Goal: Task Accomplishment & Management: Manage account settings

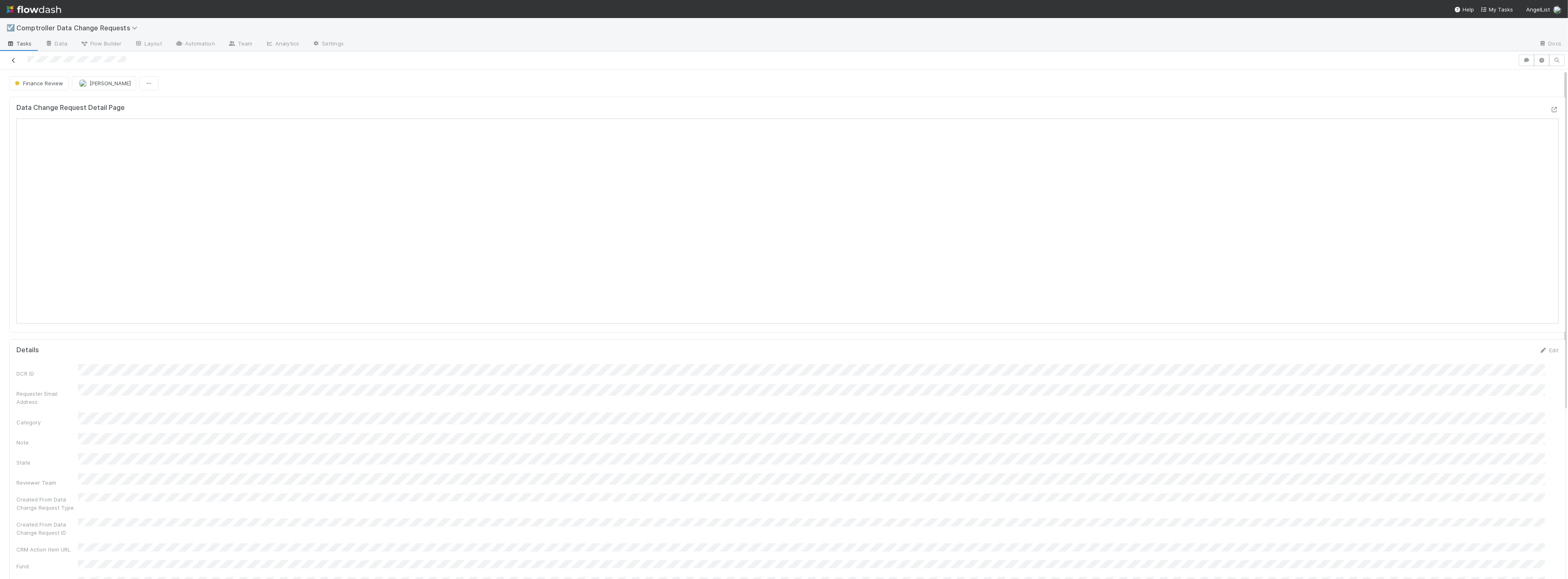
click at [12, 60] on icon at bounding box center [13, 60] width 9 height 5
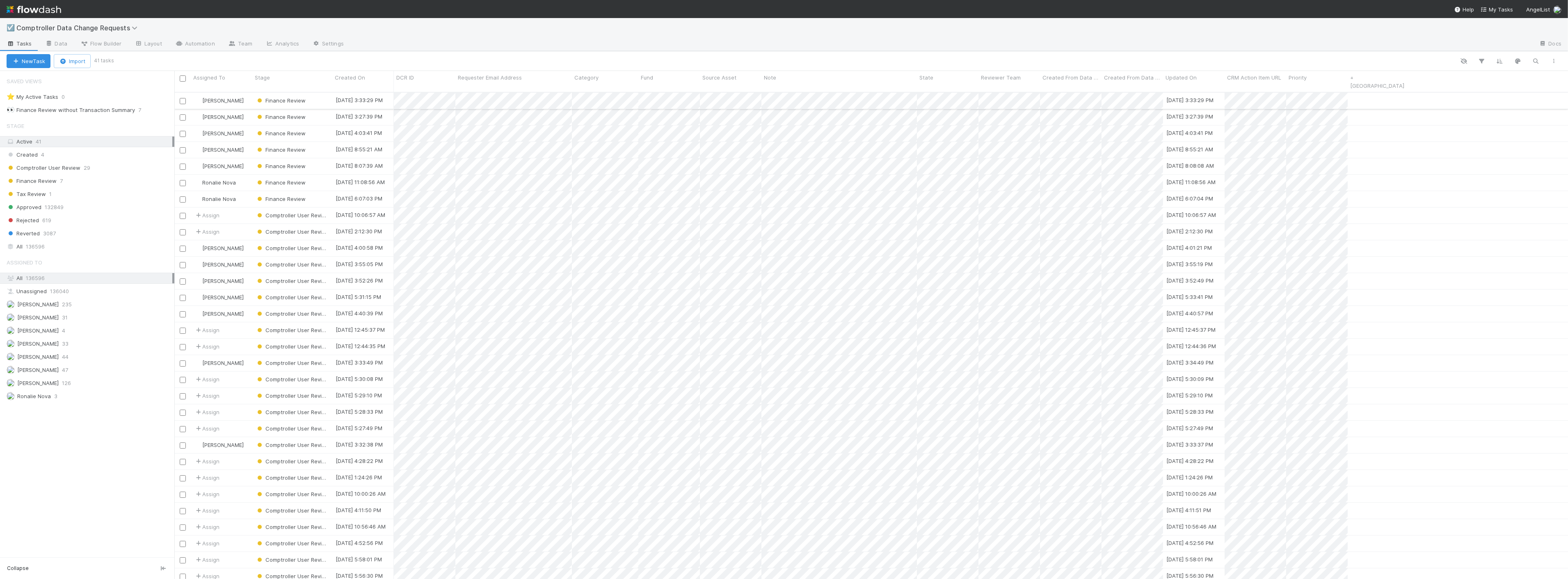
click at [326, 94] on div "Finance Review" at bounding box center [291, 100] width 80 height 16
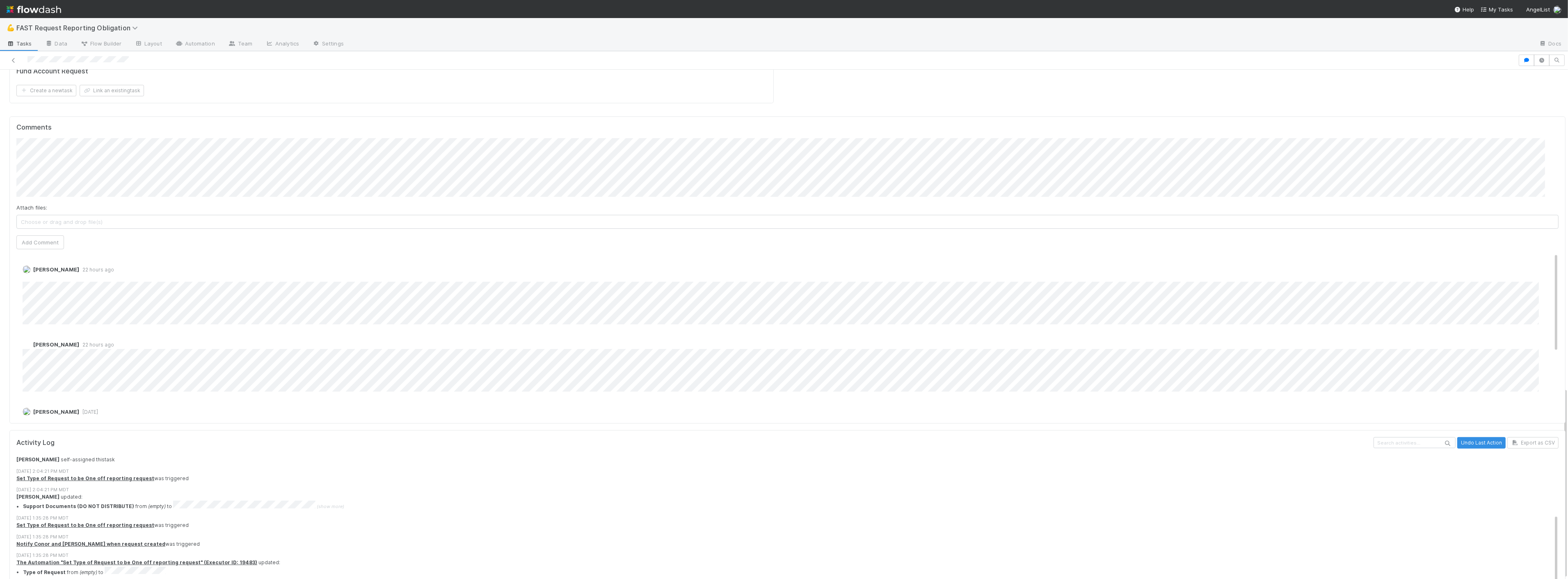
scroll to position [93, 0]
click at [1508, 438] on button "Export as CSV" at bounding box center [1533, 443] width 51 height 12
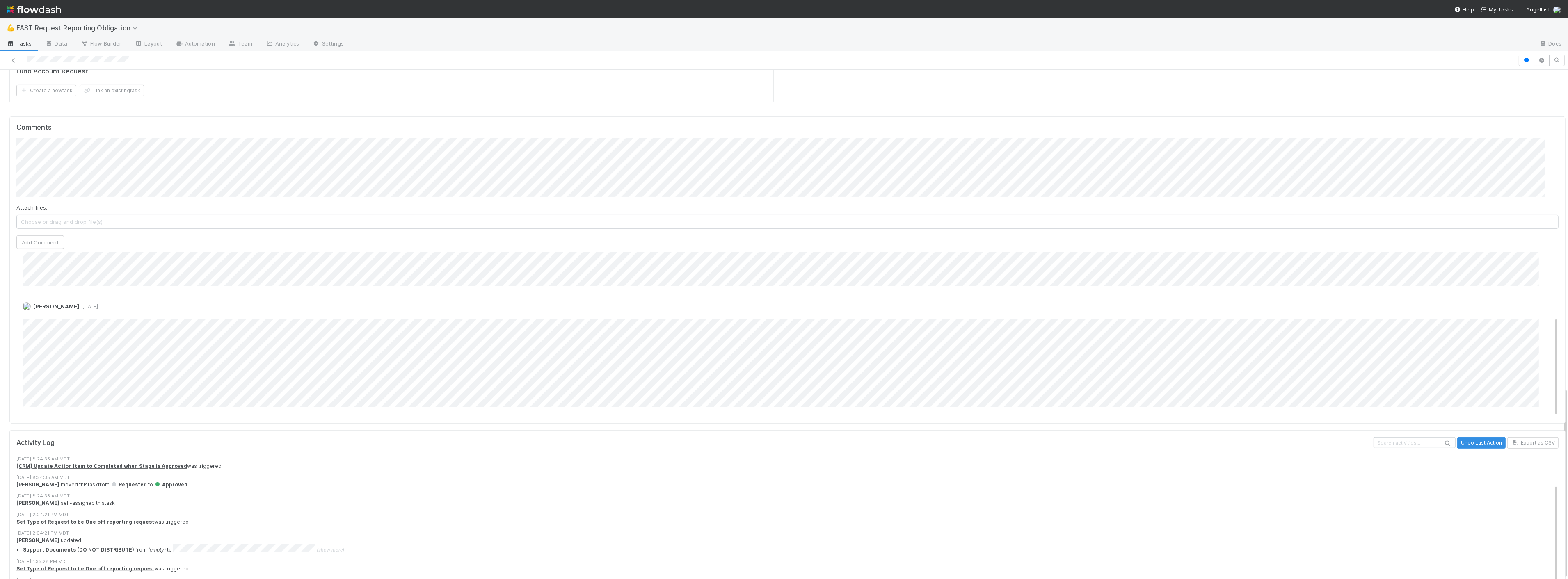
scroll to position [46, 0]
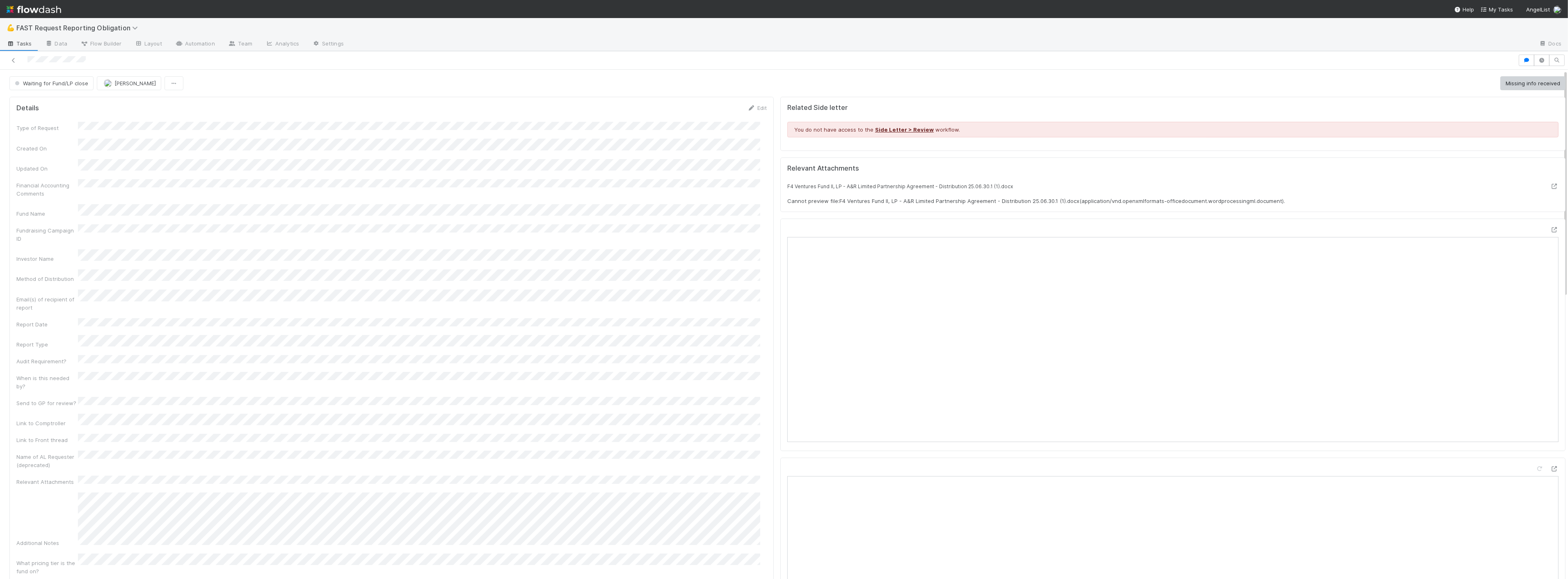
click at [264, 107] on div "Details Edit" at bounding box center [391, 107] width 751 height 9
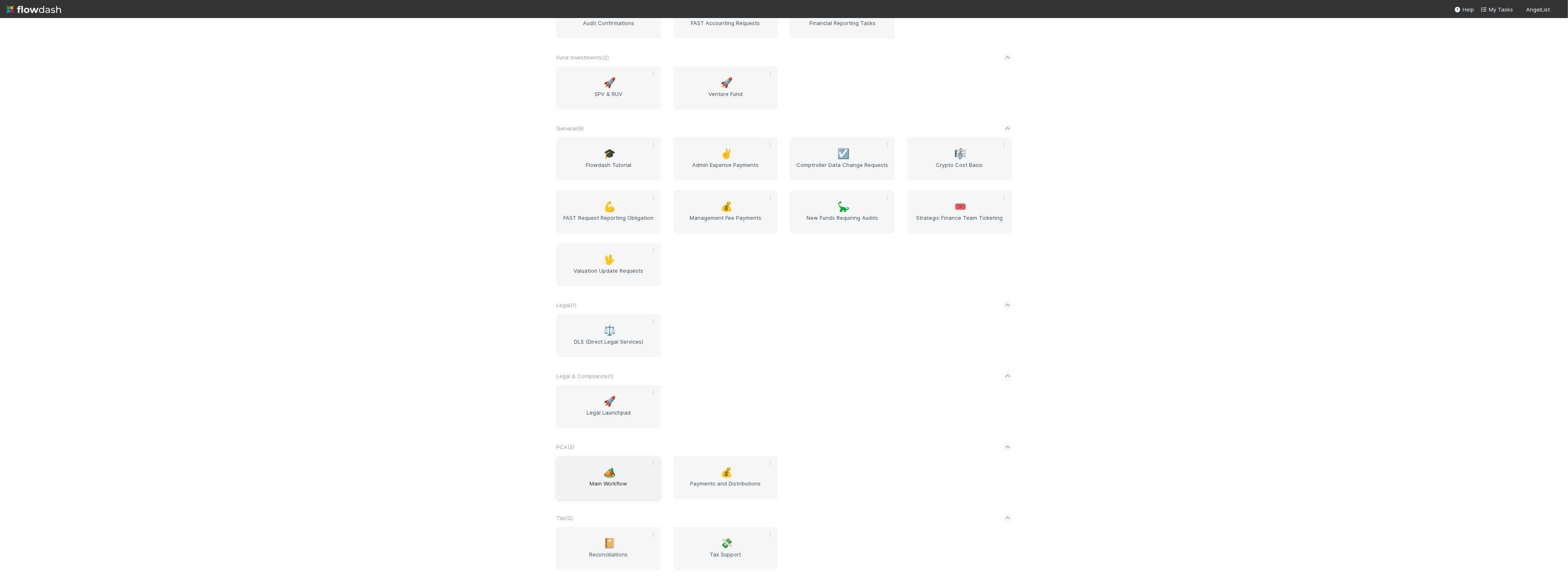
scroll to position [228, 0]
click at [605, 475] on span "Main Workflow" at bounding box center [608, 482] width 98 height 16
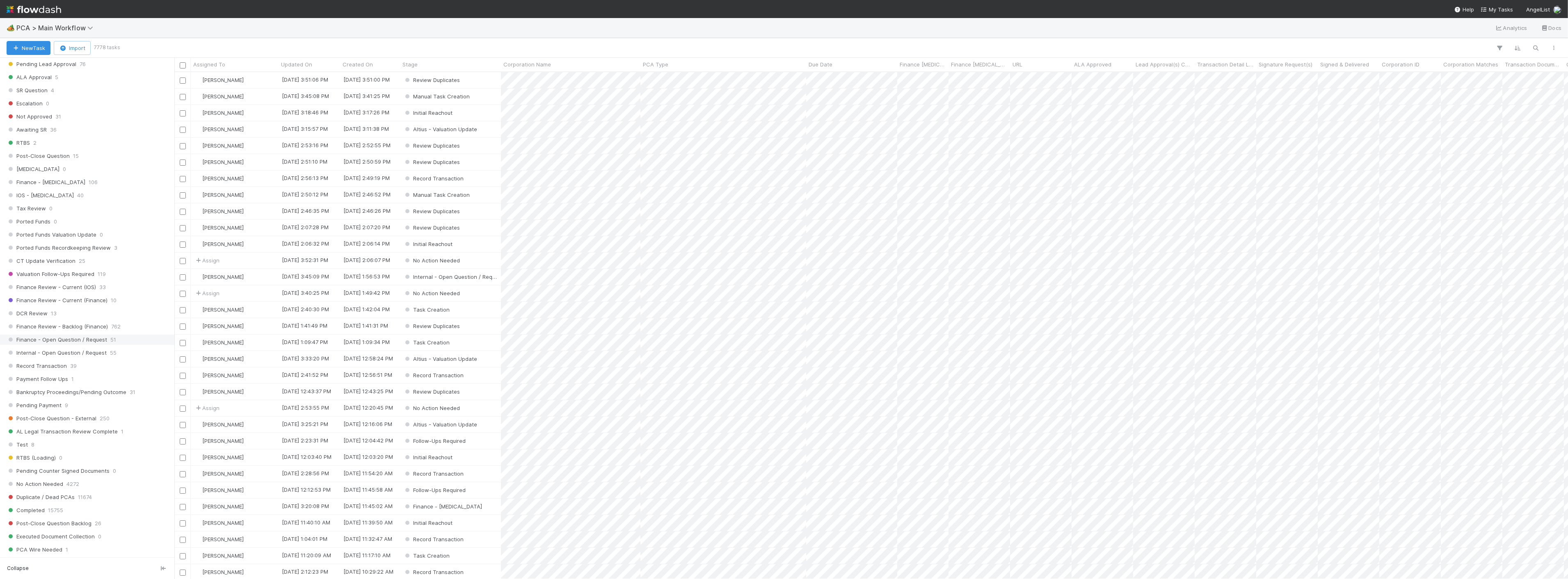
scroll to position [456, 0]
click at [90, 291] on span "Finance Review - Current (Finance)" at bounding box center [56, 289] width 101 height 10
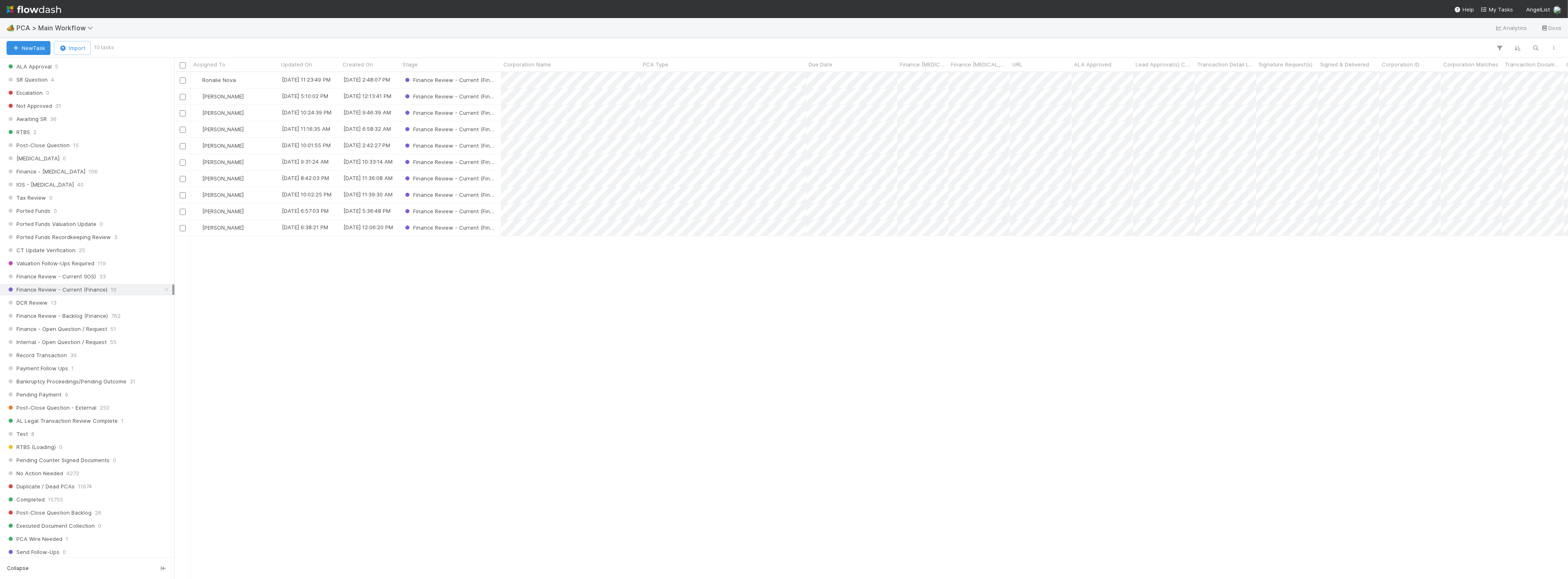
scroll to position [499, 1387]
drag, startPoint x: 326, startPoint y: 353, endPoint x: 216, endPoint y: 264, distance: 141.5
click at [326, 353] on div "Ronalie Nova 8/19/25, 11:23:49 PM 8/12/25, 2:48:07 PM Finance Review - Current …" at bounding box center [871, 325] width 1394 height 506
click at [520, 390] on div "Ronalie Nova 8/19/25, 11:23:49 PM 8/12/25, 2:48:07 PM Finance Review - Current …" at bounding box center [871, 325] width 1394 height 506
click at [253, 113] on div "[PERSON_NAME]" at bounding box center [235, 113] width 88 height 16
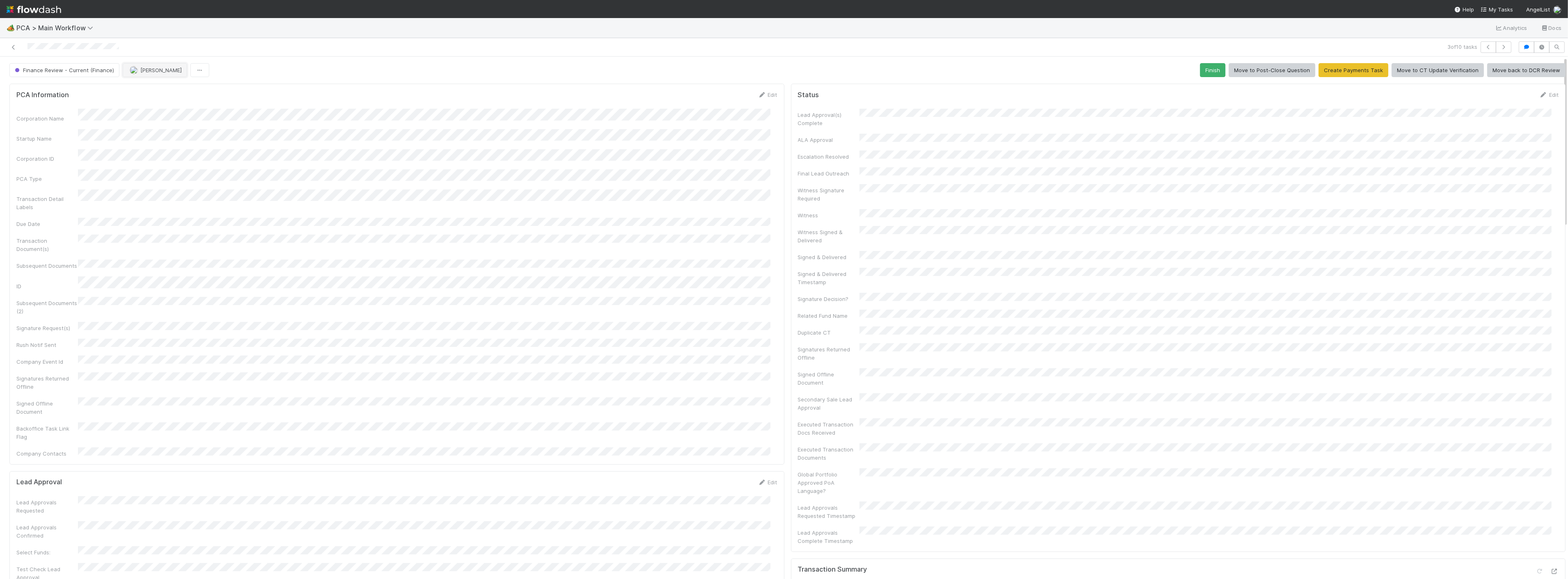
click at [153, 73] on span "[PERSON_NAME]" at bounding box center [162, 70] width 42 height 6
click at [178, 104] on span "you" at bounding box center [182, 106] width 9 height 6
click at [568, 216] on div "Corporation Name Startup Name Corporation ID PCA Type Transaction Detail Labels…" at bounding box center [397, 283] width 762 height 349
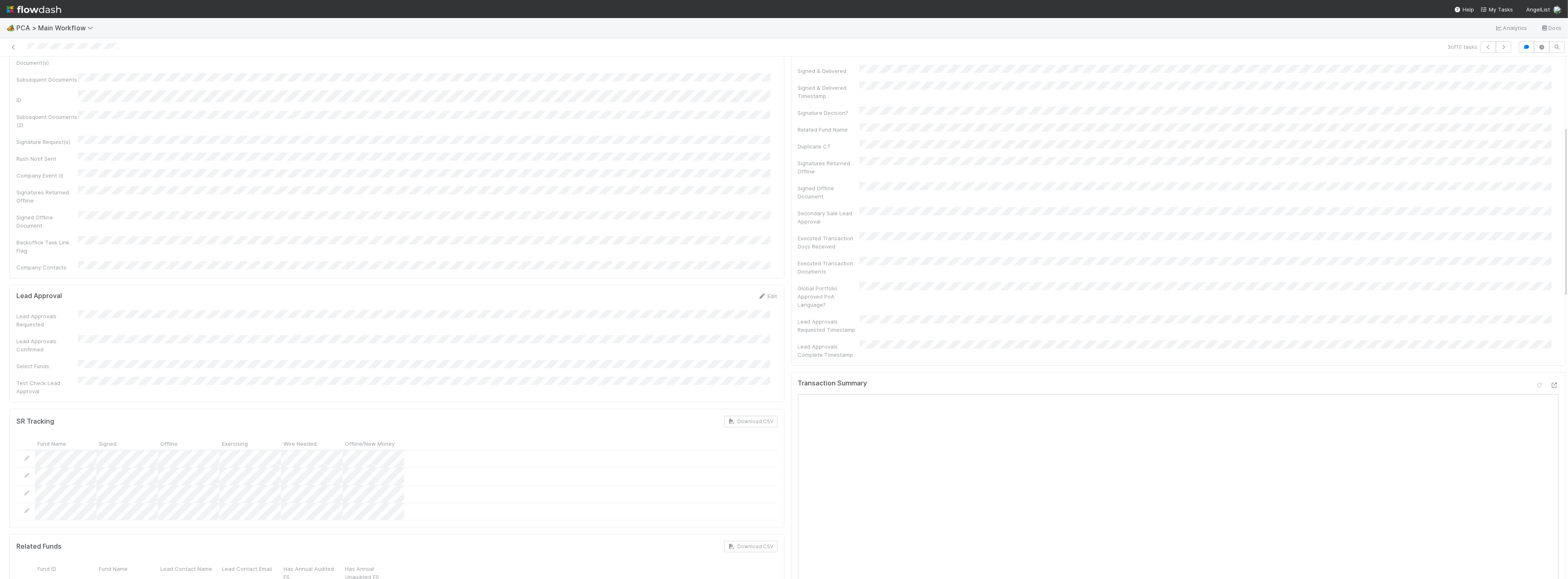
scroll to position [182, 0]
click at [1551, 387] on icon at bounding box center [1555, 389] width 9 height 5
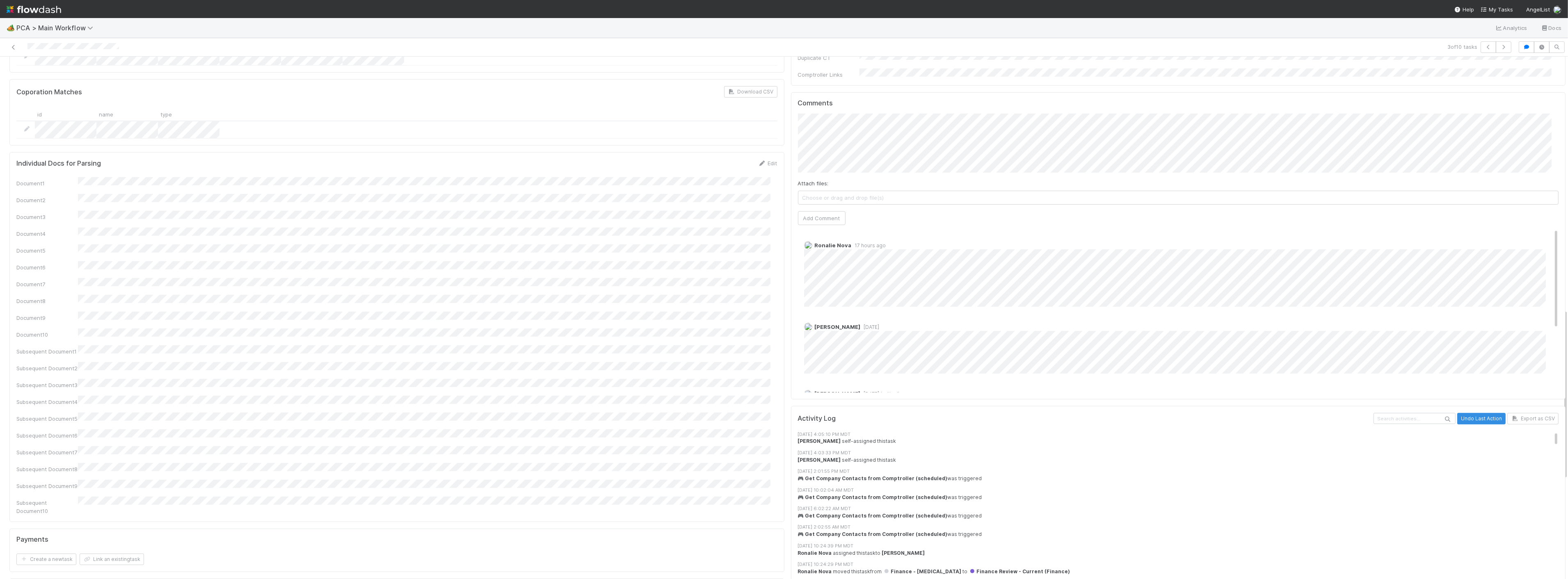
scroll to position [638, 0]
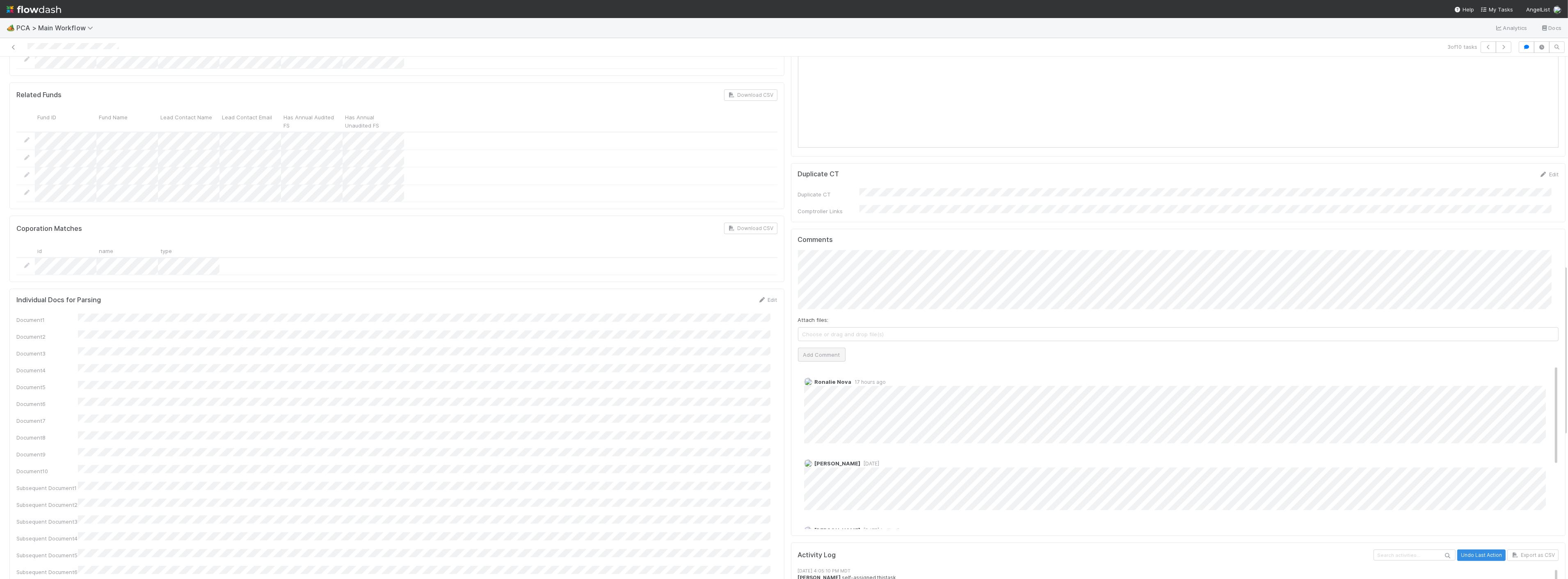
click at [839, 299] on div "Attach files: Choose or drag and drop file(s) Add Comment" at bounding box center [1178, 306] width 762 height 111
click at [821, 348] on button "Add Comment" at bounding box center [822, 355] width 48 height 14
click at [599, 314] on div "Document1 Document2 Document3 Document4 Document5 Document6 Document7 Document8…" at bounding box center [397, 482] width 762 height 338
click at [811, 387] on link "Edit" at bounding box center [816, 390] width 9 height 6
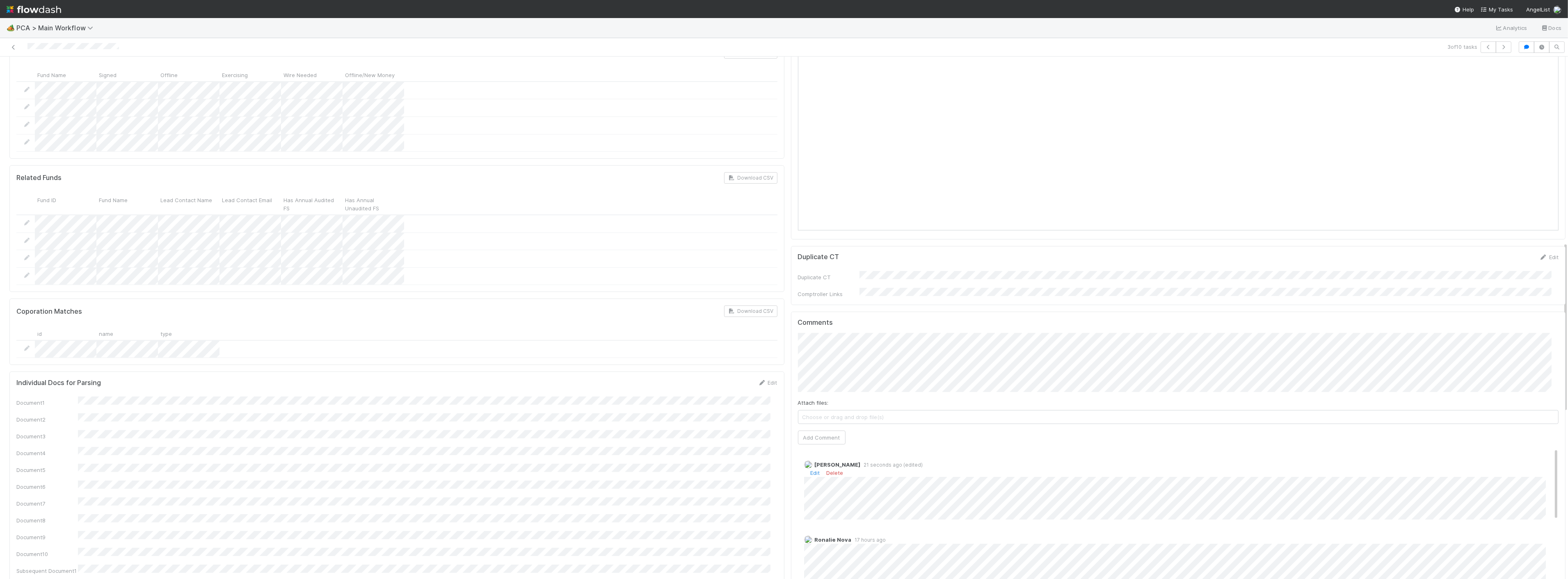
scroll to position [547, 0]
click at [827, 478] on link "Delete" at bounding box center [835, 481] width 17 height 6
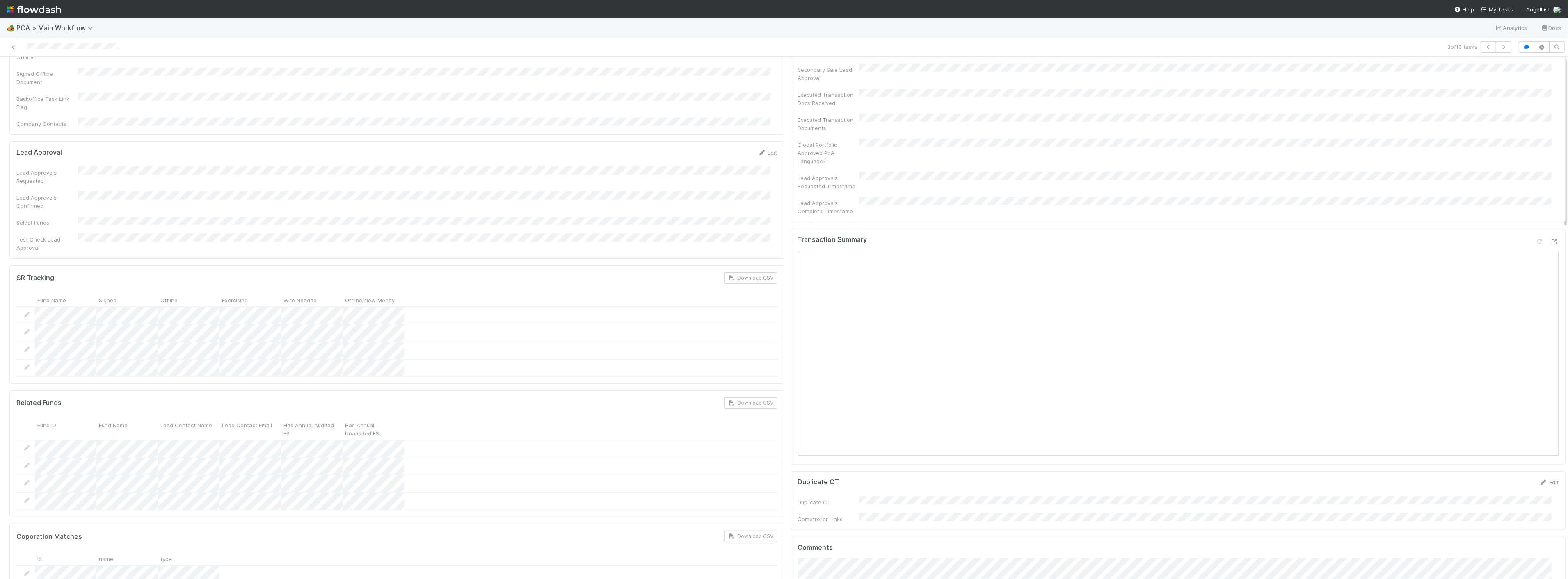
scroll to position [0, 0]
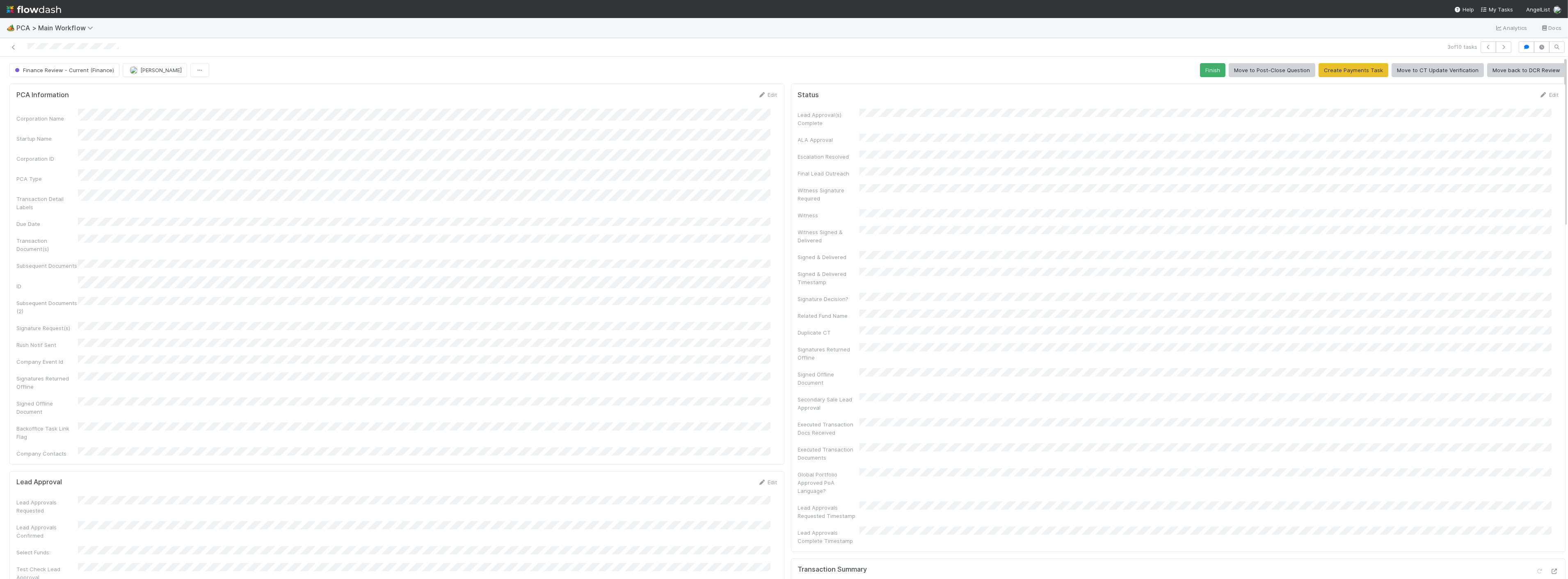
click at [9, 43] on div at bounding box center [382, 47] width 758 height 12
click at [12, 48] on icon at bounding box center [13, 47] width 9 height 5
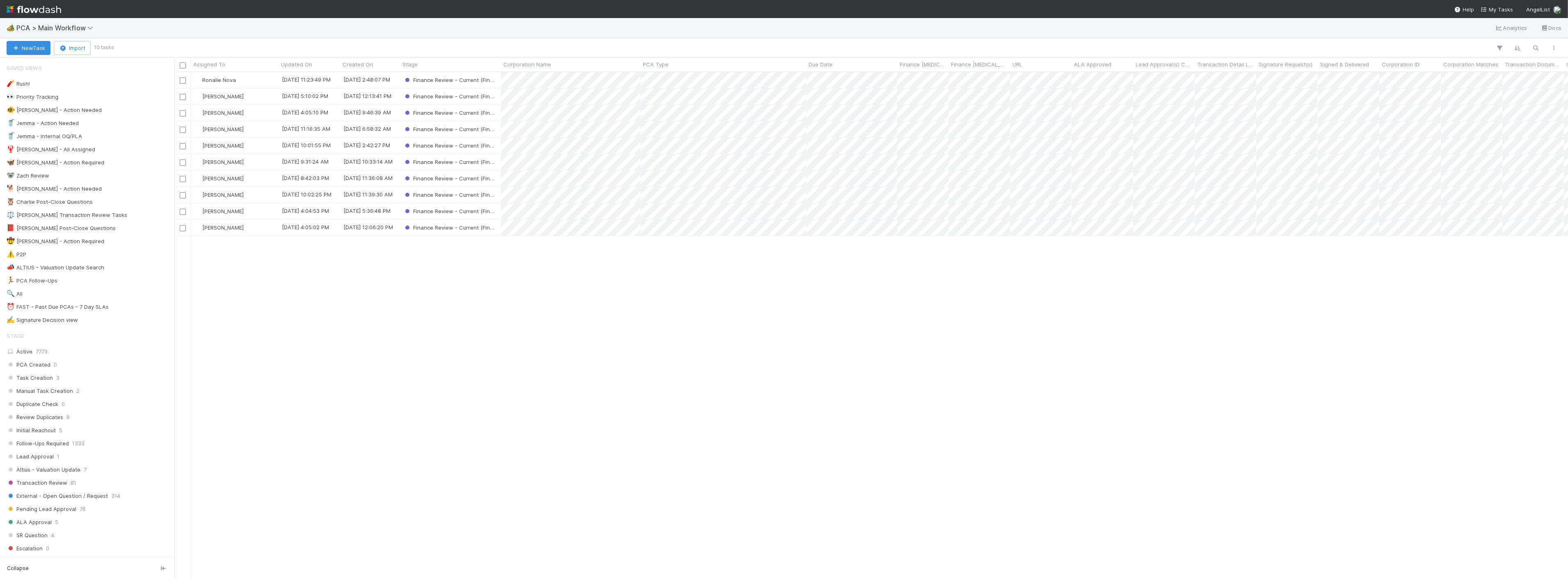
scroll to position [499, 1387]
click at [216, 143] on span "[PERSON_NAME]" at bounding box center [223, 145] width 42 height 6
drag, startPoint x: 230, startPoint y: 162, endPoint x: 260, endPoint y: 145, distance: 34.5
click at [230, 162] on span "[PERSON_NAME] you" at bounding box center [233, 163] width 54 height 6
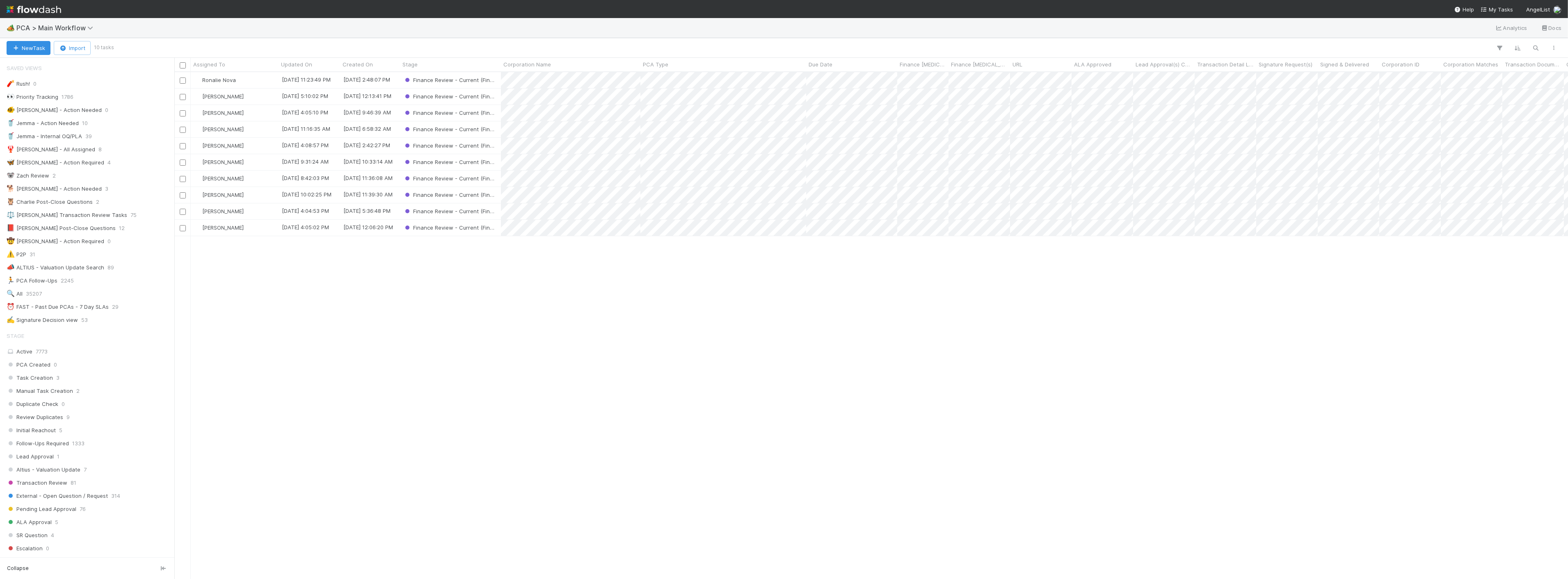
click at [286, 346] on div "Ronalie Nova 8/19/25, 11:23:49 PM 8/12/25, 2:48:07 PM Finance Review - Current …" at bounding box center [871, 325] width 1394 height 506
click at [252, 145] on div "[PERSON_NAME]" at bounding box center [235, 145] width 88 height 16
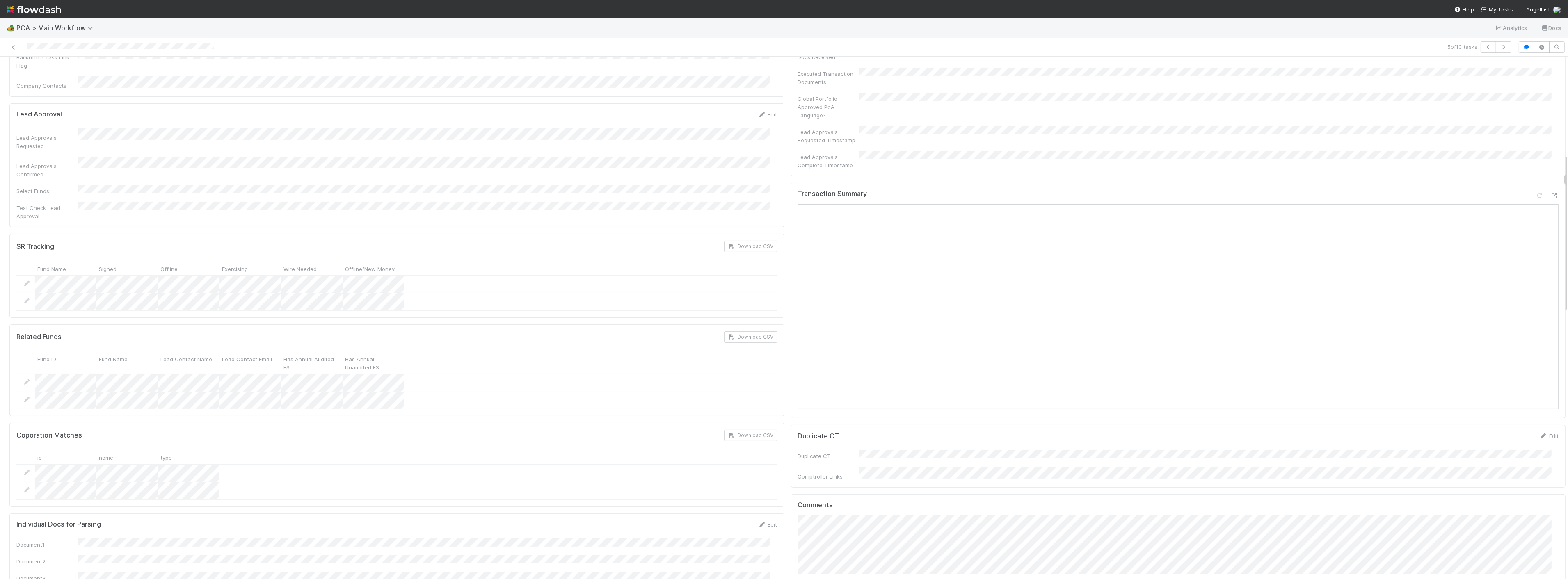
scroll to position [322, 0]
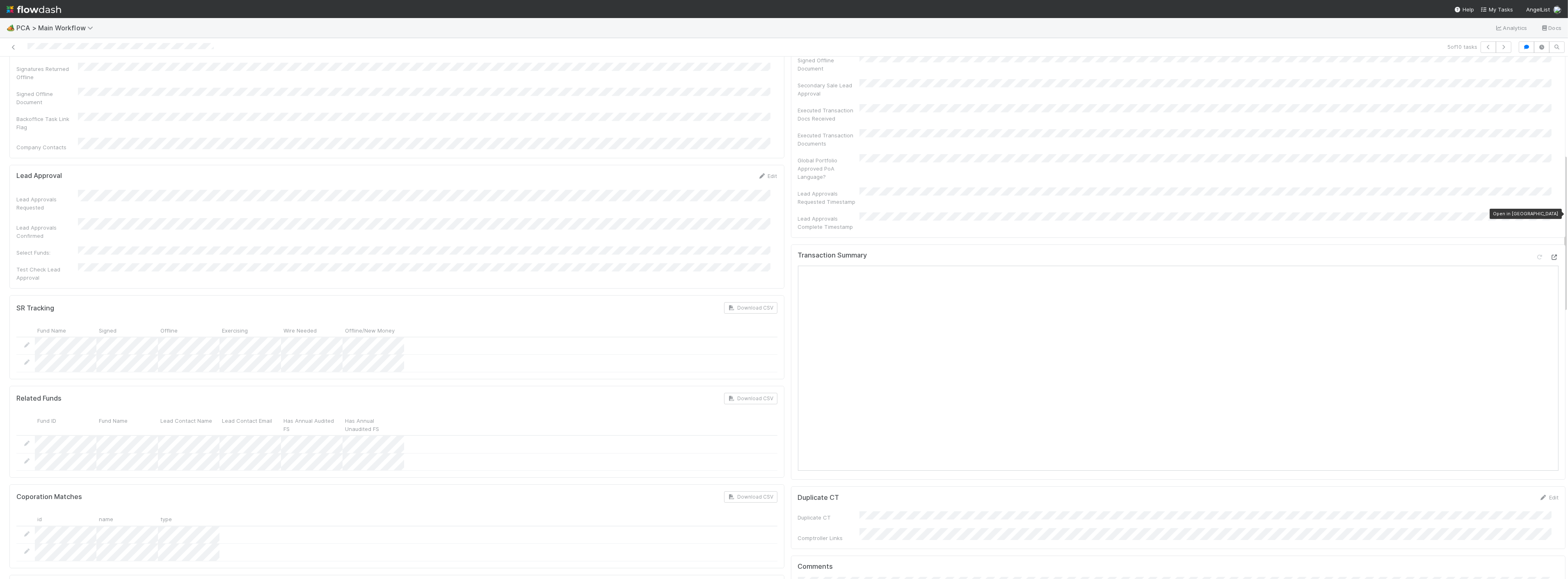
click at [1551, 255] on icon at bounding box center [1555, 257] width 9 height 5
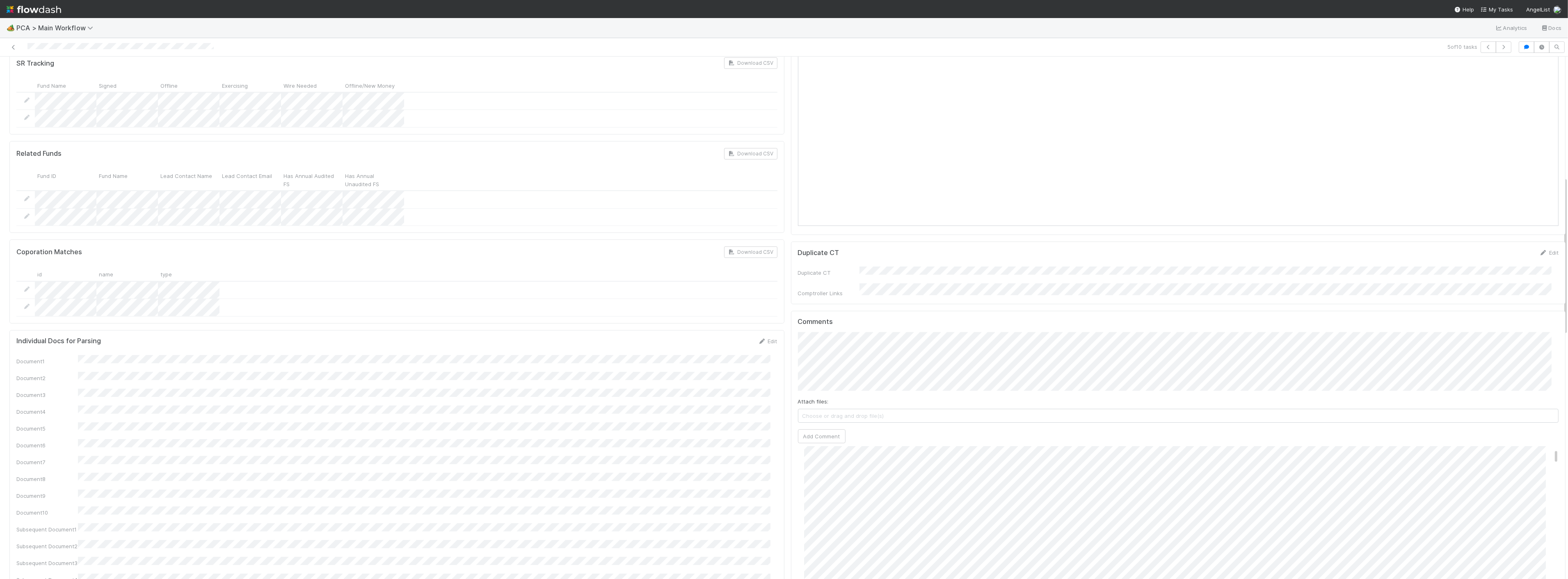
scroll to position [592, 0]
click at [827, 404] on button "Add Comment" at bounding box center [822, 410] width 48 height 14
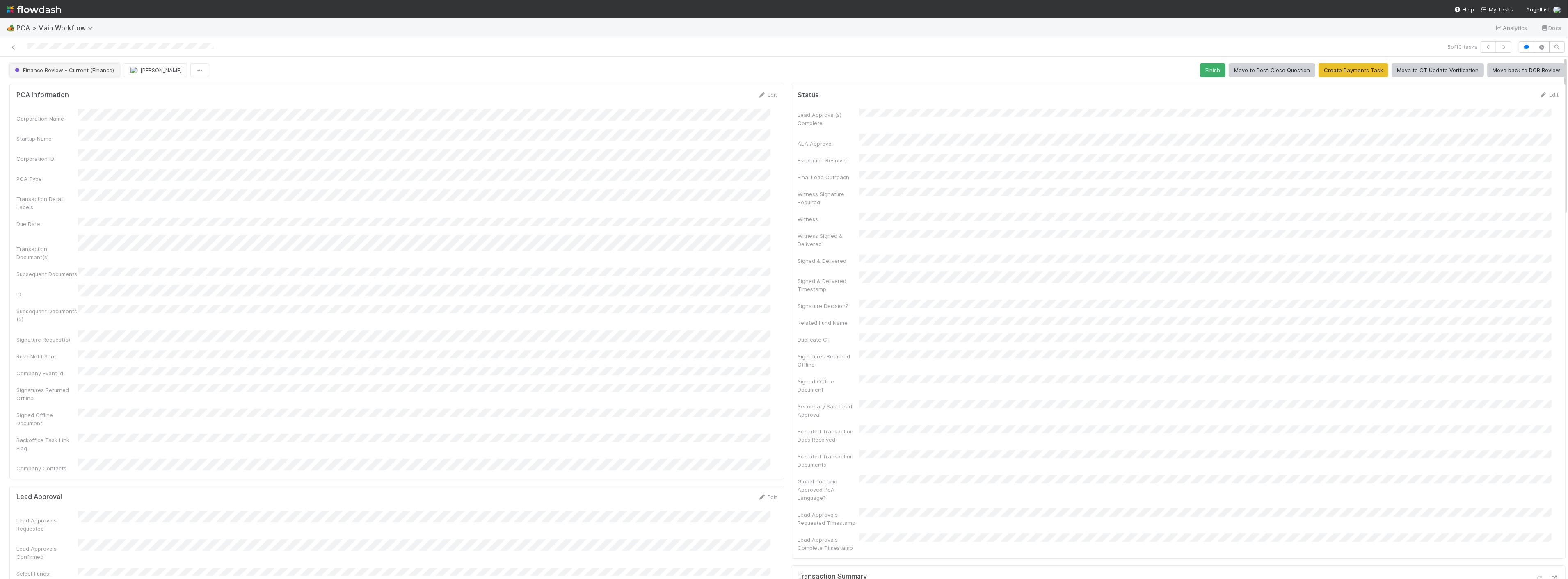
click at [81, 69] on span "Finance Review - Current (Finance)" at bounding box center [63, 70] width 101 height 6
click at [56, 128] on div "Completed" at bounding box center [64, 122] width 116 height 15
click at [15, 48] on icon at bounding box center [13, 47] width 9 height 5
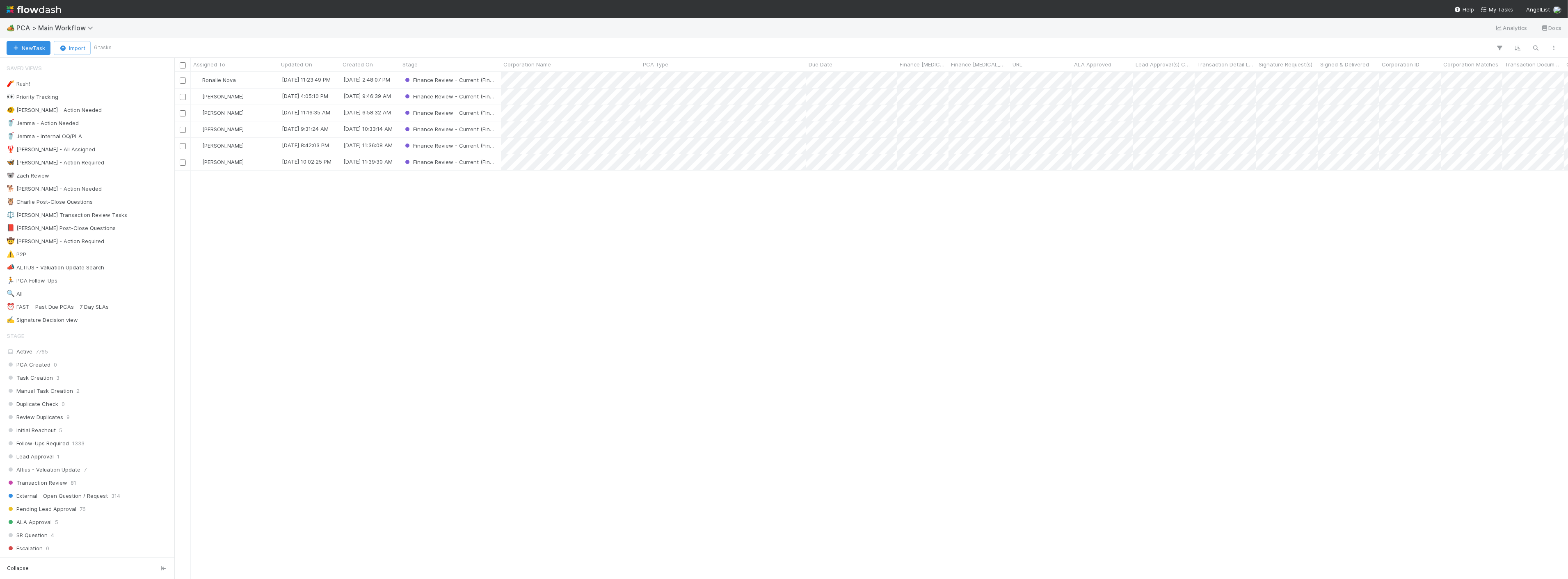
scroll to position [499, 1387]
click at [247, 215] on div "Ronalie Nova 8/19/25, 11:23:49 PM 8/12/25, 2:48:07 PM Finance Review - Current …" at bounding box center [871, 325] width 1394 height 506
click at [269, 100] on div "[PERSON_NAME]" at bounding box center [235, 97] width 88 height 16
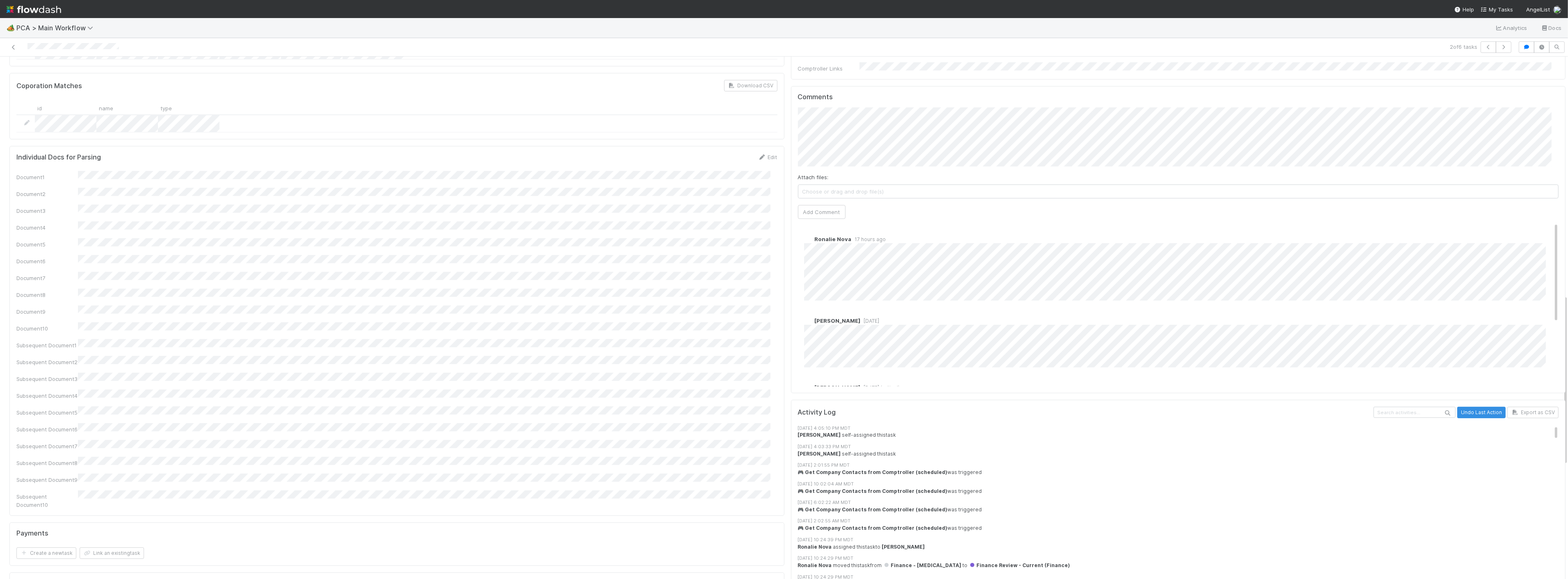
scroll to position [729, 0]
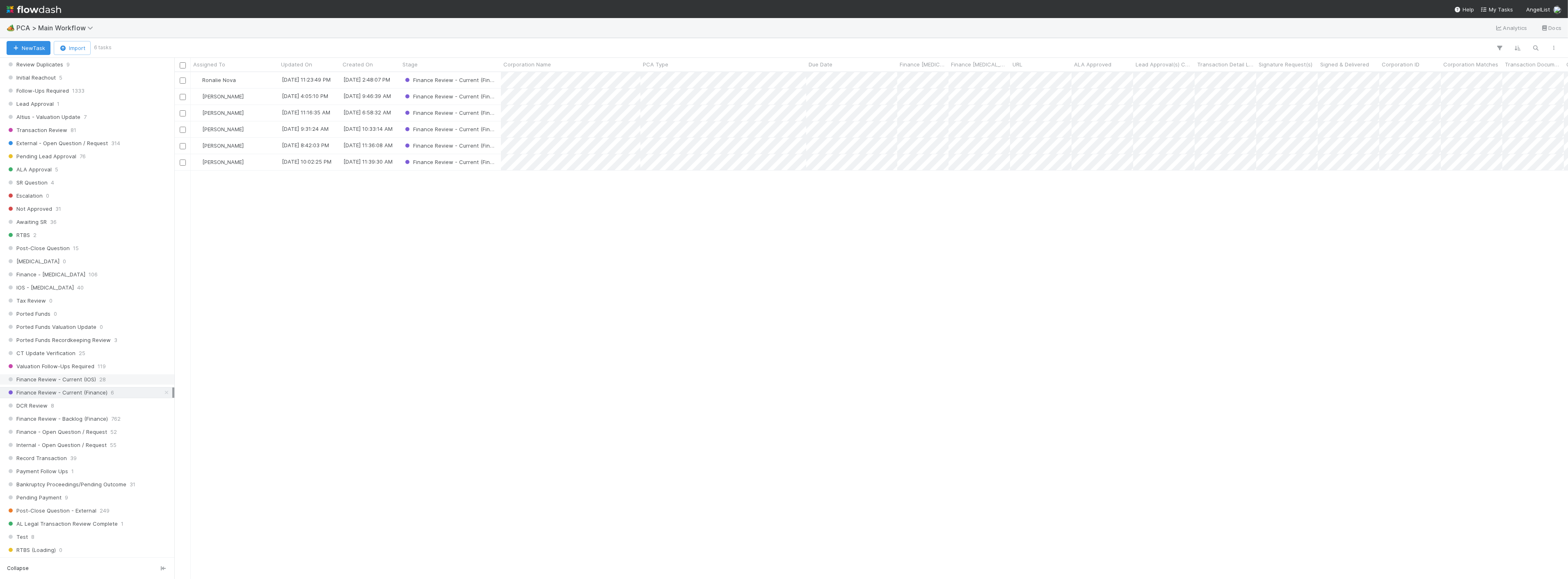
scroll to position [364, 0]
click at [87, 411] on span "Finance Review - Backlog (Finance)" at bounding box center [56, 407] width 101 height 10
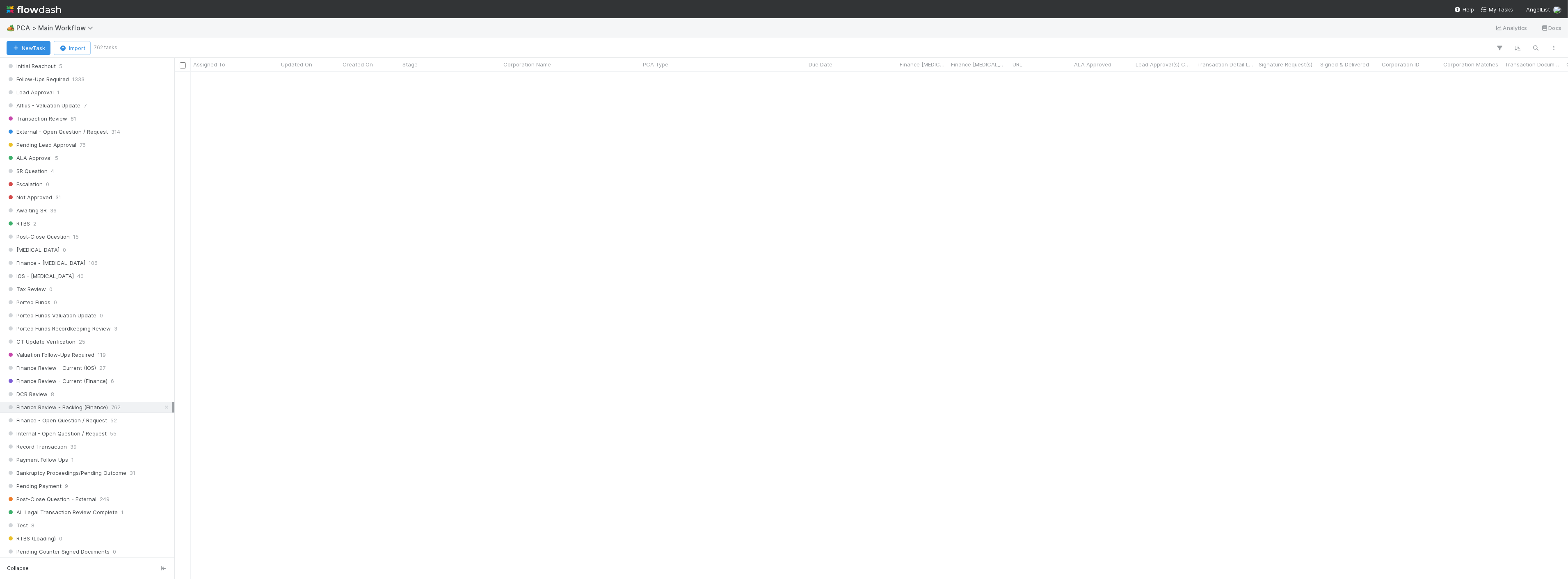
scroll to position [1141, 0]
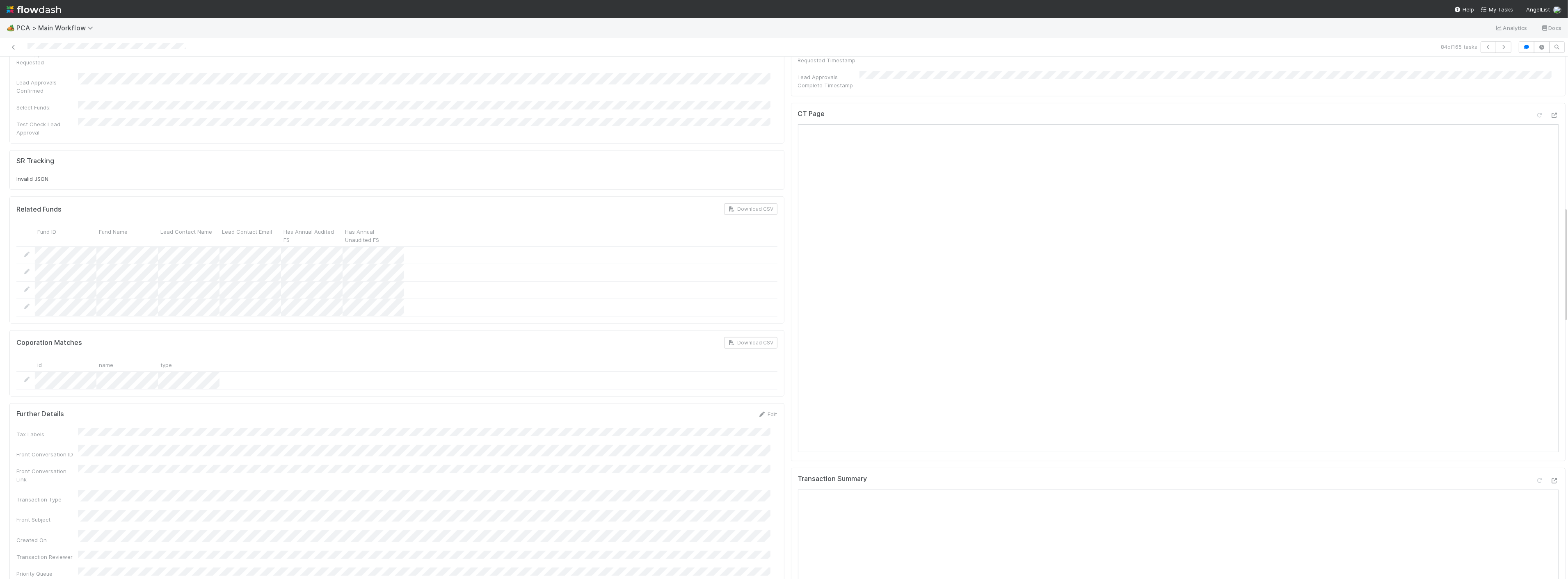
scroll to position [592, 0]
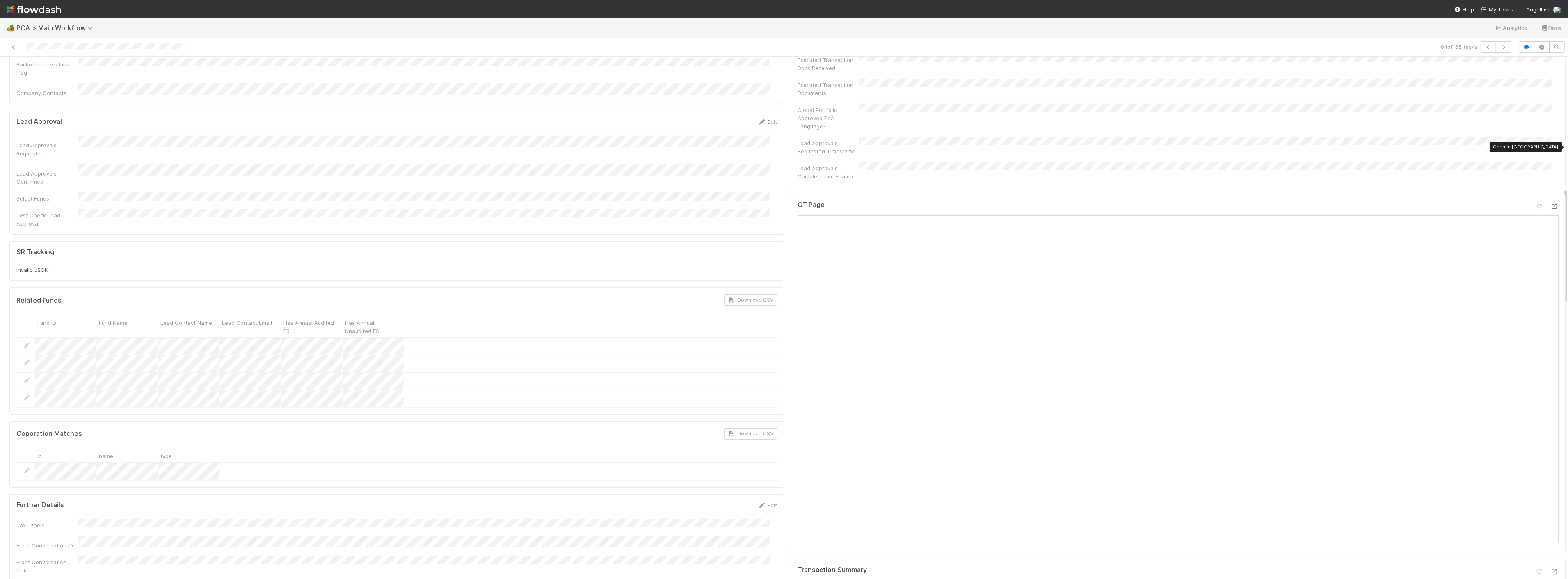
click at [1551, 204] on icon at bounding box center [1555, 206] width 9 height 5
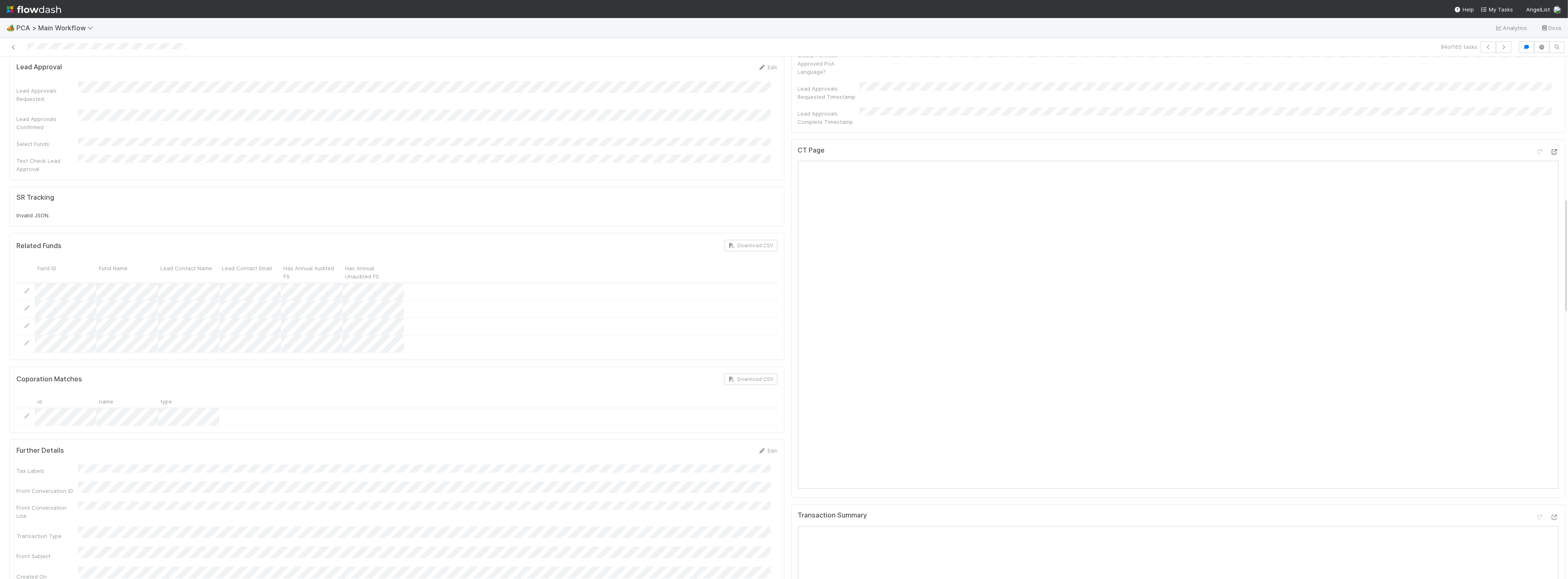
scroll to position [638, 0]
click at [1551, 524] on icon at bounding box center [1555, 526] width 9 height 5
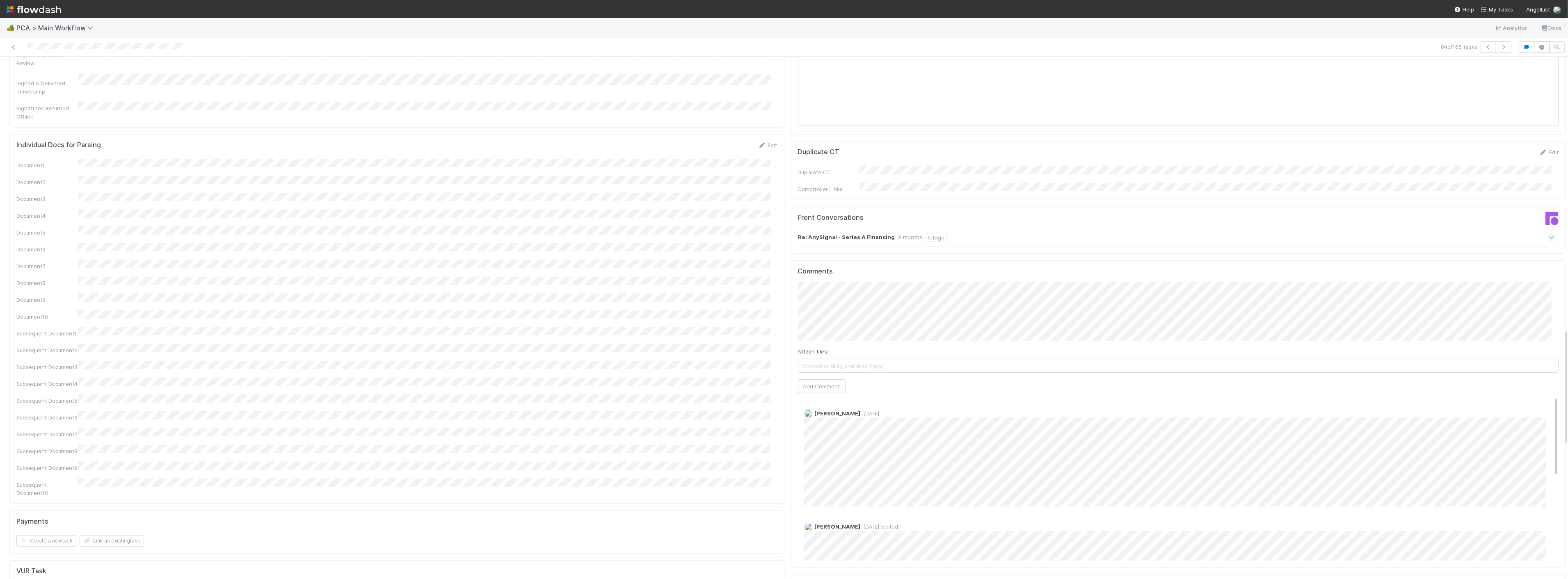
scroll to position [1231, 0]
click at [837, 402] on button "Add Comment" at bounding box center [822, 409] width 48 height 14
click at [583, 278] on div "Document1 Document2 Document3 Document4 Document5 Document6 Document7 Document8…" at bounding box center [397, 350] width 762 height 338
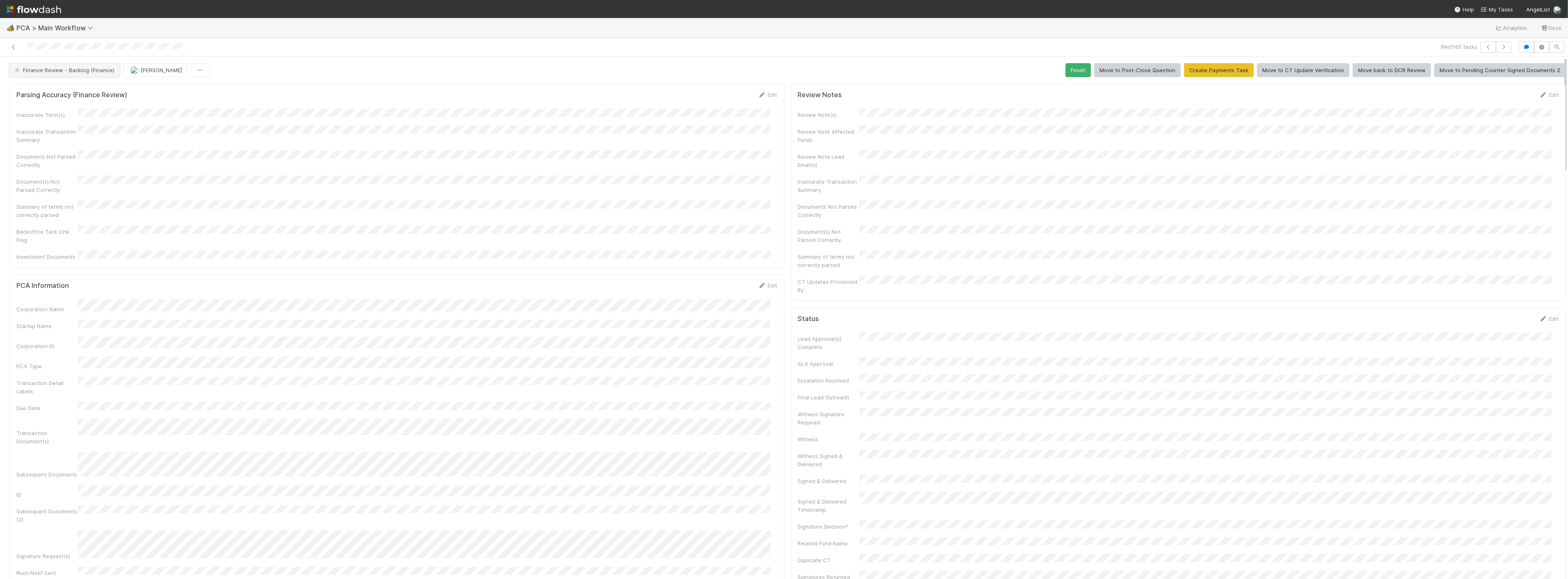
click at [82, 74] on button "Finance Review - Backlog (Finance)" at bounding box center [64, 70] width 111 height 14
click at [46, 125] on div "Completed" at bounding box center [64, 122] width 116 height 15
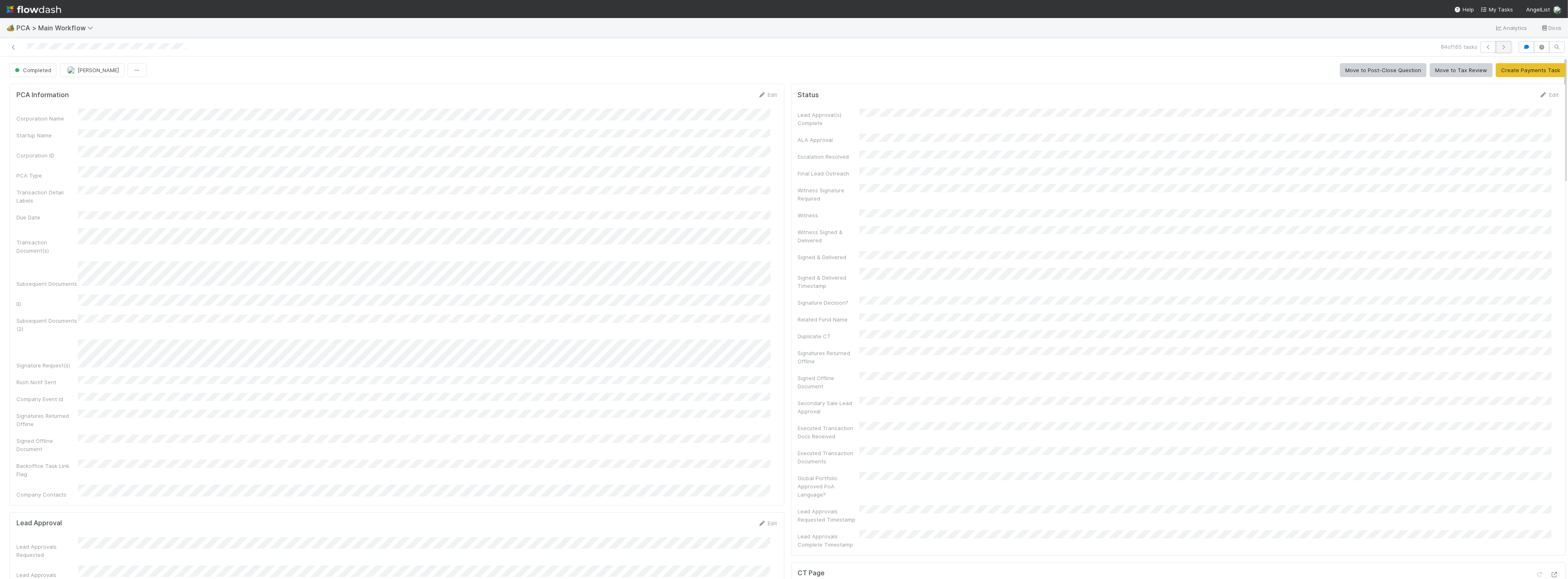
click at [1500, 48] on icon "button" at bounding box center [1504, 47] width 9 height 5
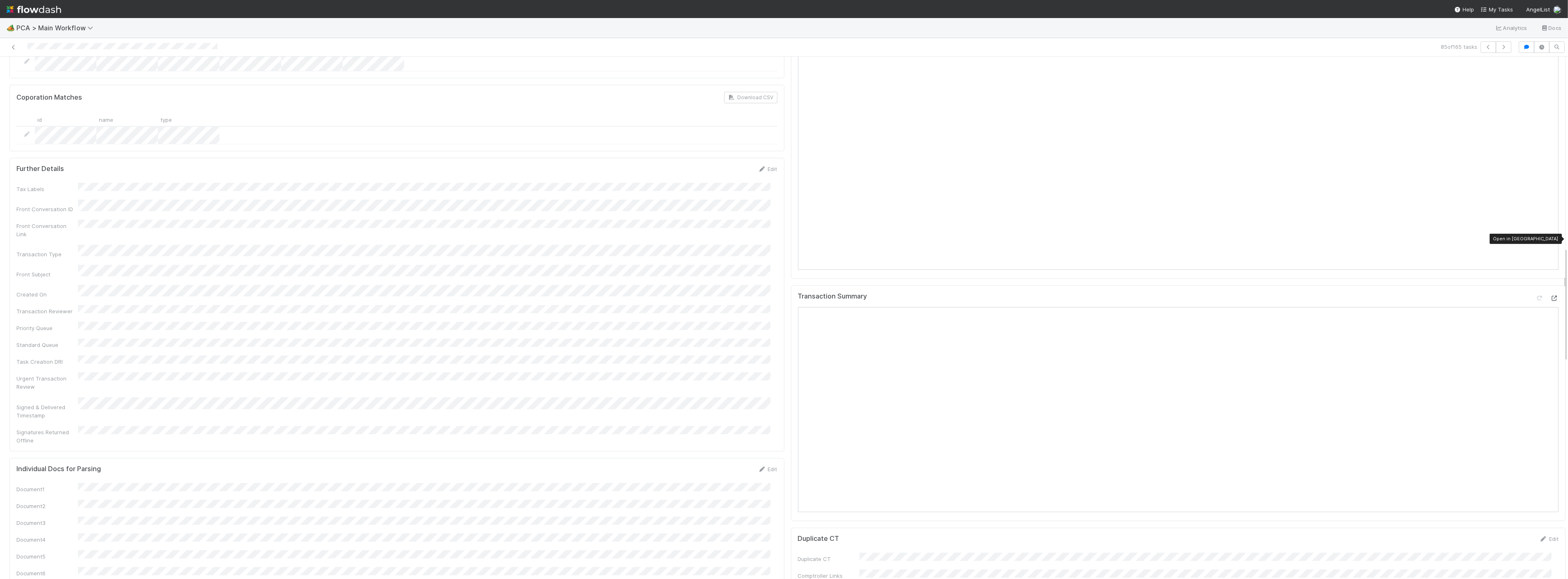
click at [1551, 296] on icon at bounding box center [1555, 298] width 9 height 5
click at [1551, 250] on icon at bounding box center [1555, 252] width 9 height 5
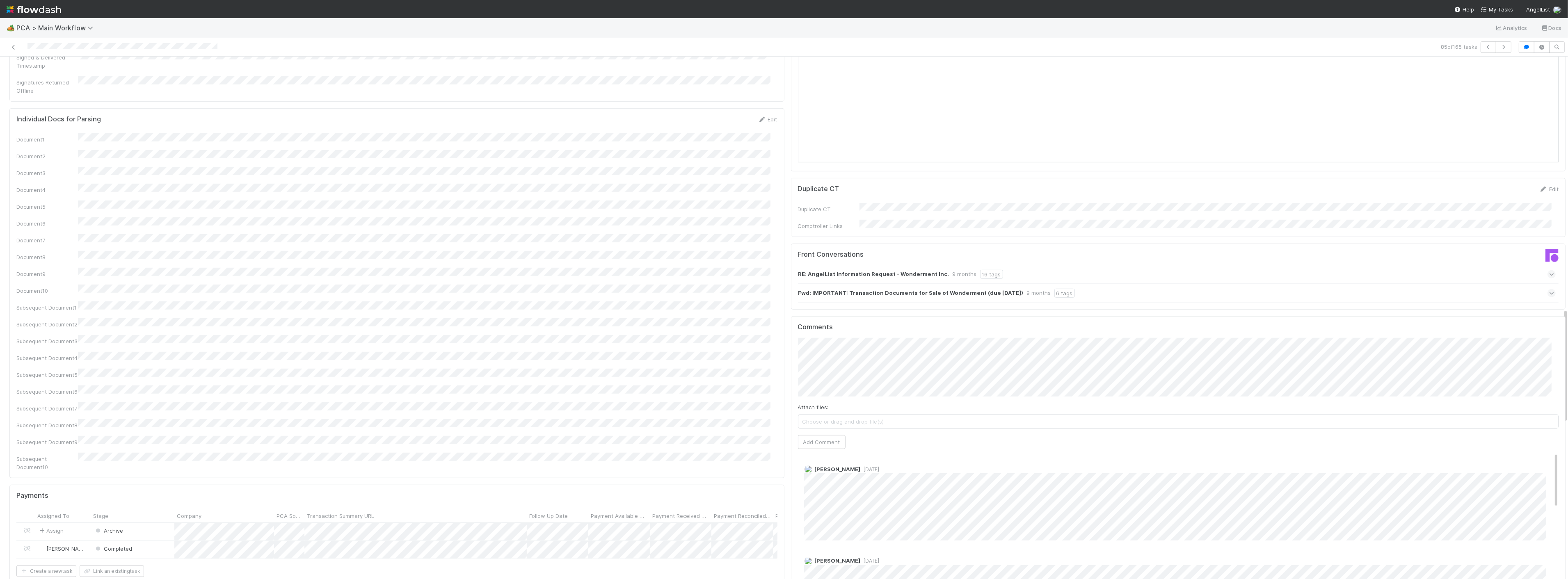
scroll to position [1231, 0]
click at [821, 421] on button "Add Comment" at bounding box center [822, 427] width 48 height 14
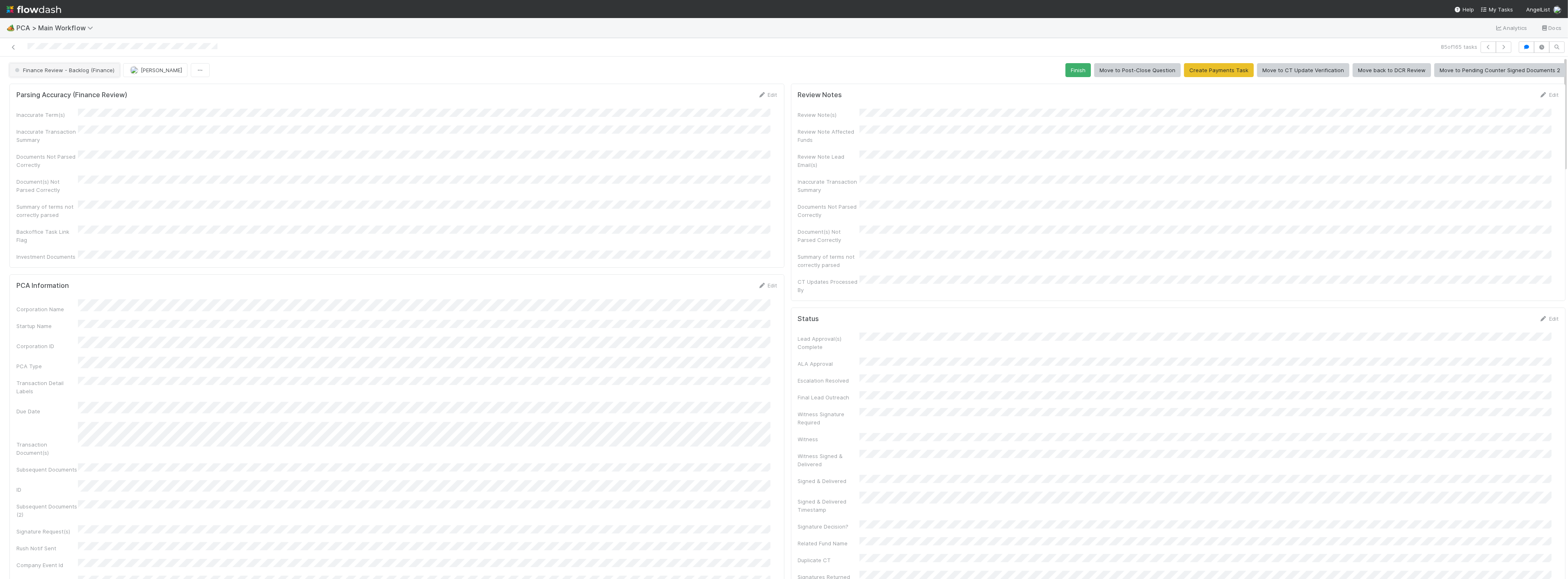
click at [94, 70] on span "Finance Review - Backlog (Finance)" at bounding box center [63, 70] width 101 height 6
click at [33, 123] on span "Completed" at bounding box center [30, 122] width 38 height 6
click at [138, 71] on span "[PERSON_NAME]" at bounding box center [155, 70] width 52 height 6
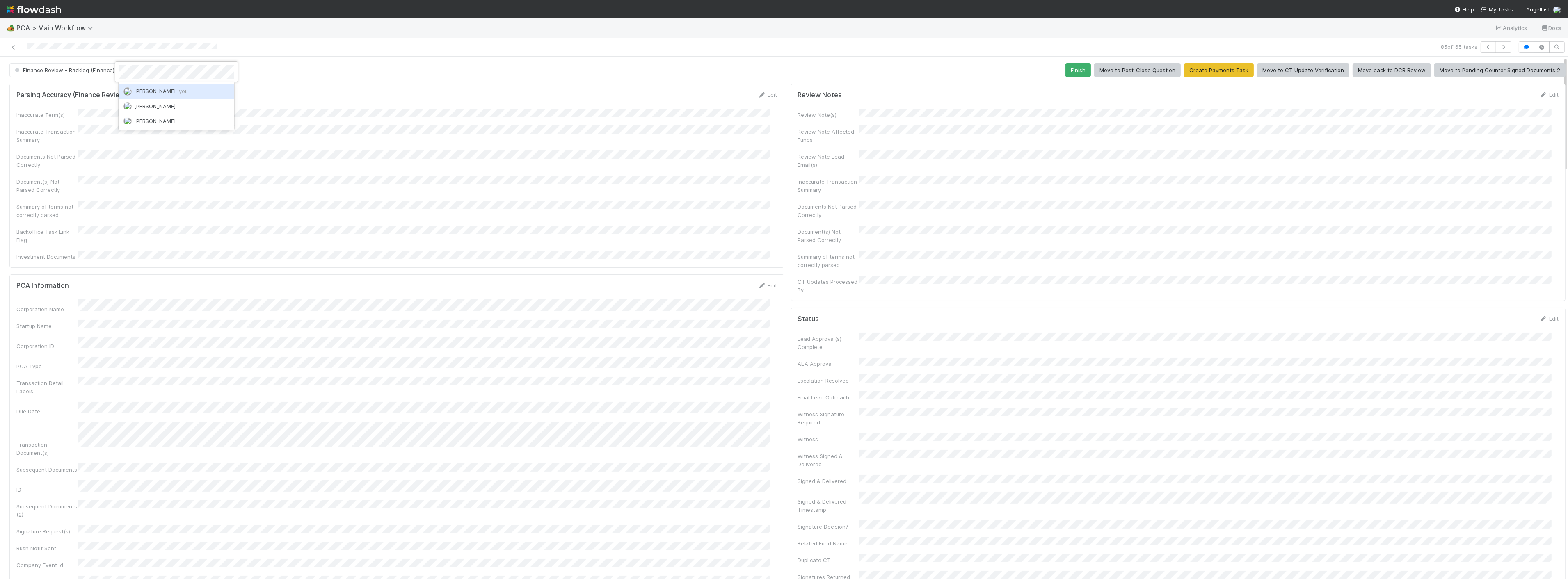
click at [148, 90] on span "[PERSON_NAME] you" at bounding box center [162, 91] width 54 height 6
click at [462, 120] on div "Inaccurate Term(s) Inaccurate Transaction Summary Documents Not Parsed Correctl…" at bounding box center [397, 185] width 762 height 152
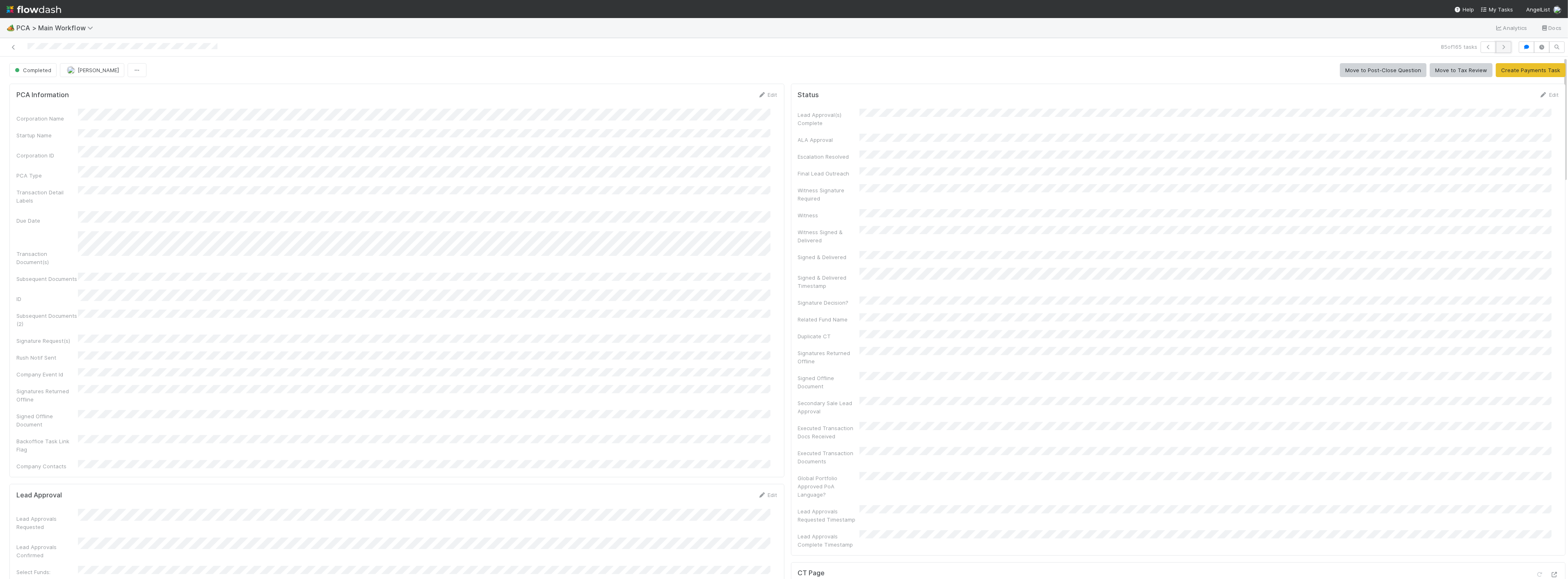
click at [1500, 46] on icon "button" at bounding box center [1504, 47] width 9 height 5
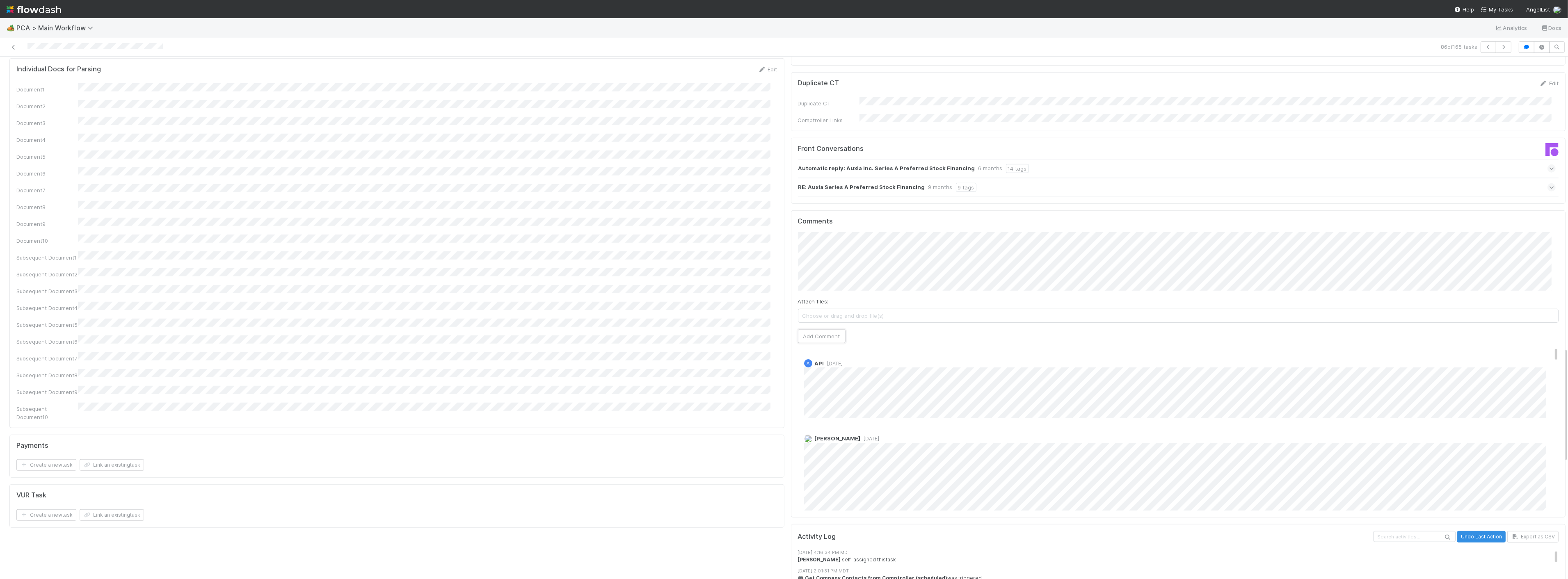
drag, startPoint x: 802, startPoint y: 272, endPoint x: 786, endPoint y: 278, distance: 17.1
click at [803, 329] on button "Add Comment" at bounding box center [822, 336] width 48 height 14
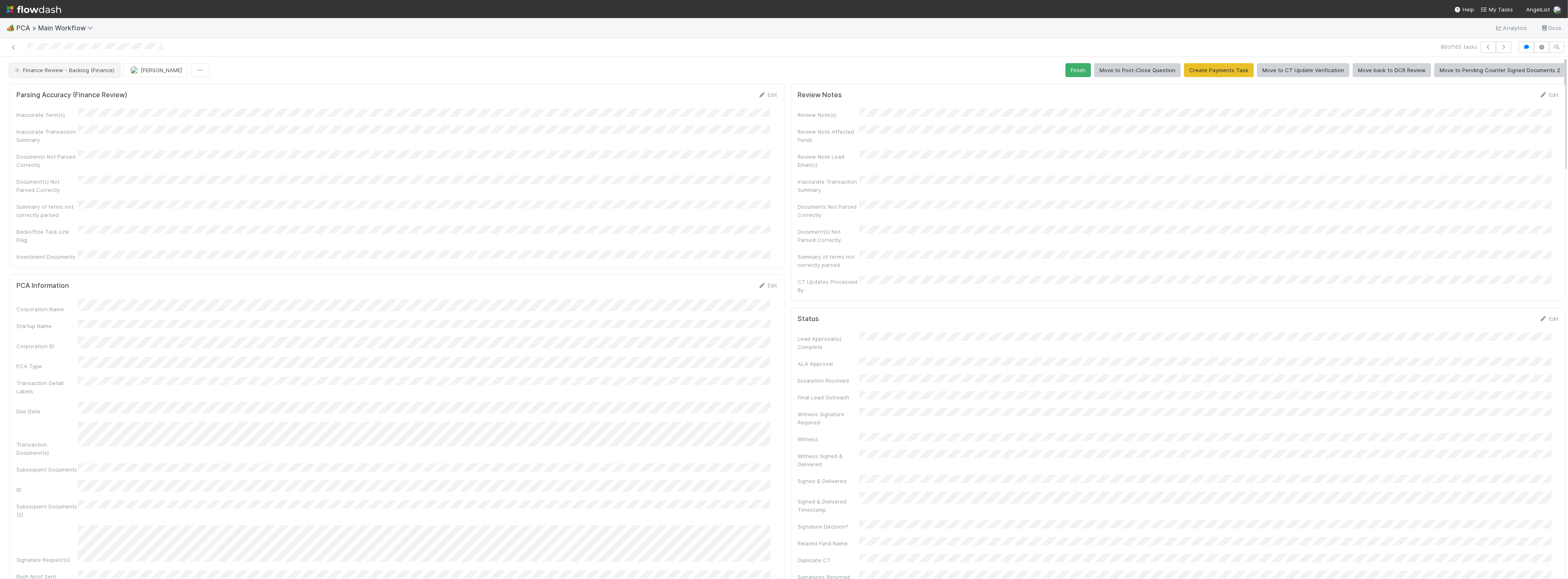
click at [68, 66] on button "Finance Review - Backlog (Finance)" at bounding box center [64, 70] width 111 height 14
click at [42, 122] on span "Completed" at bounding box center [30, 122] width 38 height 6
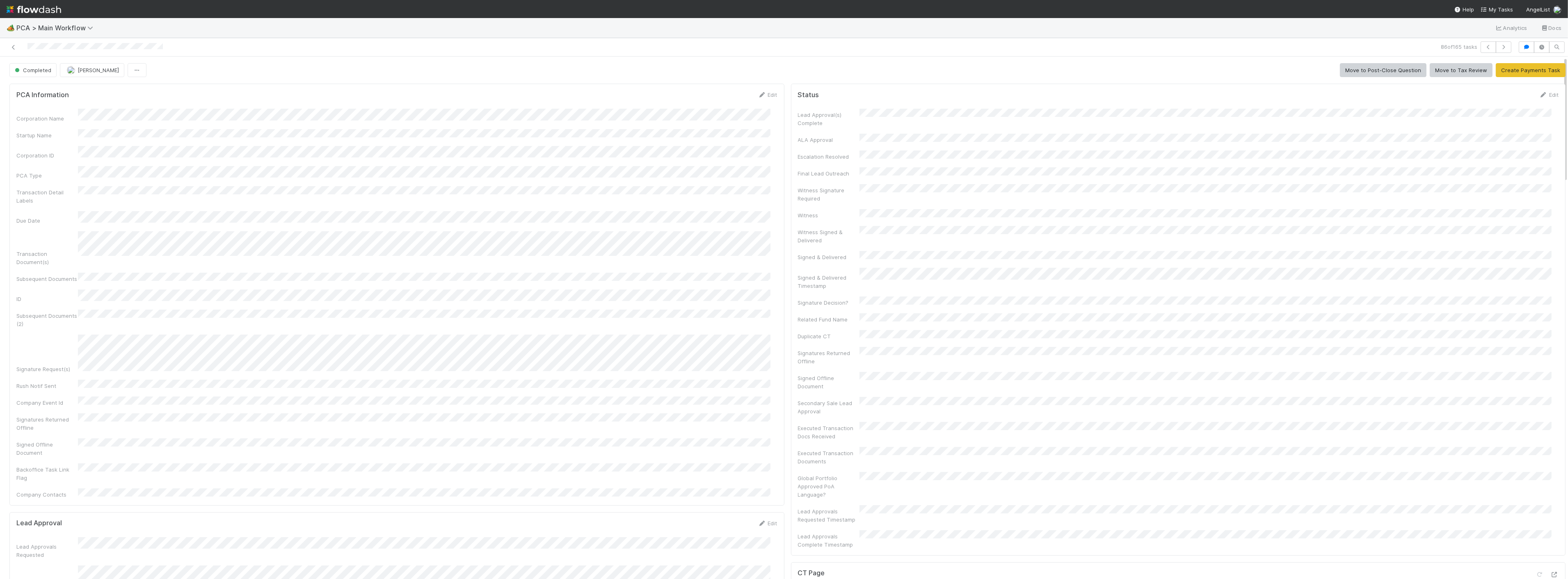
click at [101, 73] on button "[PERSON_NAME]" at bounding box center [91, 70] width 64 height 14
click at [101, 92] on span "[PERSON_NAME] you" at bounding box center [99, 91] width 54 height 6
click at [506, 191] on div "Transaction Detail Labels" at bounding box center [397, 196] width 762 height 19
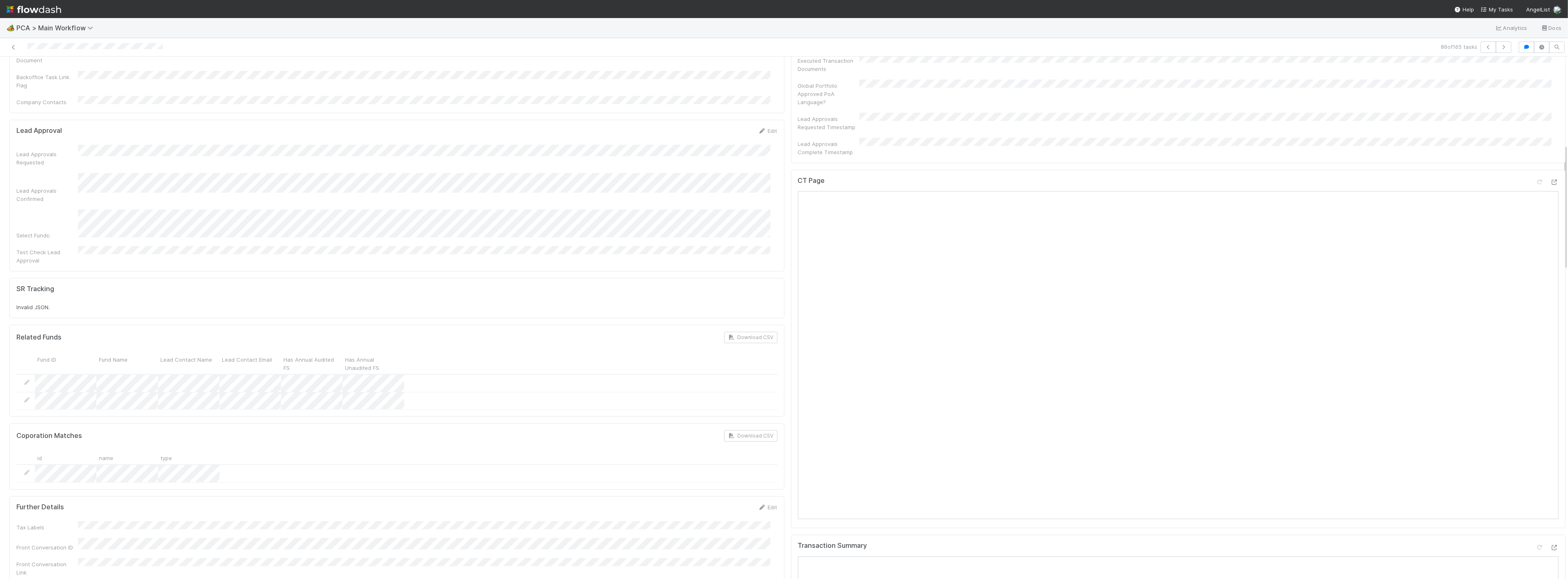
scroll to position [410, 0]
click at [1551, 162] on icon at bounding box center [1555, 165] width 9 height 5
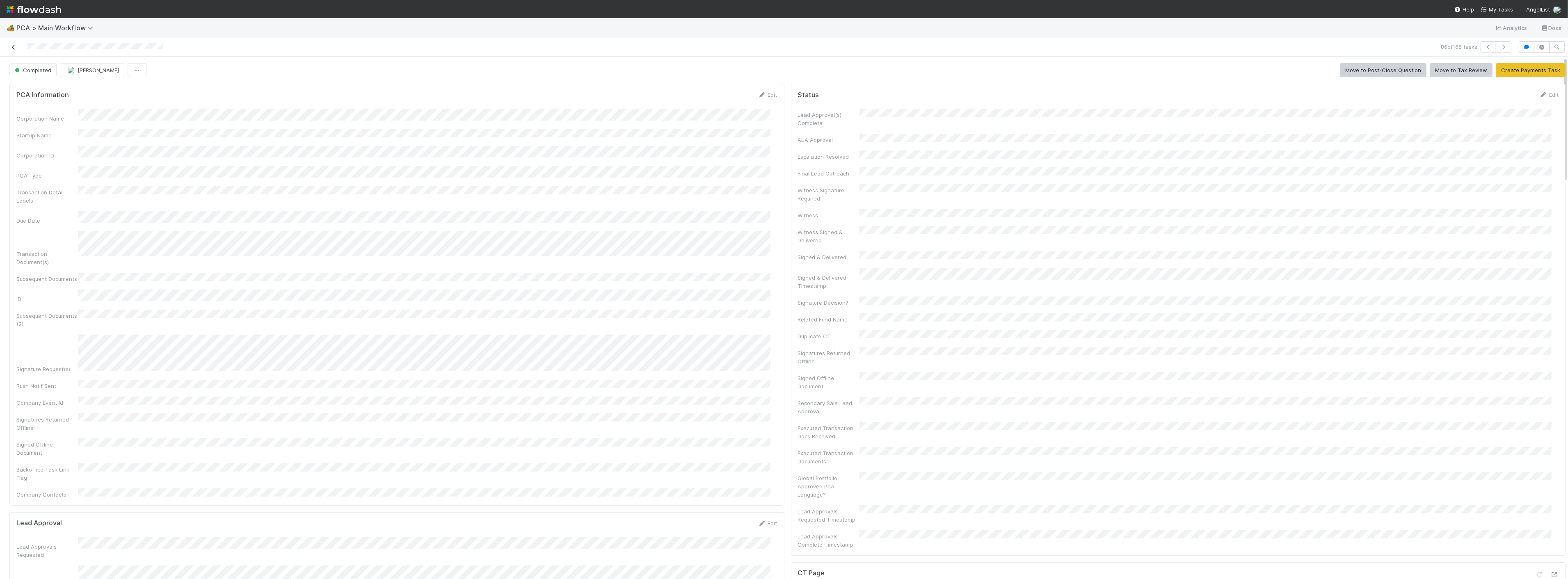
click at [15, 43] on link at bounding box center [13, 47] width 9 height 9
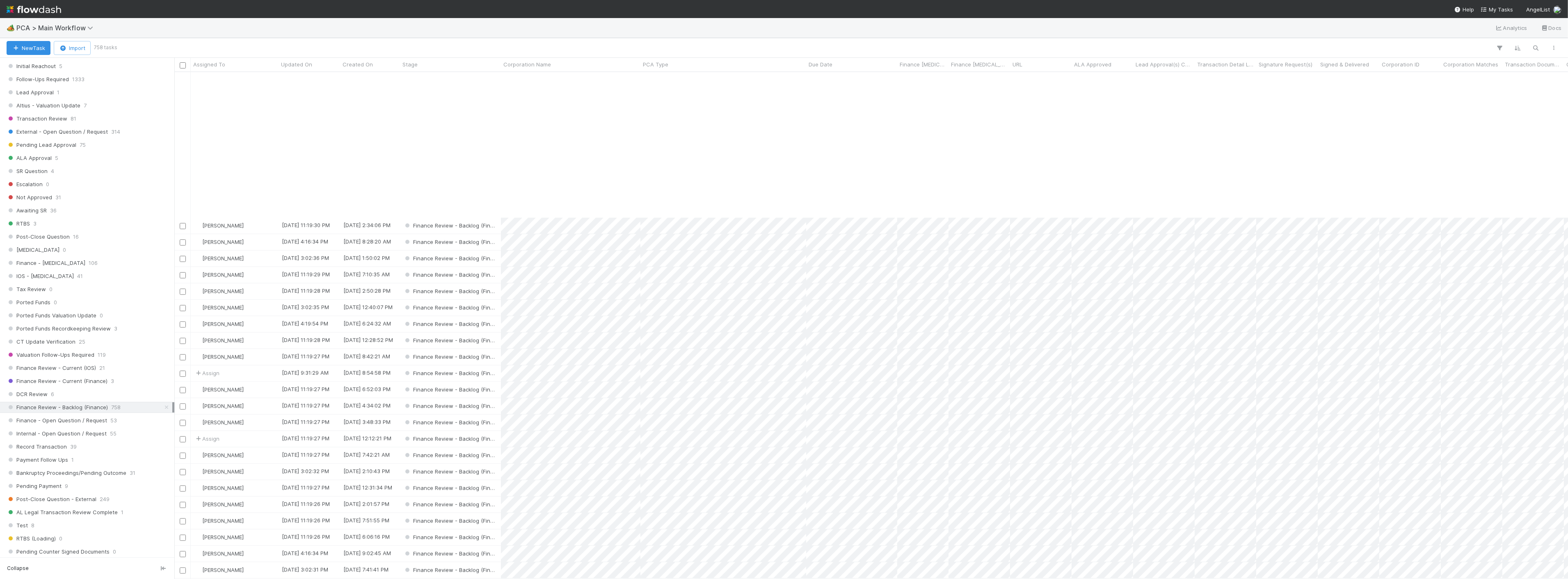
scroll to position [1643, 0]
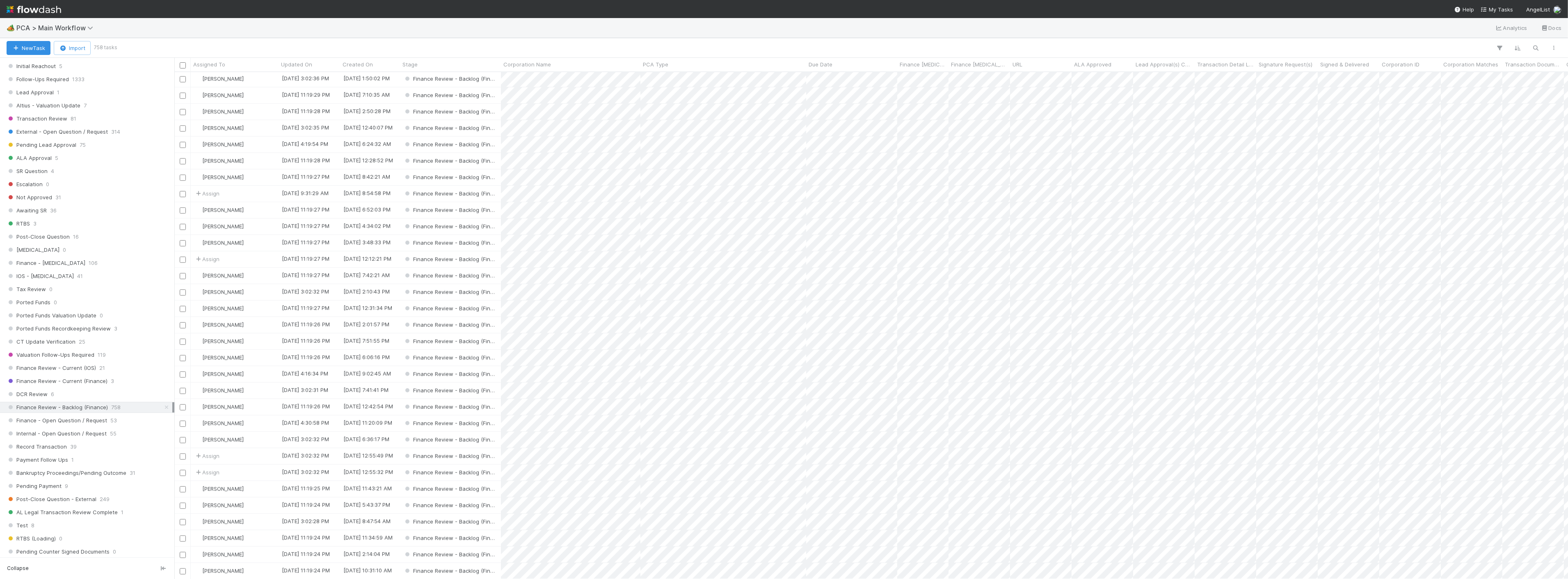
click at [250, 229] on div "[PERSON_NAME]" at bounding box center [235, 226] width 88 height 16
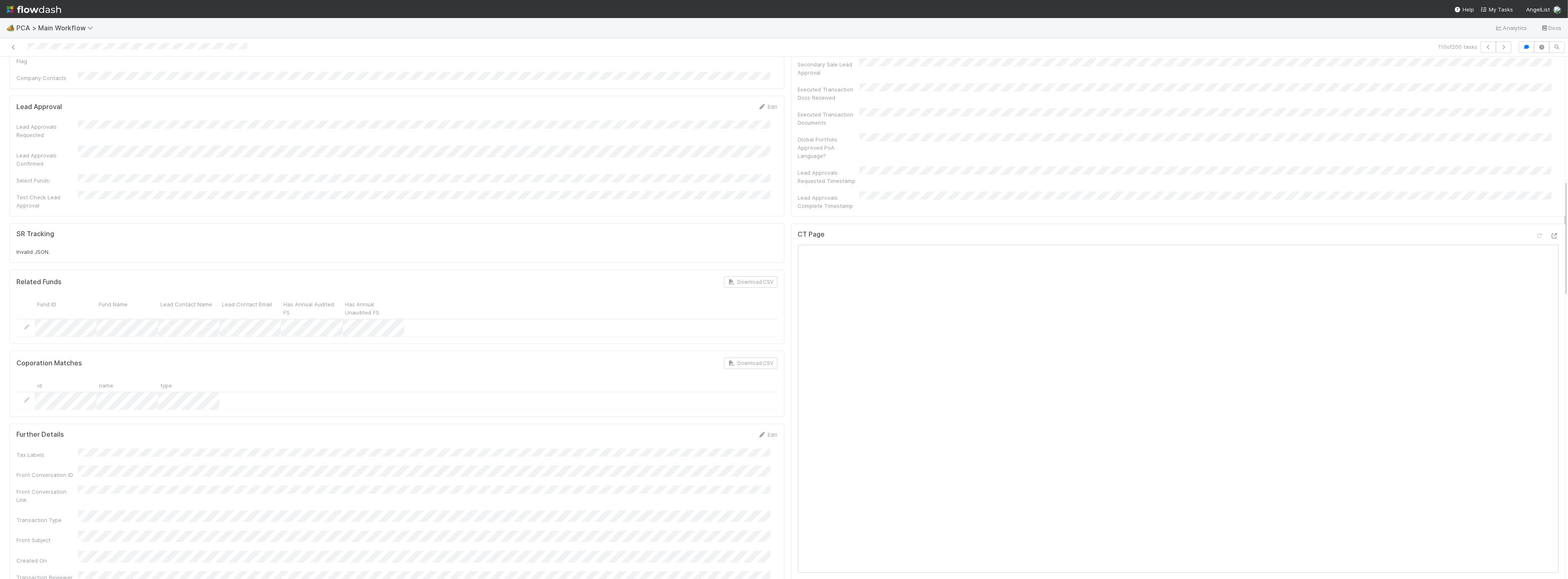
scroll to position [592, 0]
click at [1500, 45] on icon "button" at bounding box center [1504, 47] width 9 height 5
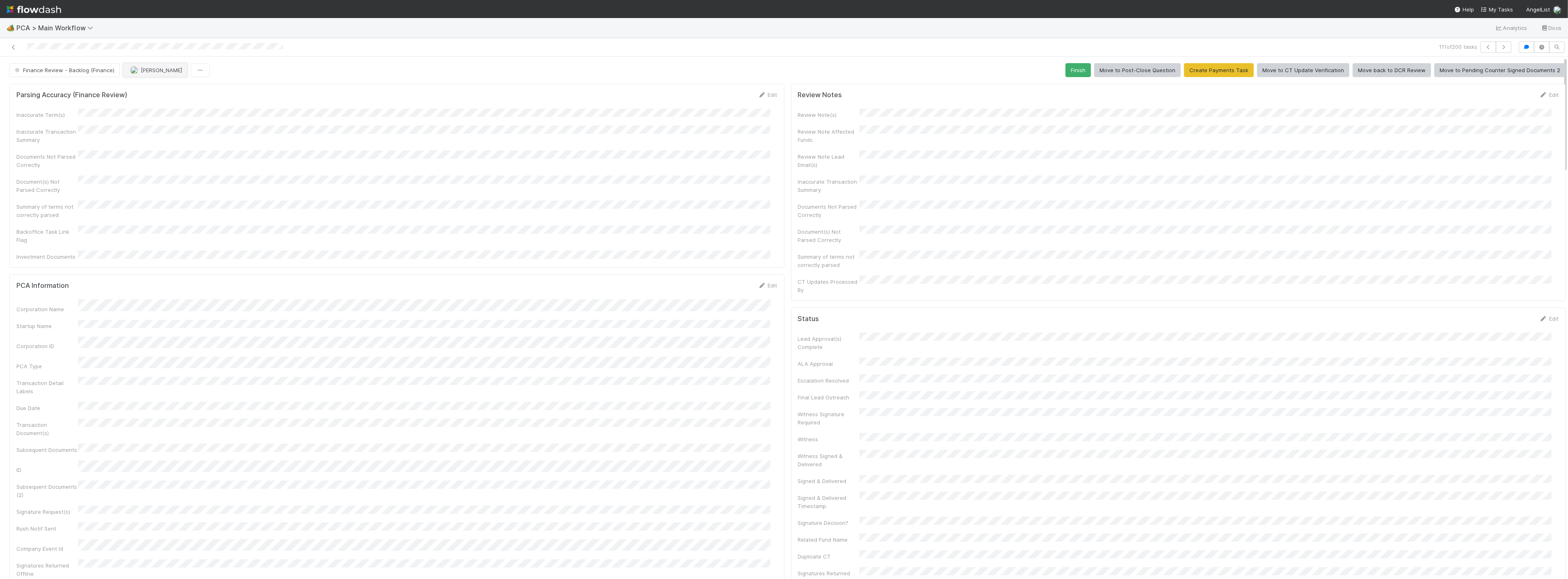
click at [152, 70] on span "[PERSON_NAME]" at bounding box center [162, 70] width 42 height 6
click at [174, 111] on div "[PERSON_NAME] you" at bounding box center [176, 105] width 116 height 15
click at [618, 190] on div "Inaccurate Term(s) Inaccurate Transaction Summary Documents Not Parsed Correctl…" at bounding box center [397, 185] width 762 height 152
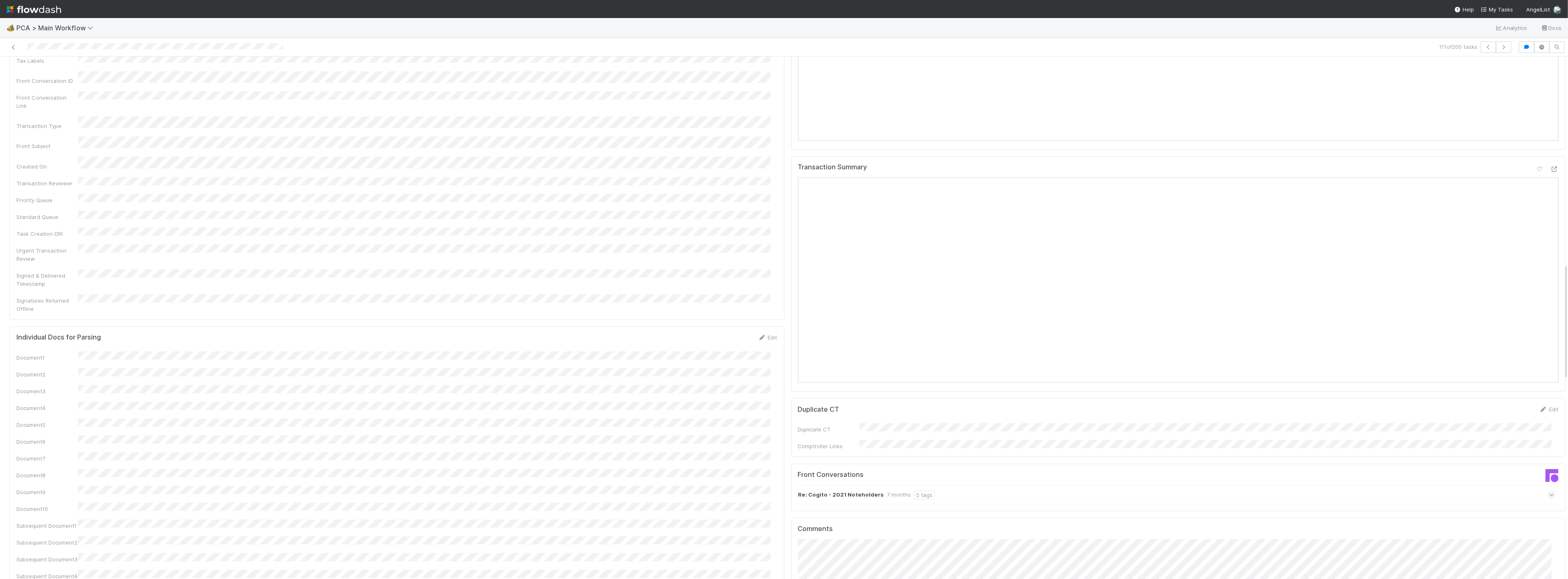
scroll to position [1003, 0]
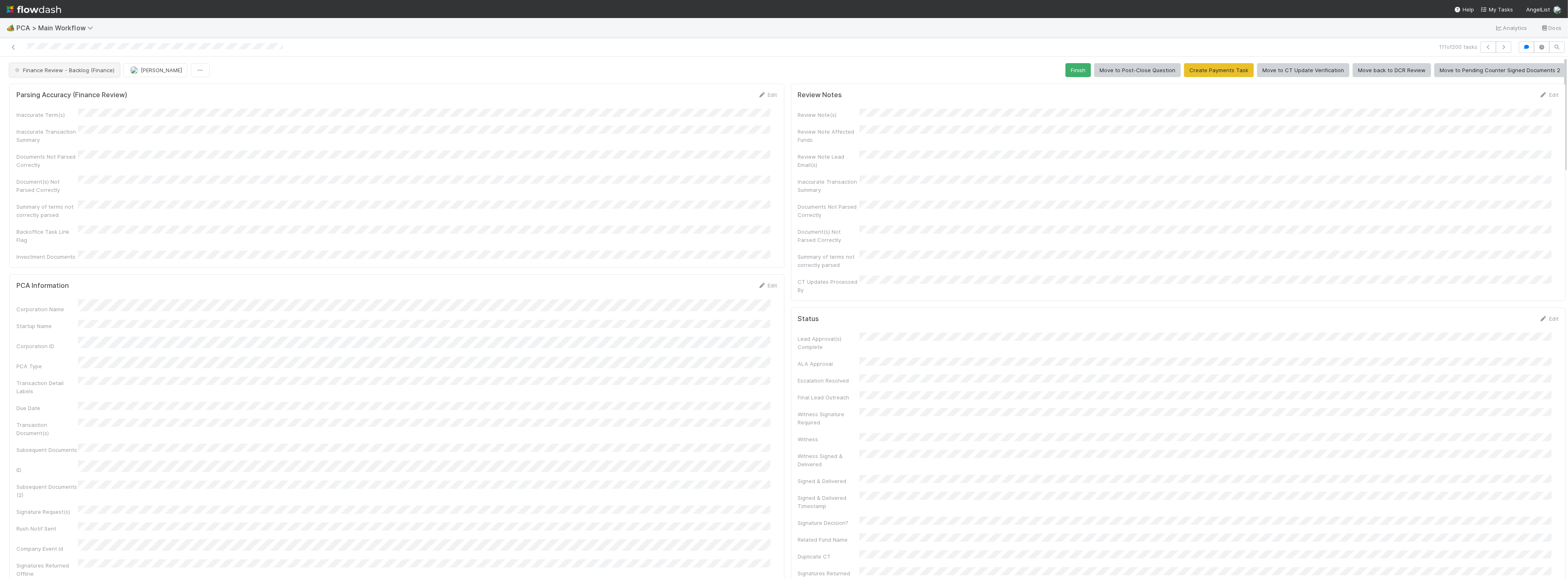
click at [72, 69] on span "Finance Review - Backlog (Finance)" at bounding box center [63, 70] width 101 height 6
click at [39, 126] on div "Completed" at bounding box center [64, 122] width 116 height 15
click at [319, 74] on div "Finance Review - Backlog (Finance) Zach Byers Finish Move to Post-Close Questio…" at bounding box center [787, 70] width 1556 height 14
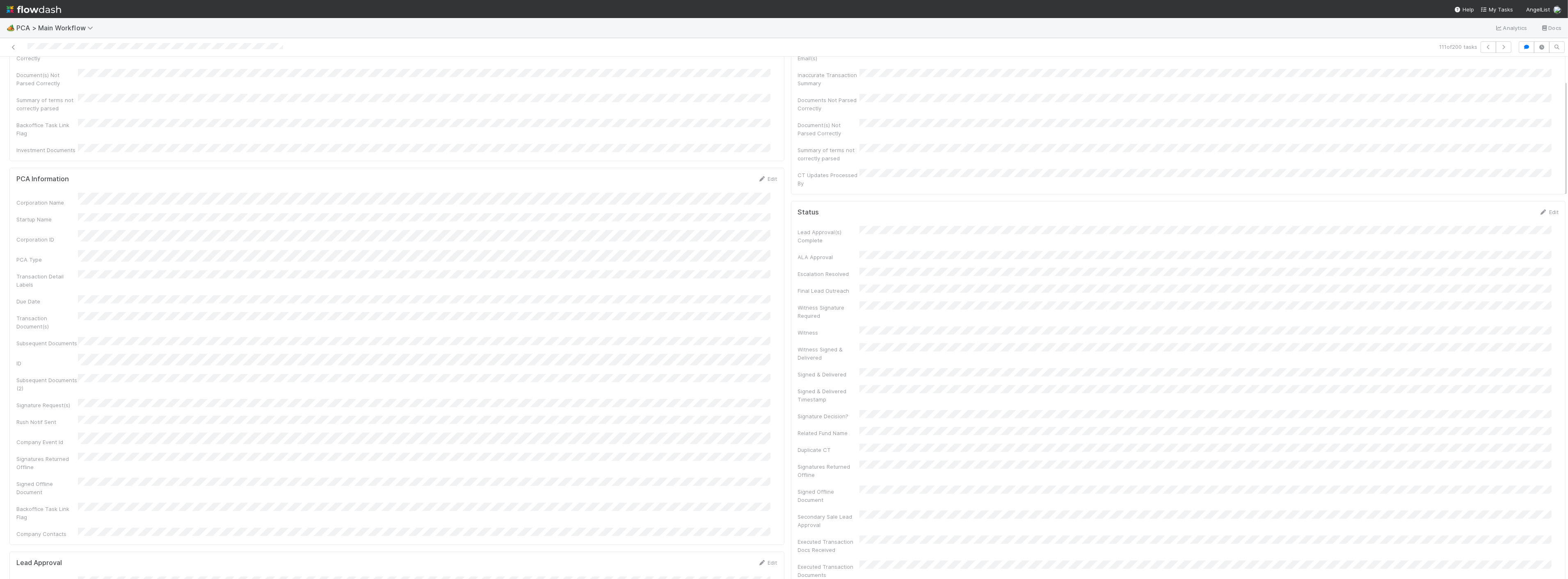
scroll to position [0, 0]
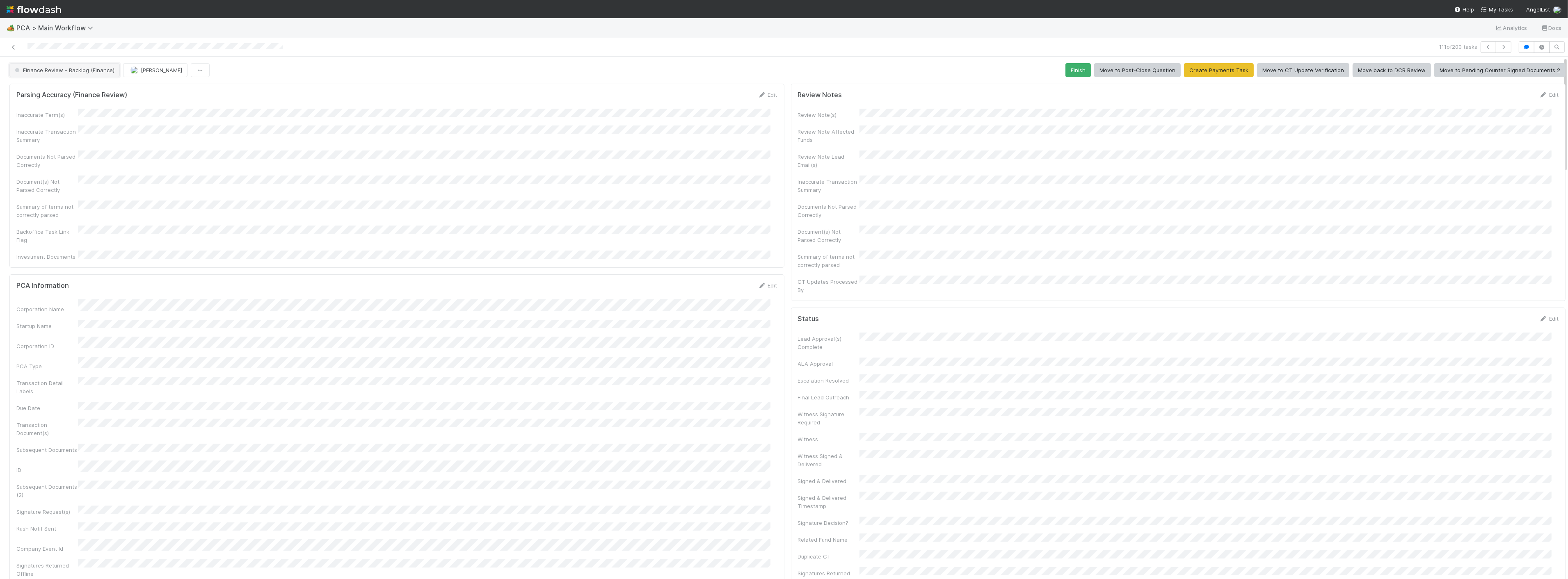
click at [64, 64] on button "Finance Review - Backlog (Finance)" at bounding box center [64, 70] width 111 height 14
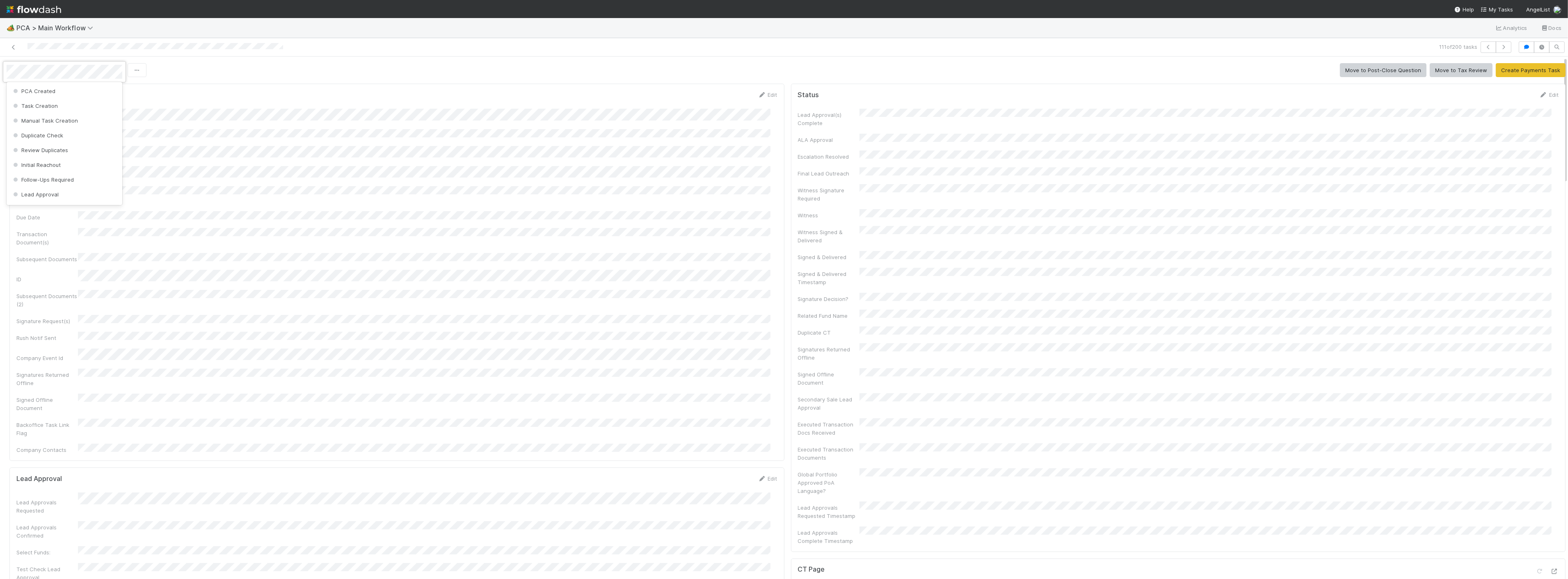
scroll to position [673, 0]
click at [348, 137] on div at bounding box center [784, 289] width 1568 height 579
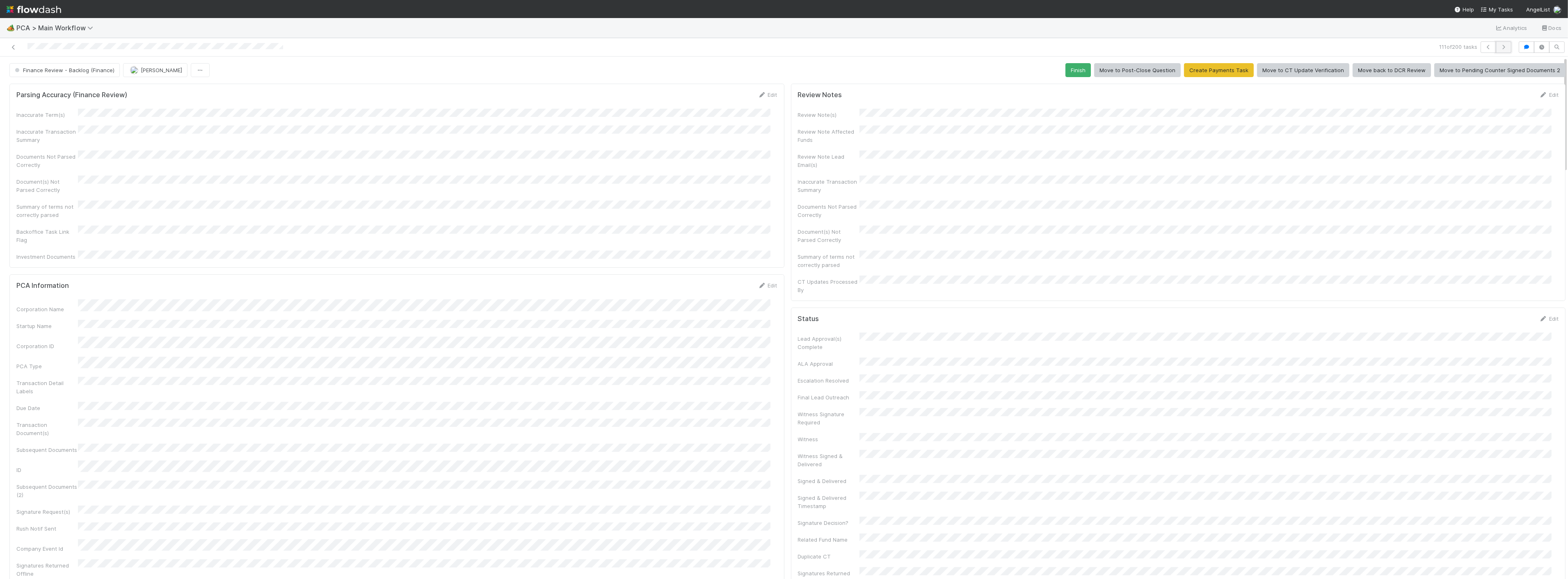
click at [1500, 48] on icon "button" at bounding box center [1504, 47] width 9 height 5
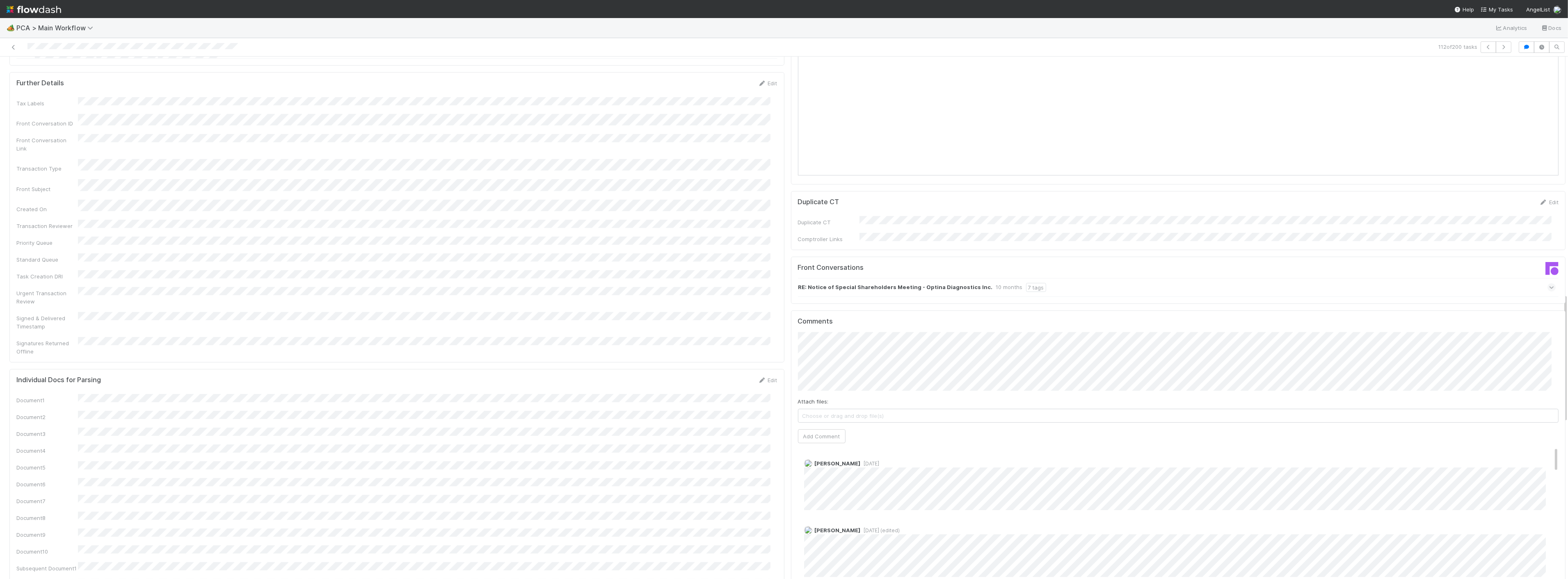
scroll to position [1139, 0]
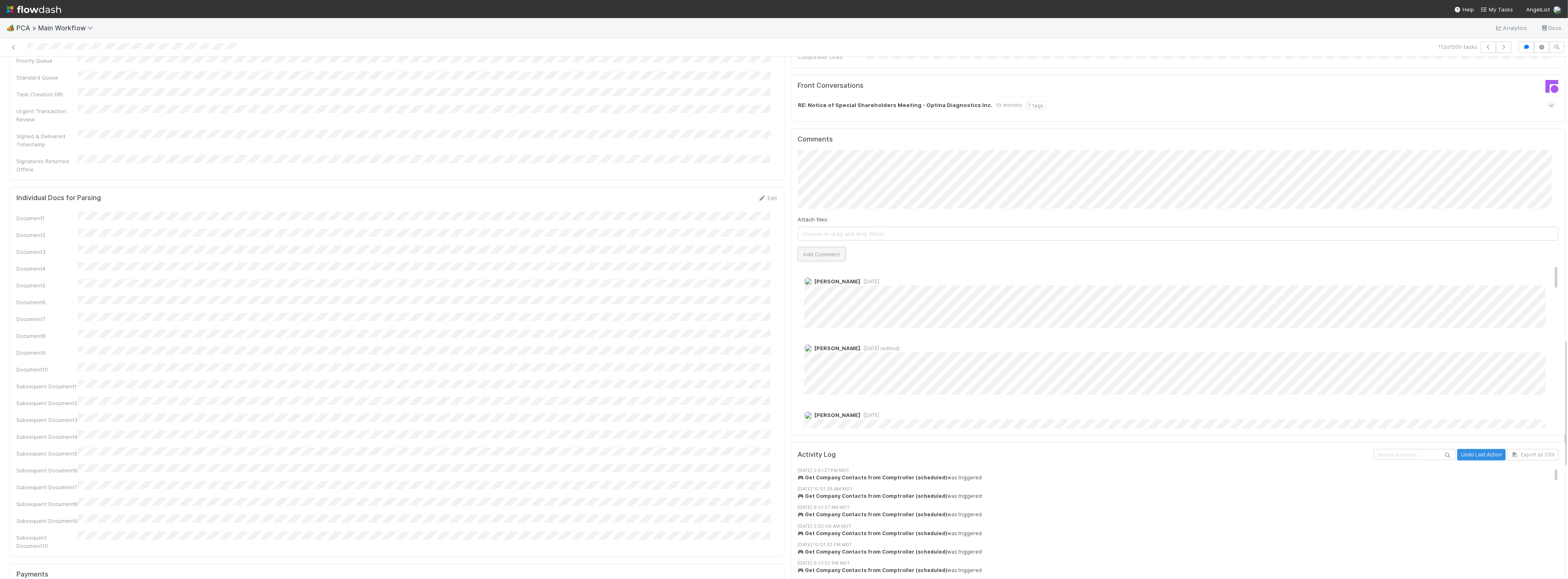
click at [819, 247] on button "Add Comment" at bounding box center [822, 254] width 48 height 14
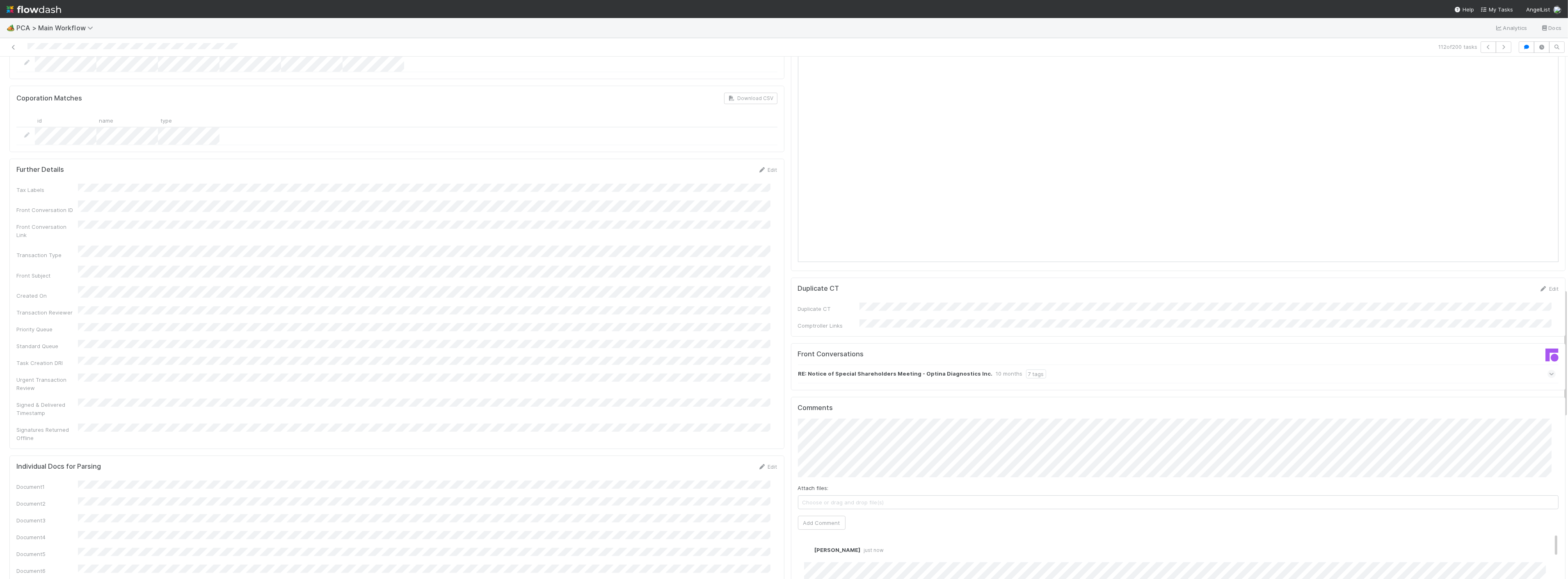
scroll to position [1048, 0]
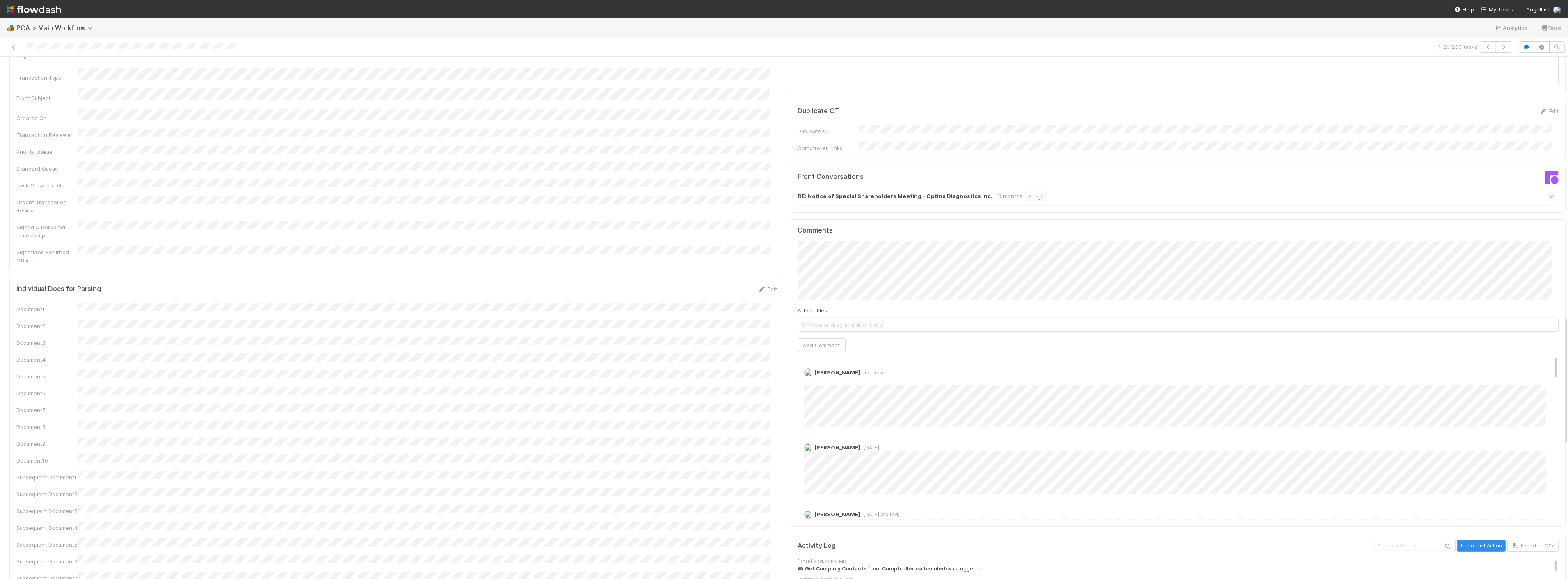
drag, startPoint x: 823, startPoint y: 321, endPoint x: 819, endPoint y: 39, distance: 282.0
click at [827, 377] on link "Delete" at bounding box center [835, 380] width 17 height 6
click at [673, 303] on div "Document1 Document2 Document3 Document4 Document5 Document6 Document7 Document8…" at bounding box center [397, 472] width 762 height 338
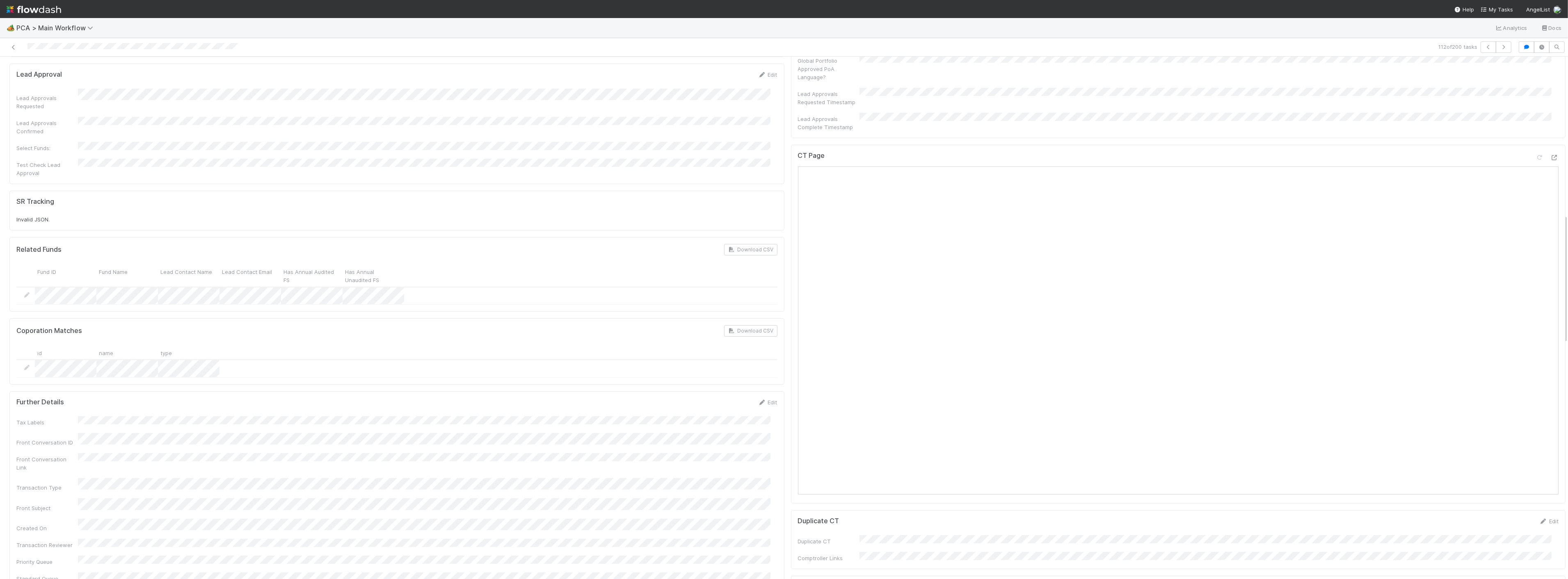
scroll to position [592, 0]
click at [1500, 45] on icon "button" at bounding box center [1504, 47] width 9 height 5
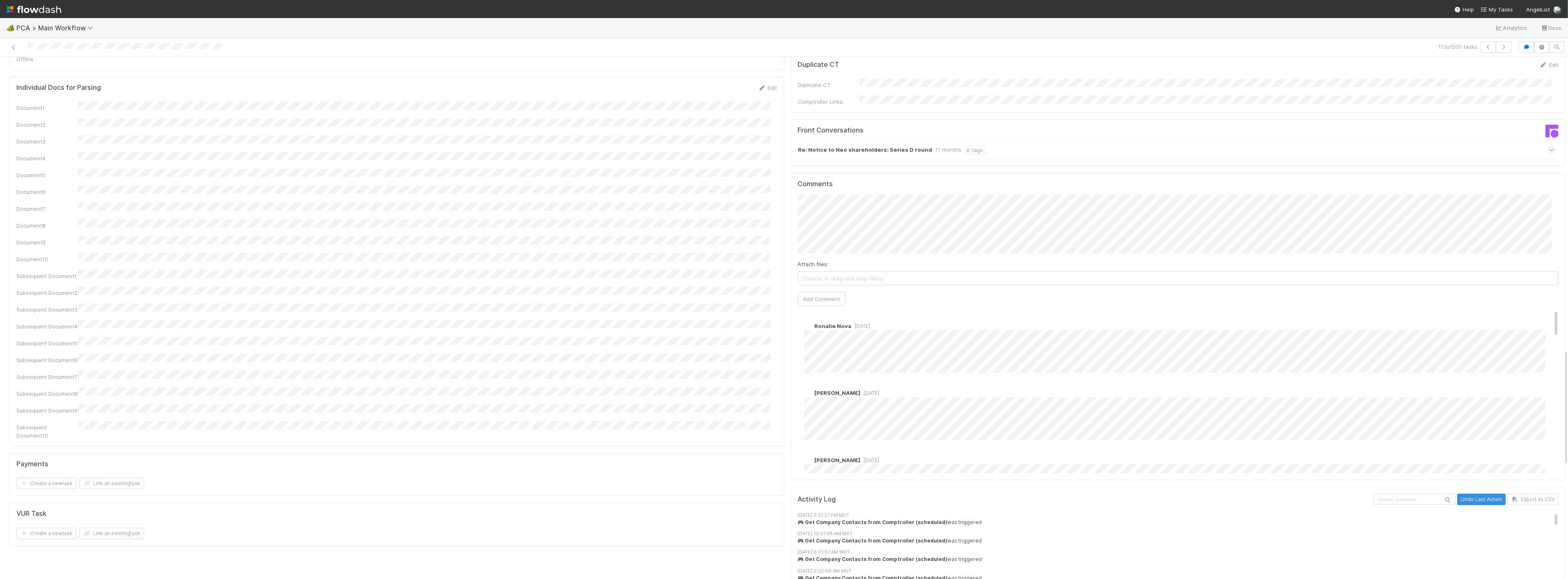
scroll to position [1322, 0]
click at [803, 311] on button "Add Comment" at bounding box center [822, 318] width 48 height 14
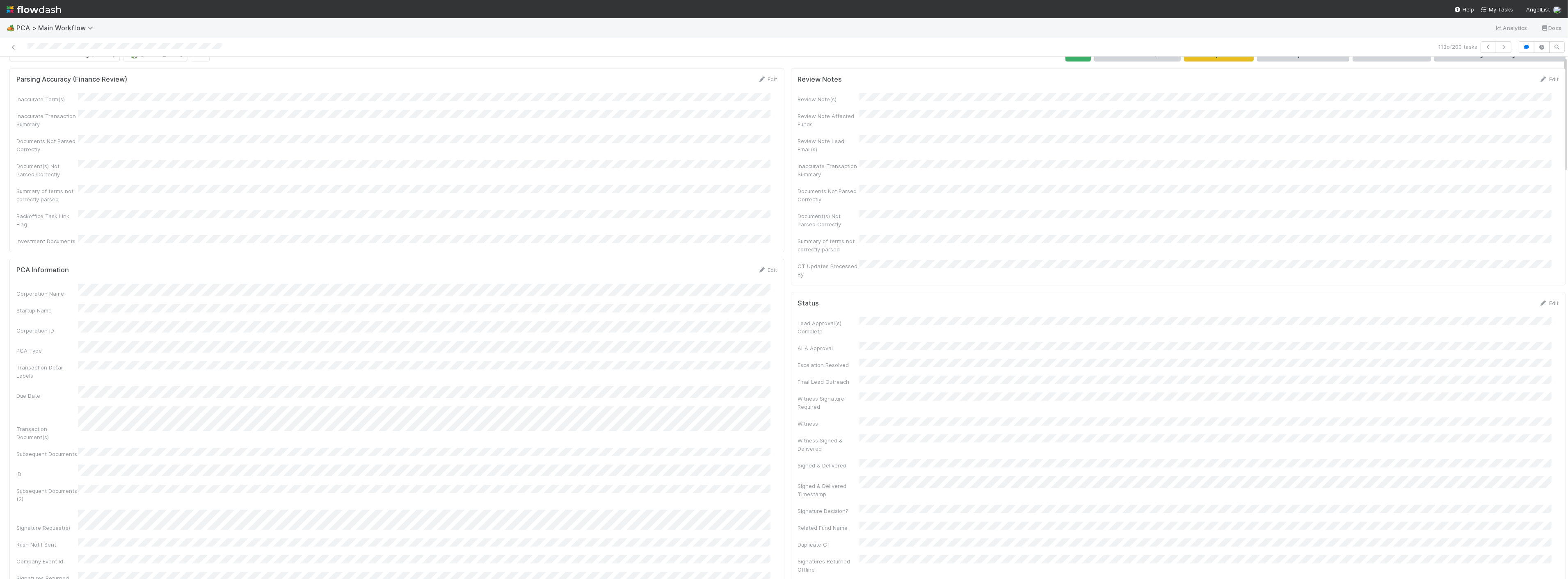
scroll to position [0, 0]
click at [76, 70] on span "Finance Review - Backlog (Finance)" at bounding box center [63, 70] width 101 height 6
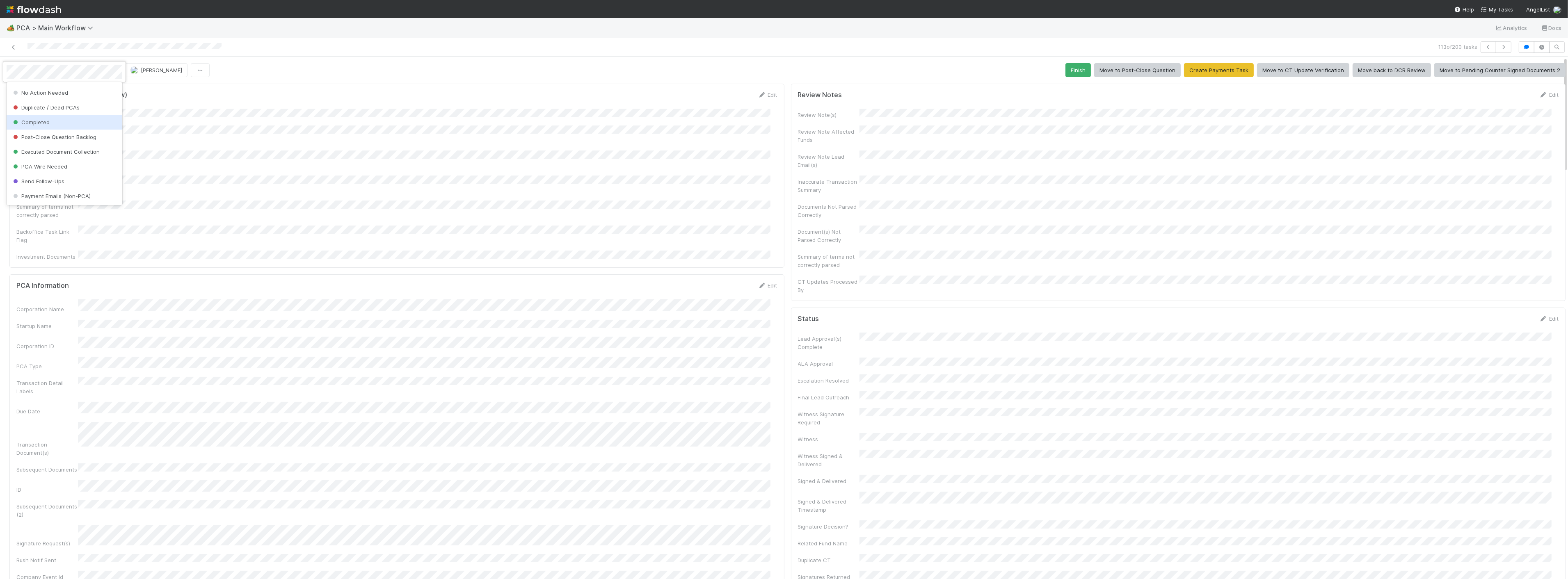
click at [42, 124] on span "Completed" at bounding box center [30, 122] width 38 height 6
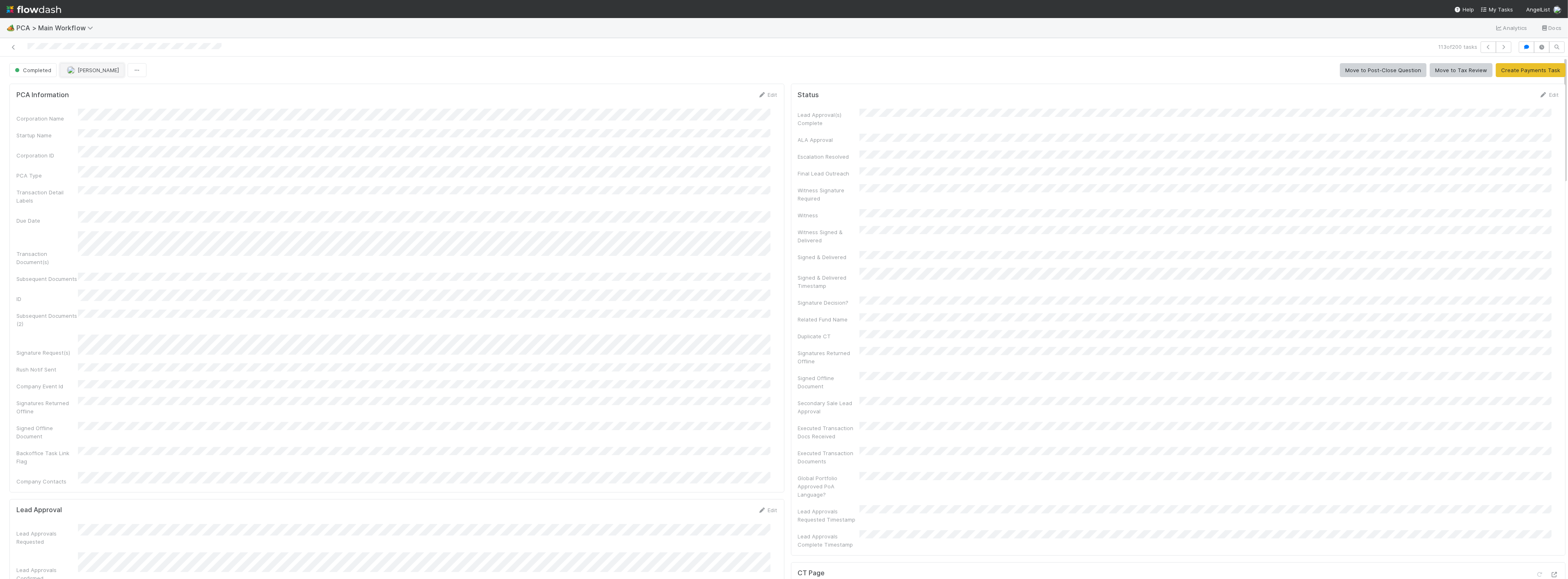
click at [91, 68] on span "[PERSON_NAME]" at bounding box center [98, 70] width 42 height 6
click at [93, 88] on span "[PERSON_NAME] you" at bounding box center [99, 91] width 54 height 6
click at [1500, 47] on icon "button" at bounding box center [1504, 47] width 9 height 5
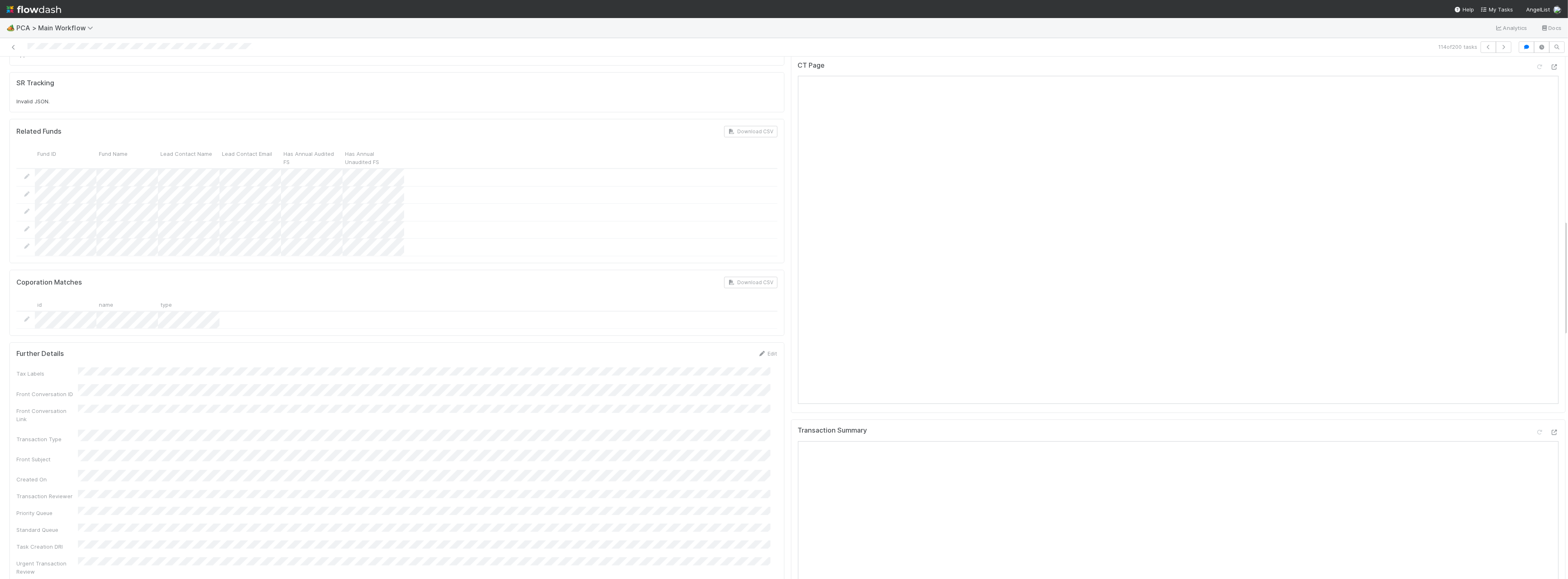
scroll to position [729, 0]
click at [654, 315] on div at bounding box center [397, 323] width 762 height 18
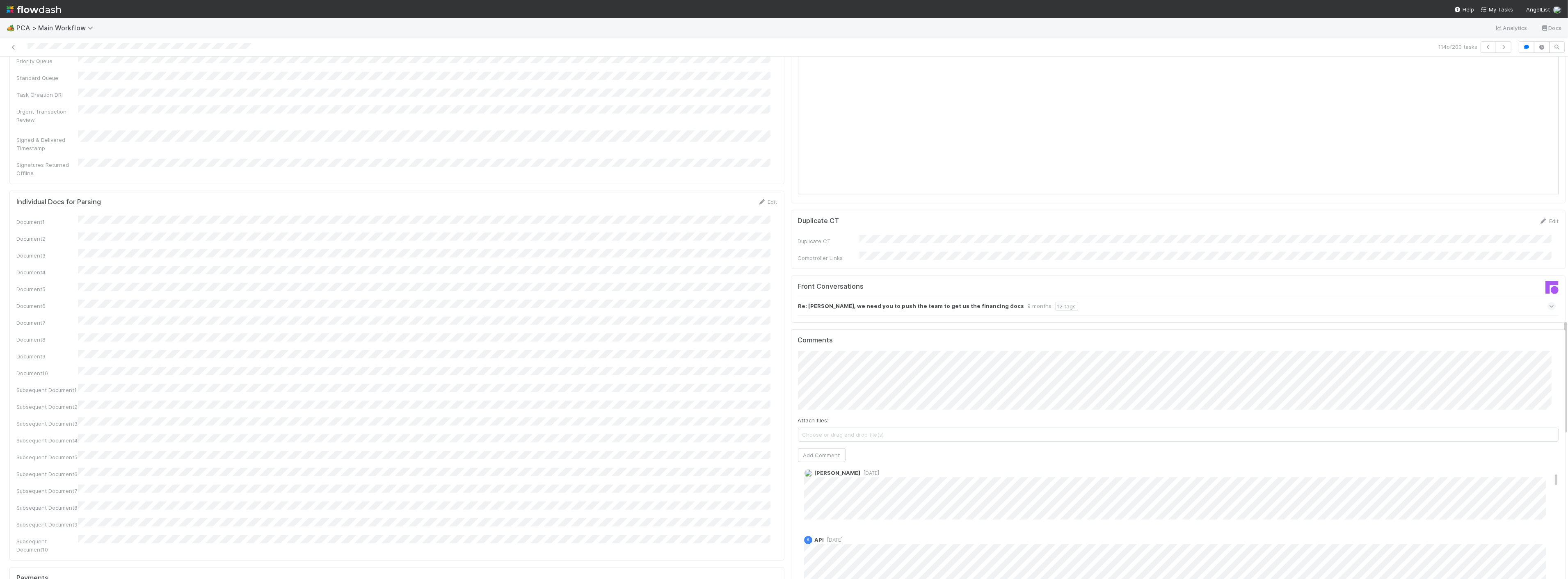
scroll to position [1185, 0]
click at [810, 448] on button "Add Comment" at bounding box center [822, 455] width 48 height 14
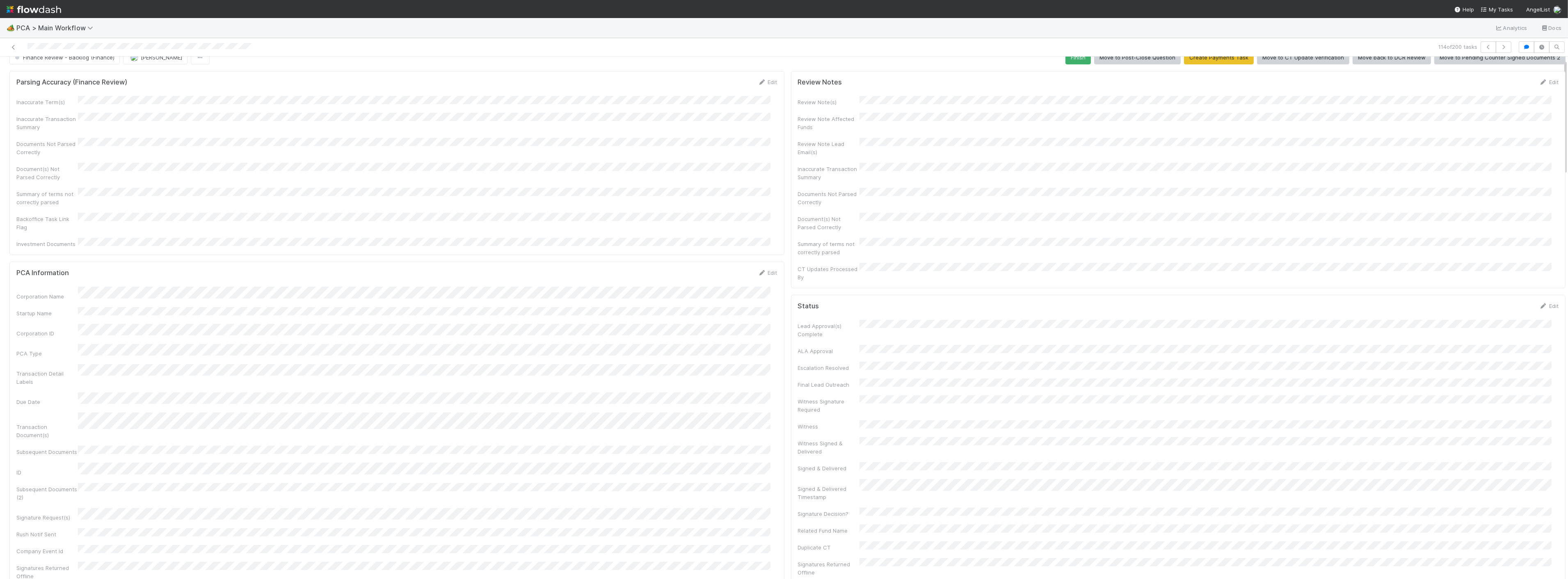
scroll to position [0, 0]
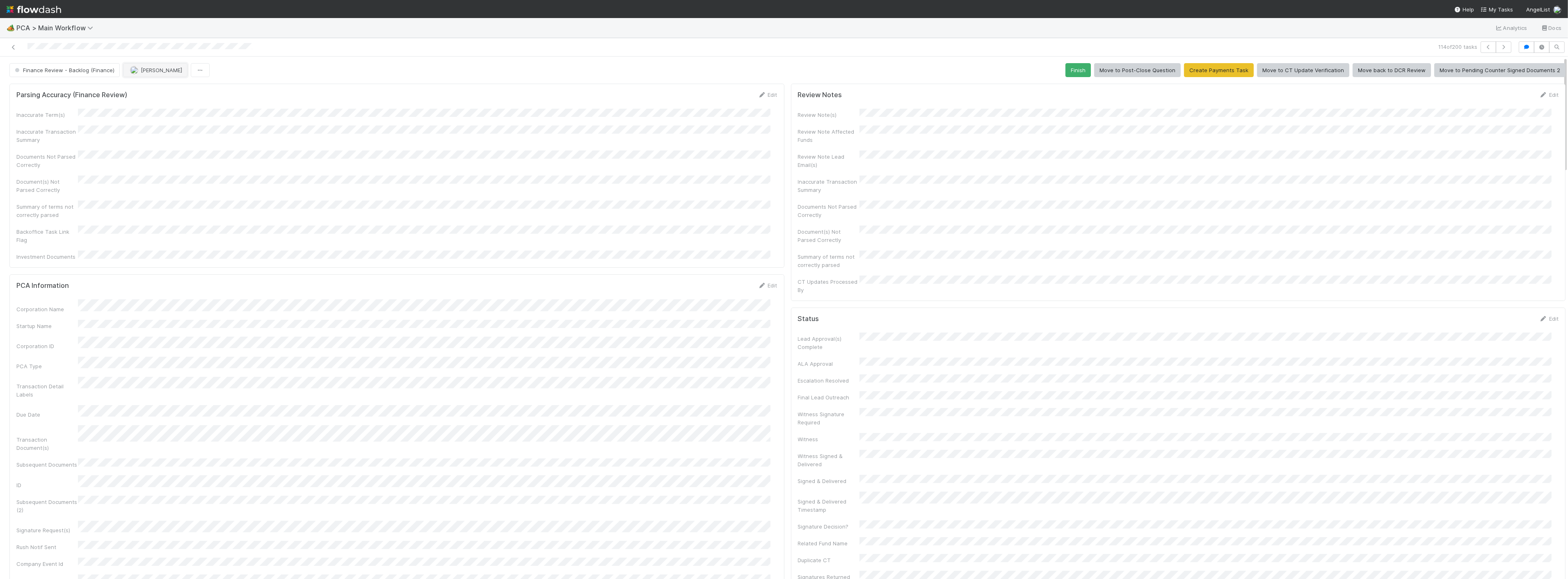
click at [165, 69] on span "[PERSON_NAME]" at bounding box center [162, 70] width 42 height 6
click at [163, 109] on div "[PERSON_NAME] you" at bounding box center [176, 105] width 116 height 15
click at [268, 97] on div "Parsing Accuracy (Finance Review) Edit" at bounding box center [397, 94] width 762 height 9
click at [21, 69] on span "Finance Review - Backlog (Finance)" at bounding box center [63, 70] width 101 height 6
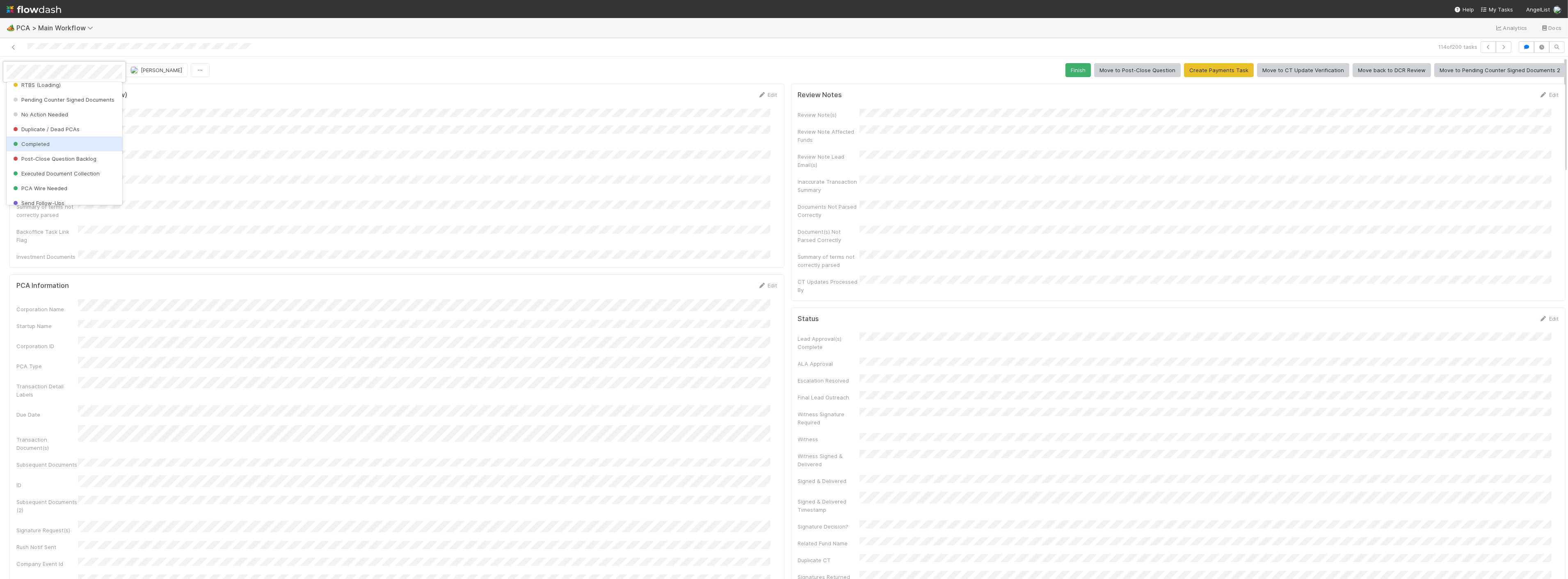
drag, startPoint x: 52, startPoint y: 175, endPoint x: 326, endPoint y: 162, distance: 274.3
click at [52, 152] on div "Completed" at bounding box center [64, 144] width 116 height 15
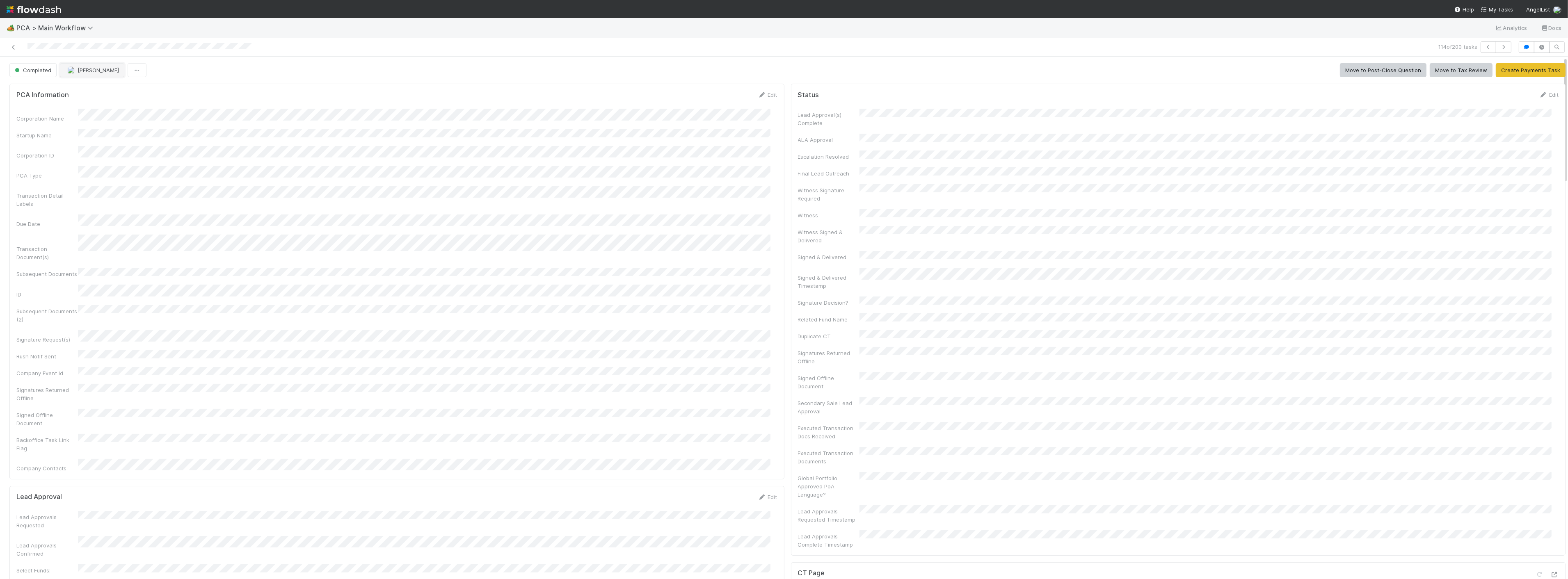
click at [88, 70] on span "[PERSON_NAME]" at bounding box center [98, 70] width 42 height 6
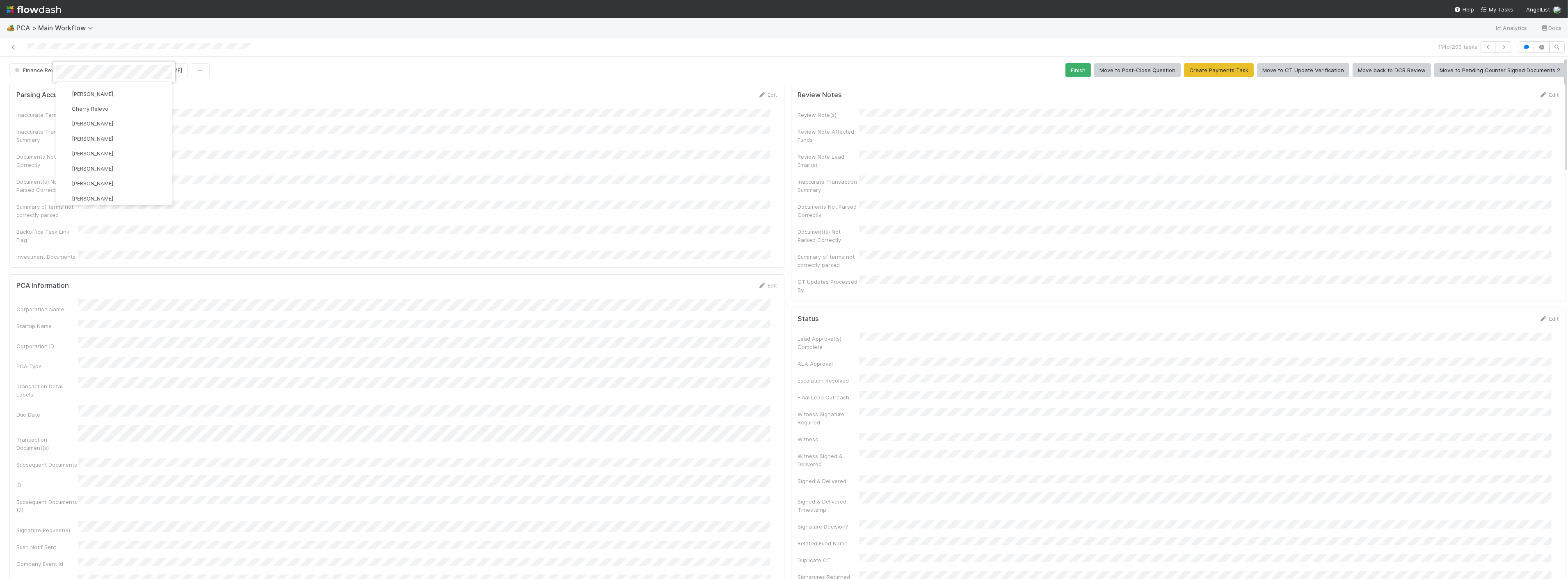
scroll to position [0, 0]
click at [118, 107] on div "[PERSON_NAME] you" at bounding box center [114, 105] width 116 height 15
click at [386, 115] on div at bounding box center [784, 289] width 1568 height 579
click at [90, 71] on span "Finance Review - Backlog (Finance)" at bounding box center [63, 70] width 101 height 6
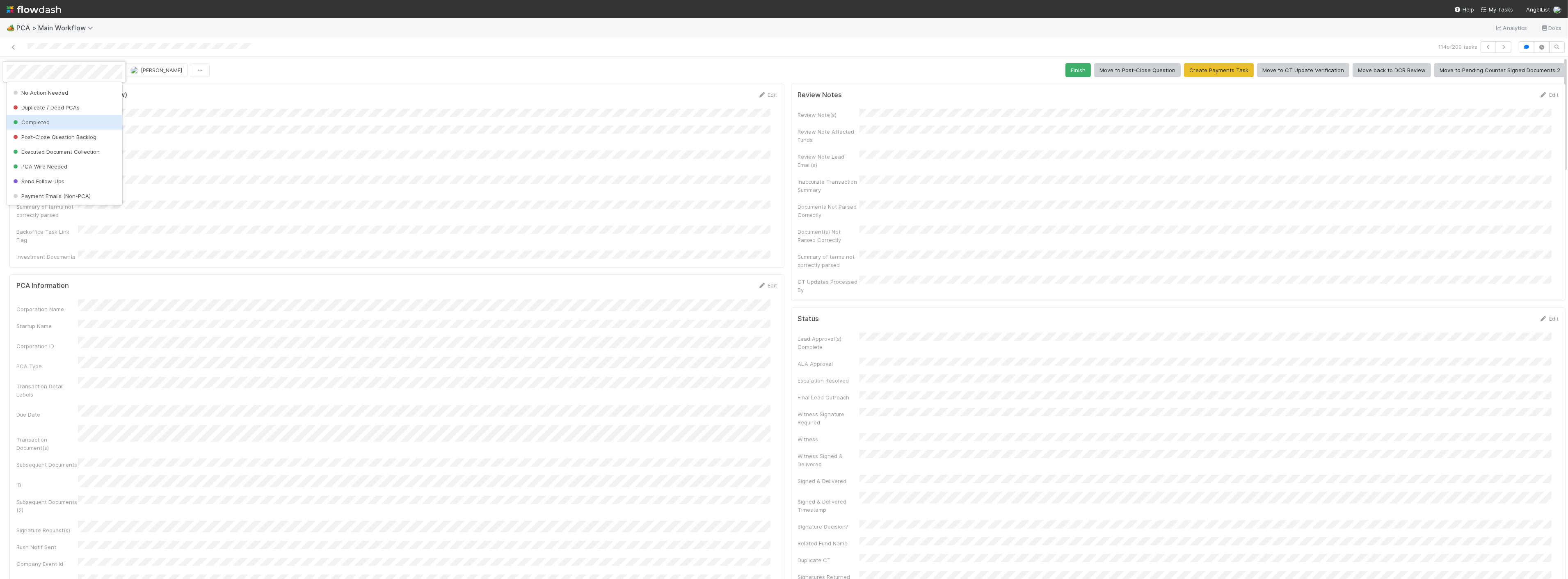
click at [32, 122] on span "Completed" at bounding box center [30, 122] width 38 height 6
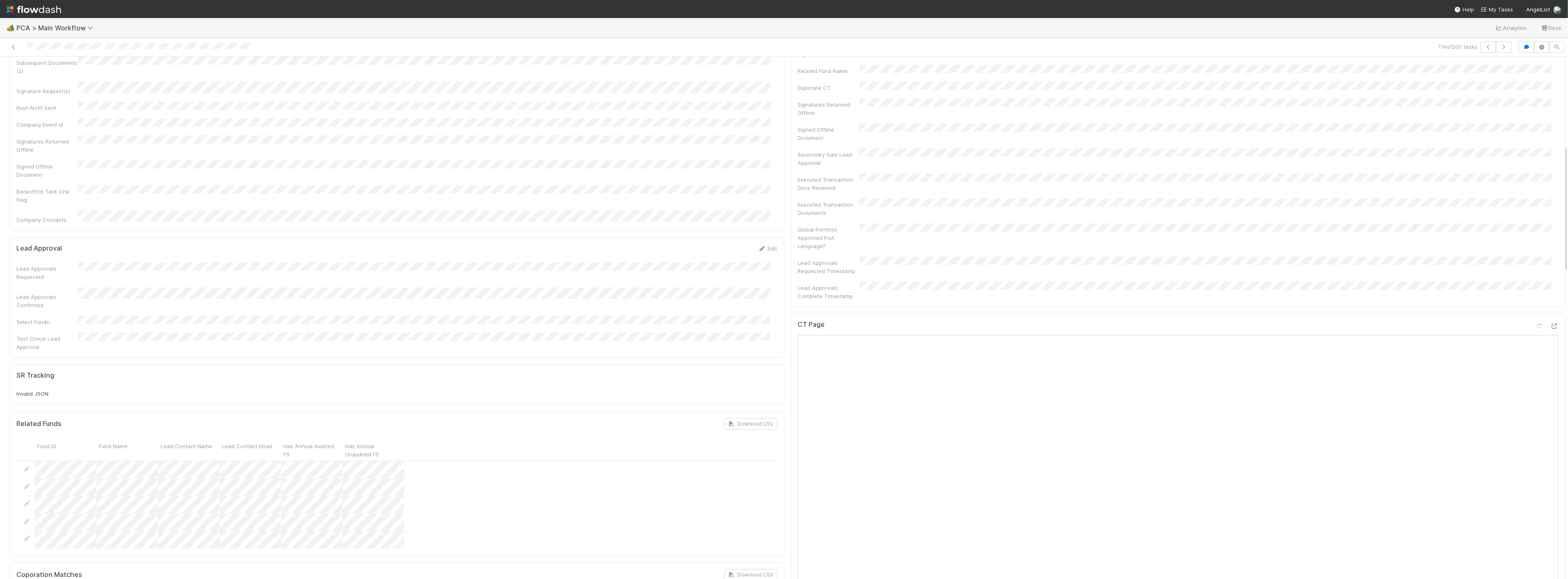
scroll to position [91, 0]
click at [1502, 44] on button "button" at bounding box center [1504, 47] width 15 height 12
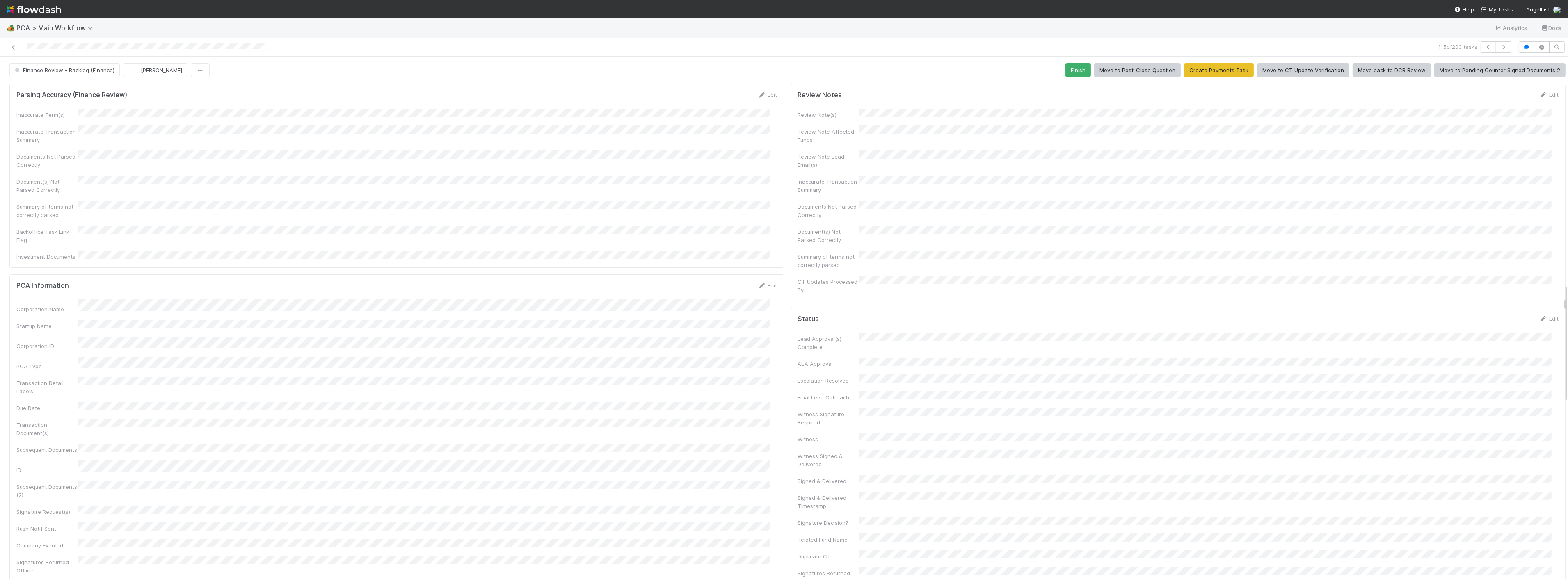
scroll to position [1185, 0]
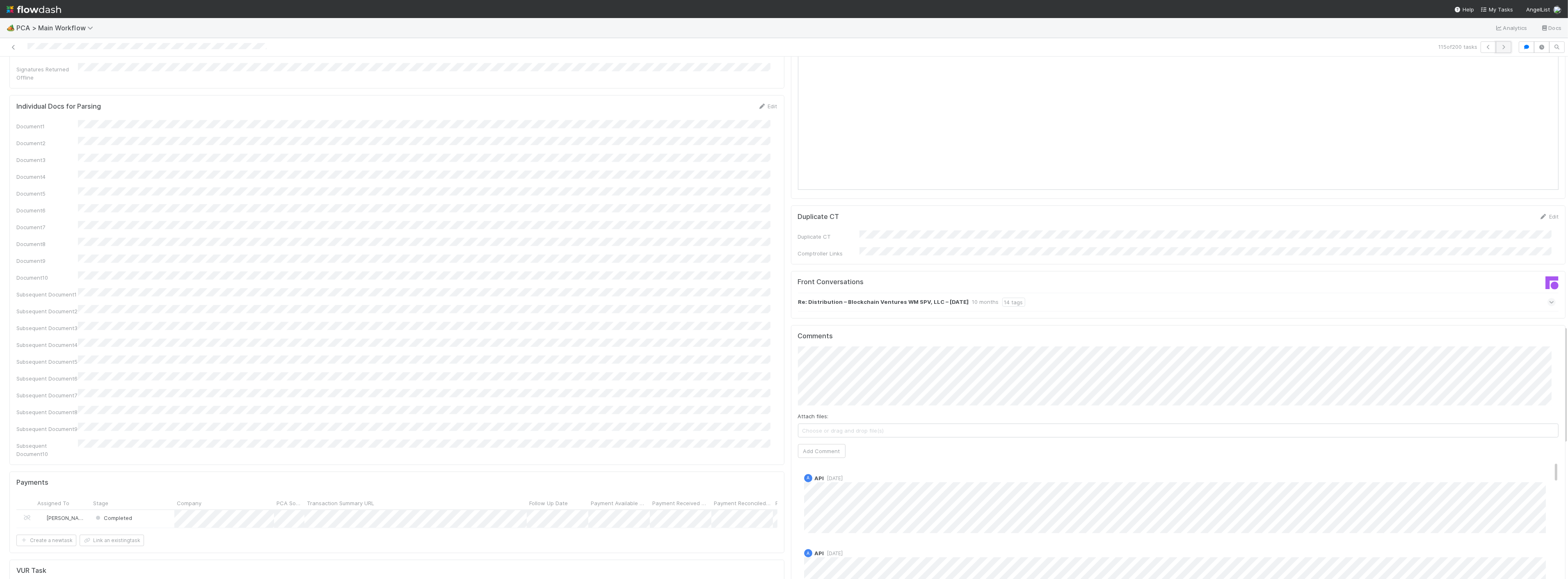
click at [1500, 50] on button "button" at bounding box center [1504, 47] width 15 height 12
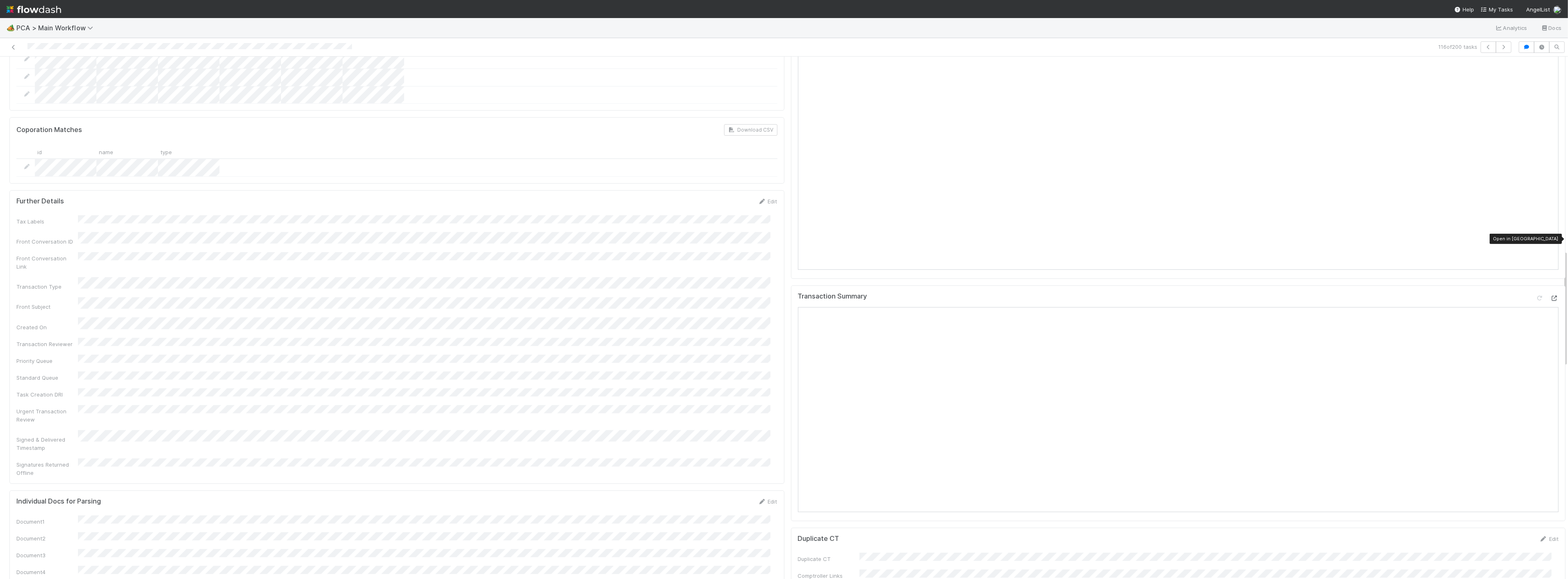
click at [1551, 296] on icon at bounding box center [1555, 298] width 9 height 5
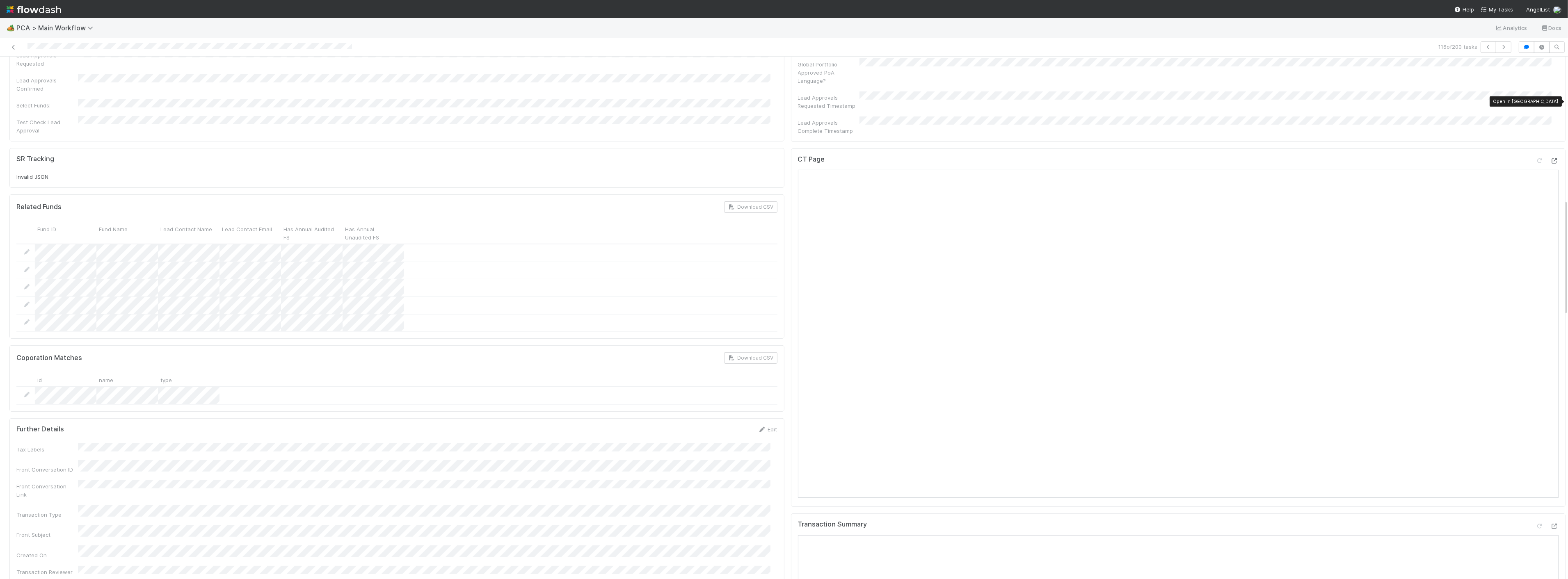
click at [1551, 158] on icon at bounding box center [1555, 161] width 9 height 5
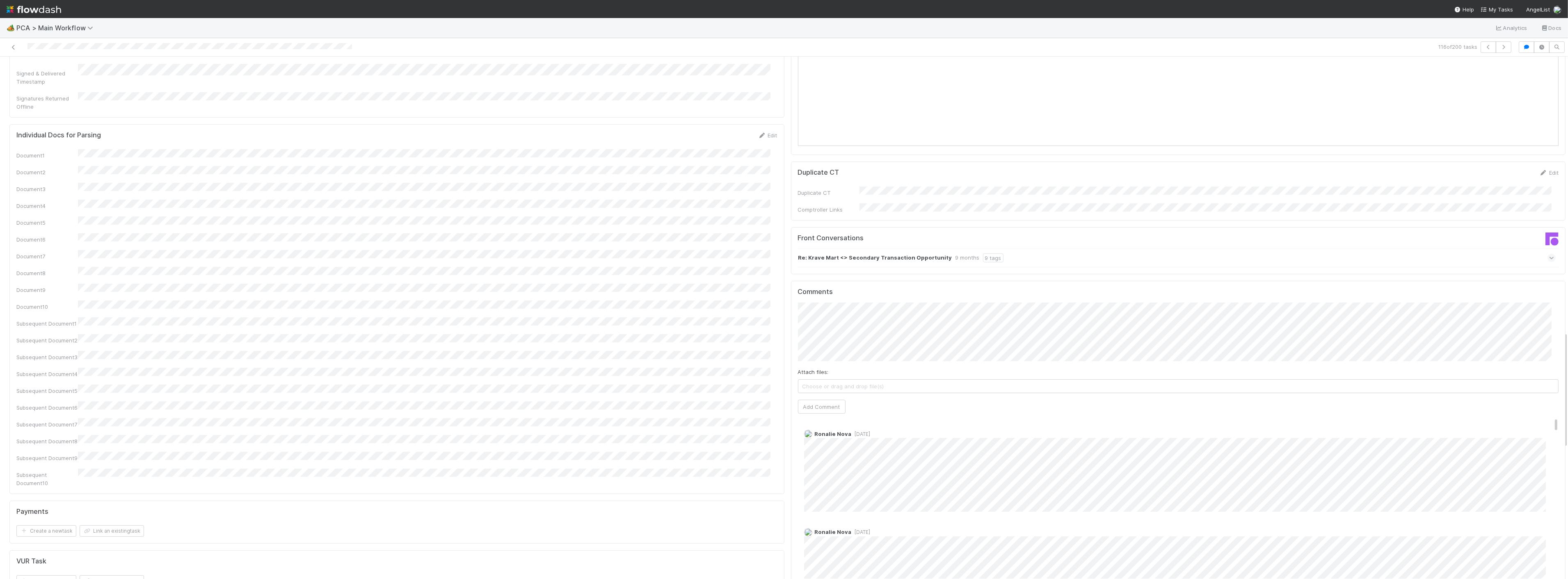
scroll to position [1231, 0]
click at [815, 402] on button "Add Comment" at bounding box center [822, 409] width 48 height 14
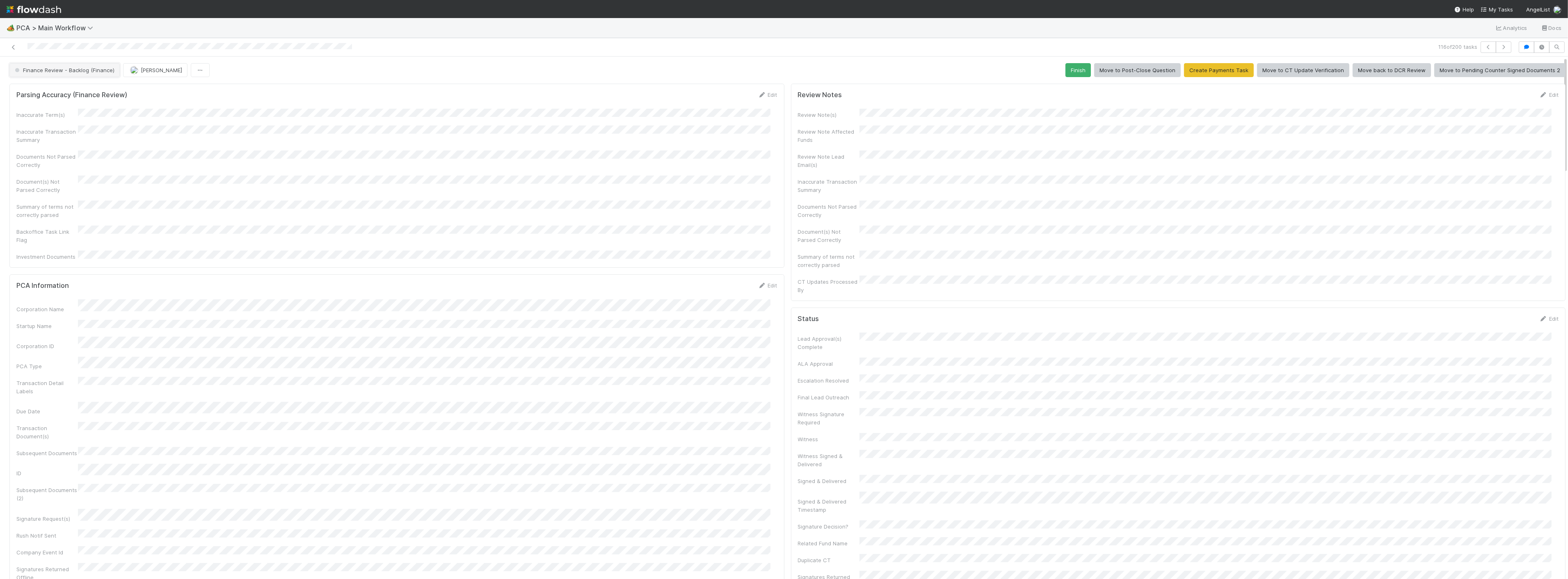
click at [68, 71] on span "Finance Review - Backlog (Finance)" at bounding box center [63, 70] width 101 height 6
click at [40, 124] on span "Completed" at bounding box center [30, 122] width 38 height 6
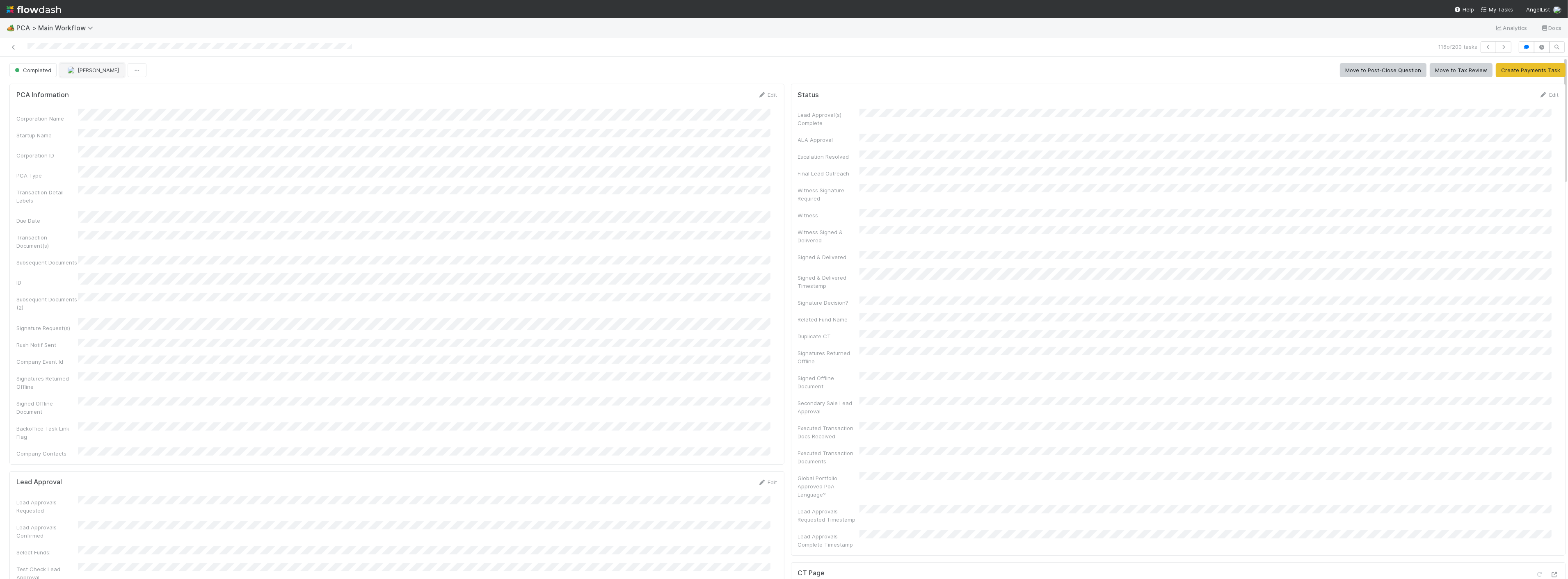
click at [101, 71] on span "[PERSON_NAME]" at bounding box center [98, 70] width 42 height 6
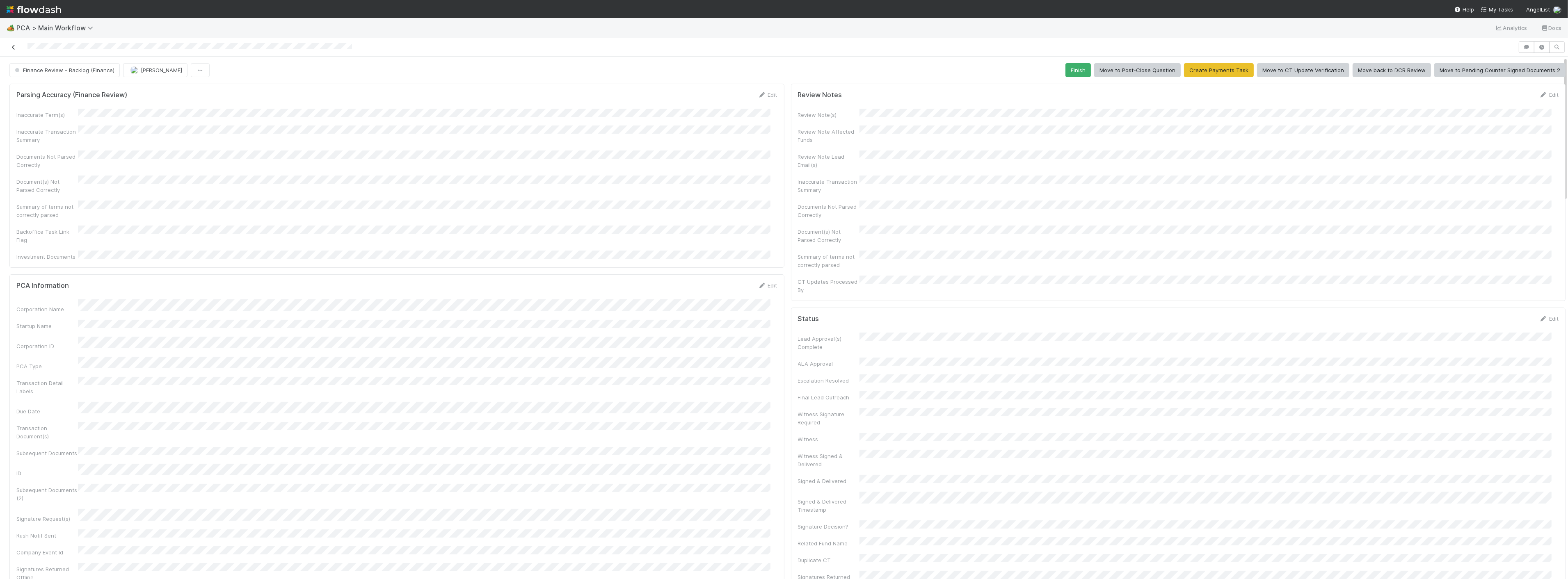
click at [10, 46] on icon at bounding box center [13, 47] width 9 height 5
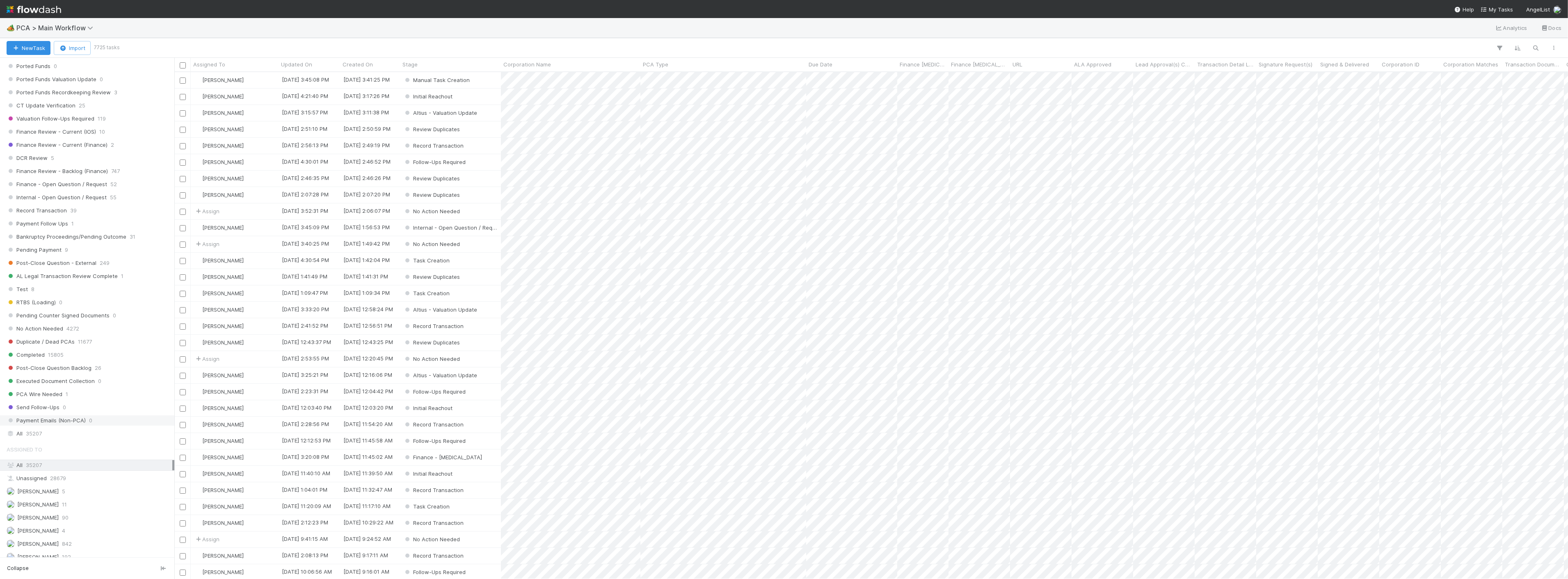
scroll to position [592, 0]
click at [48, 448] on div "All 35207" at bounding box center [89, 441] width 165 height 10
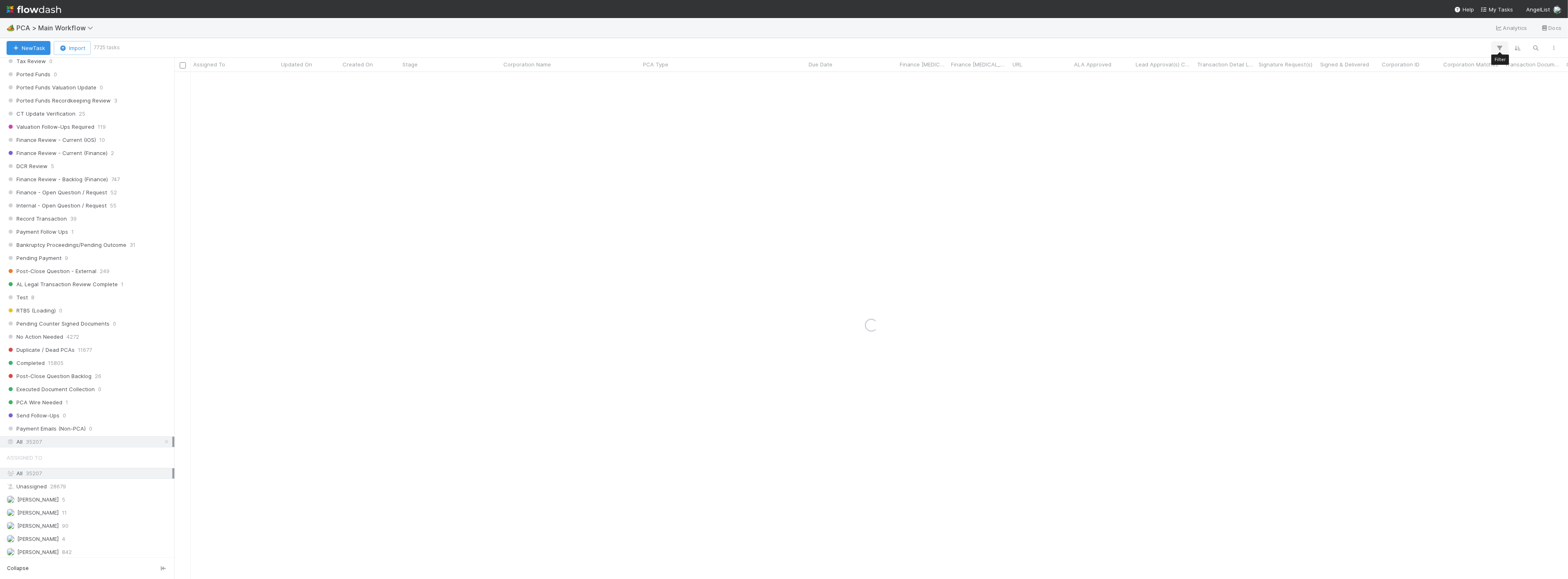
click at [1501, 47] on icon "button" at bounding box center [1500, 48] width 9 height 8
click at [1416, 70] on button "Add Filter" at bounding box center [1374, 73] width 246 height 12
click at [1319, 92] on div "Assigned To" at bounding box center [1302, 90] width 66 height 12
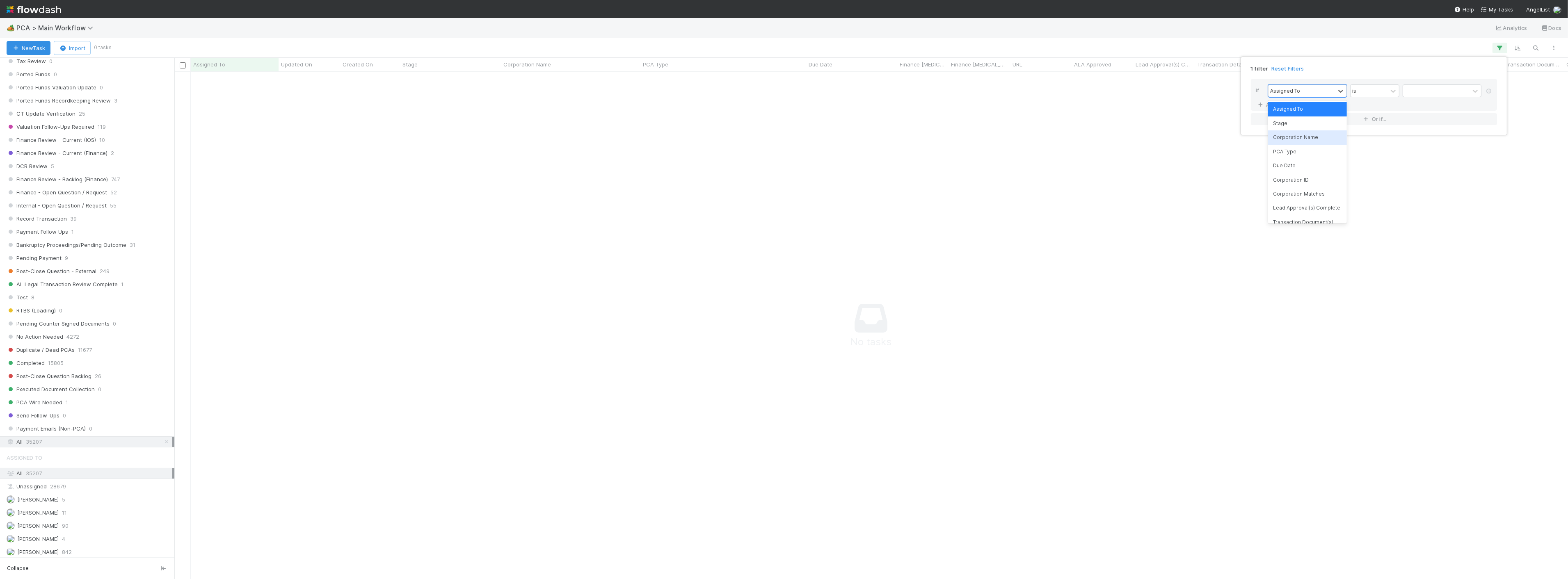
scroll to position [493, 1380]
click at [1294, 141] on div "Corporation Name" at bounding box center [1308, 138] width 79 height 14
click at [1416, 91] on input "text" at bounding box center [1443, 91] width 79 height 12
type input "krrave"
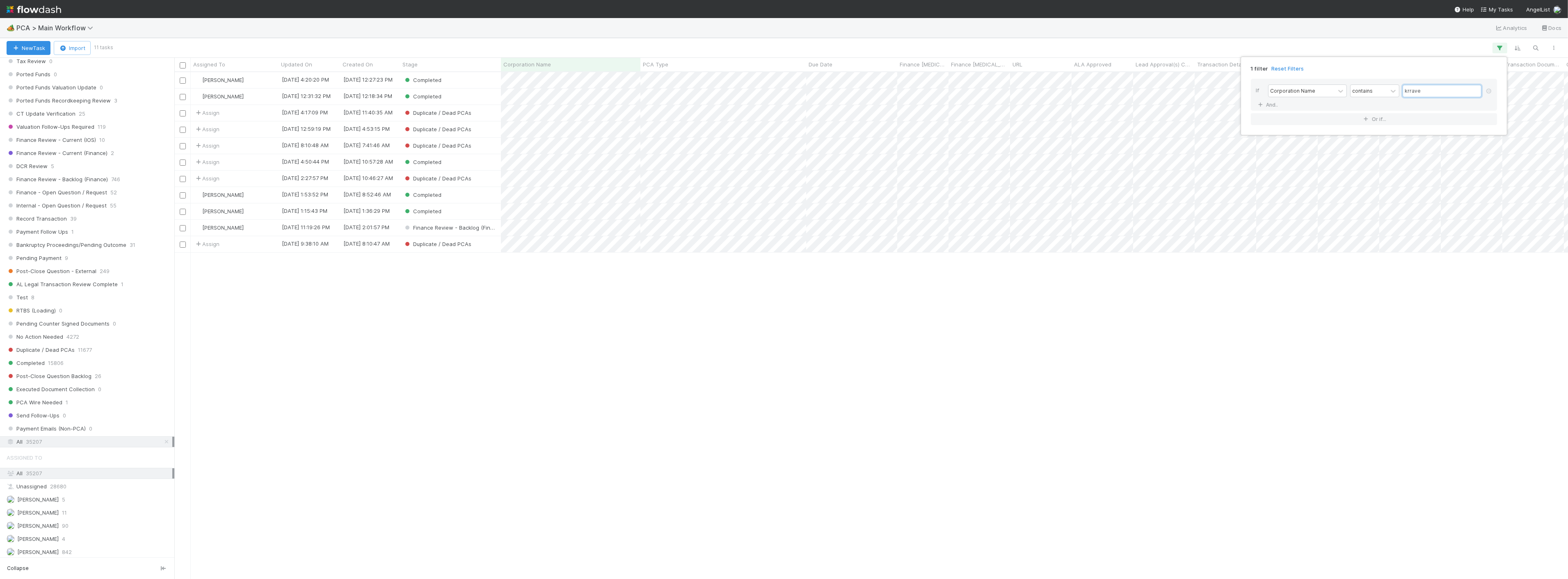
scroll to position [499, 1387]
click at [501, 39] on div "1 filter Reset Filters If Corporation Name contains krrave And.. Or if..." at bounding box center [784, 289] width 1568 height 579
click at [464, 97] on div "Completed" at bounding box center [450, 97] width 101 height 16
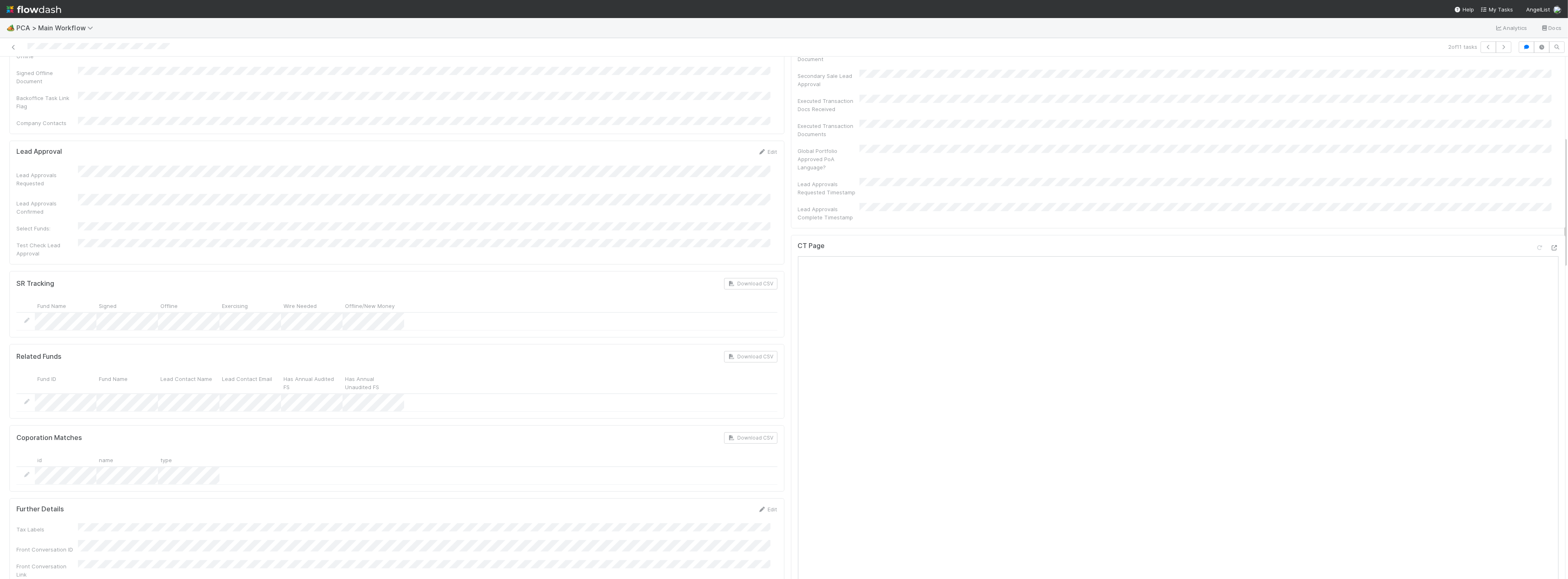
scroll to position [318, 0]
click at [12, 45] on icon at bounding box center [13, 47] width 9 height 5
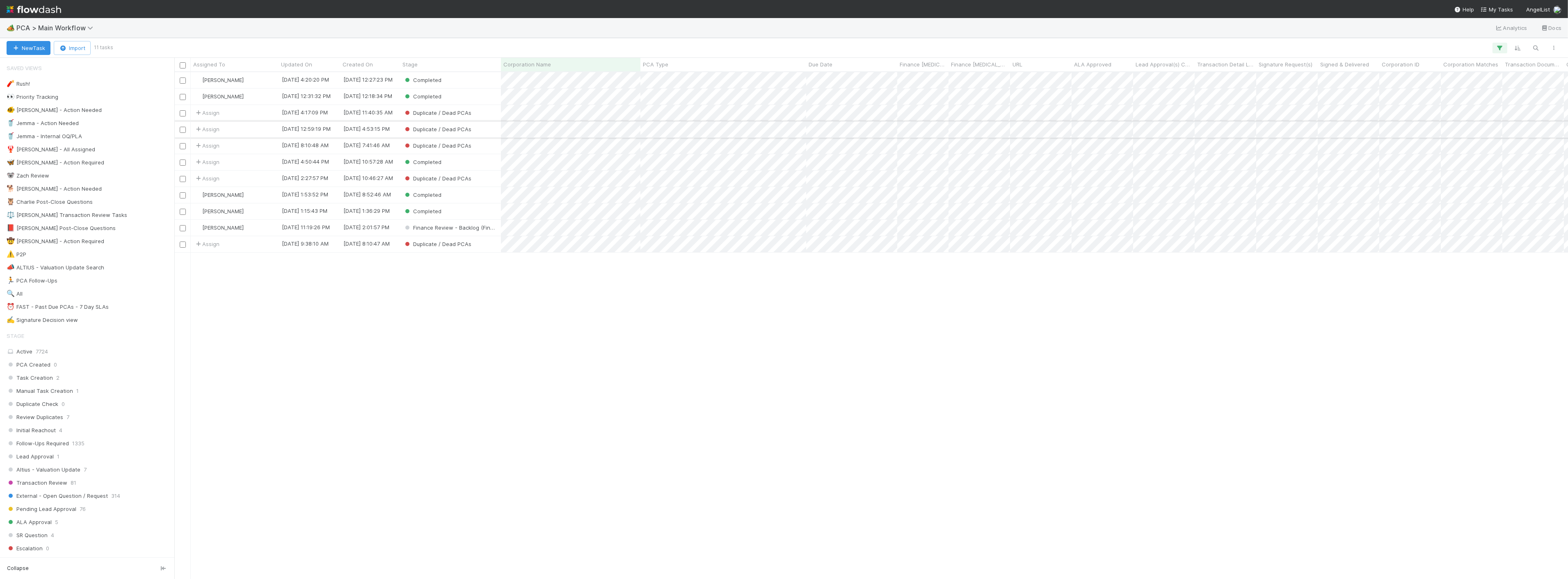
scroll to position [499, 1387]
click at [462, 77] on div "Completed" at bounding box center [450, 80] width 101 height 16
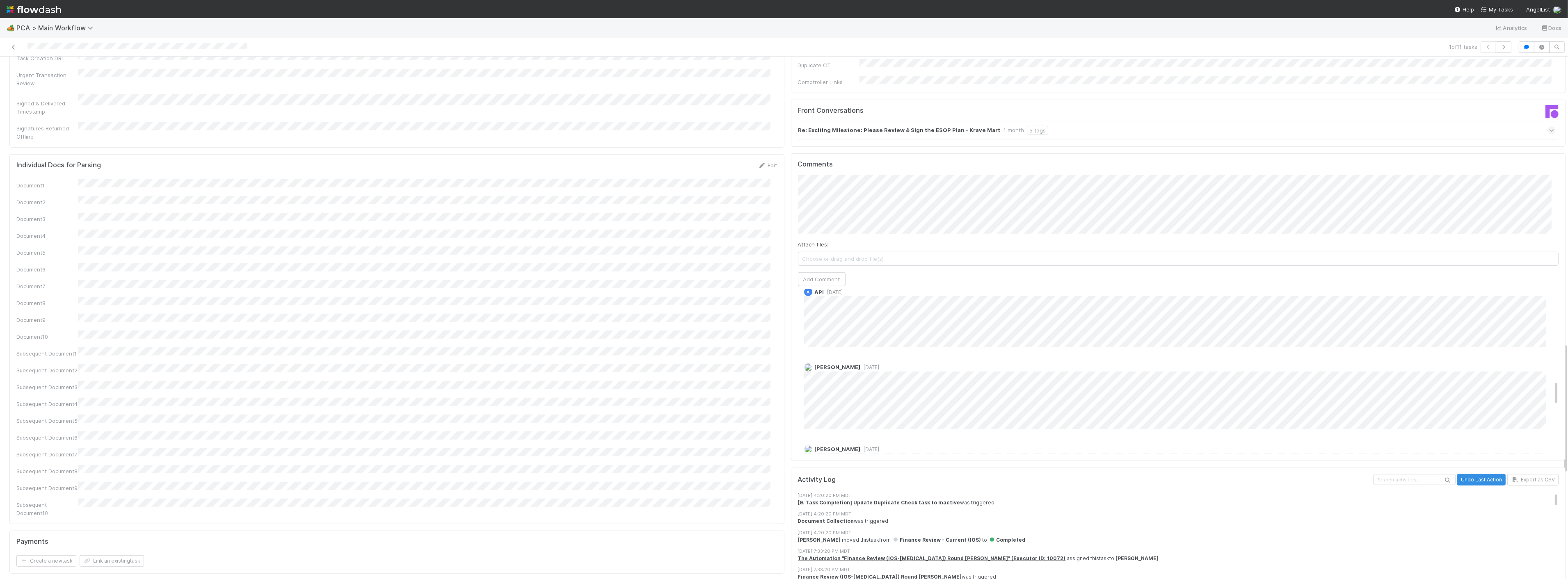
scroll to position [605, 0]
click at [15, 45] on icon at bounding box center [13, 47] width 9 height 5
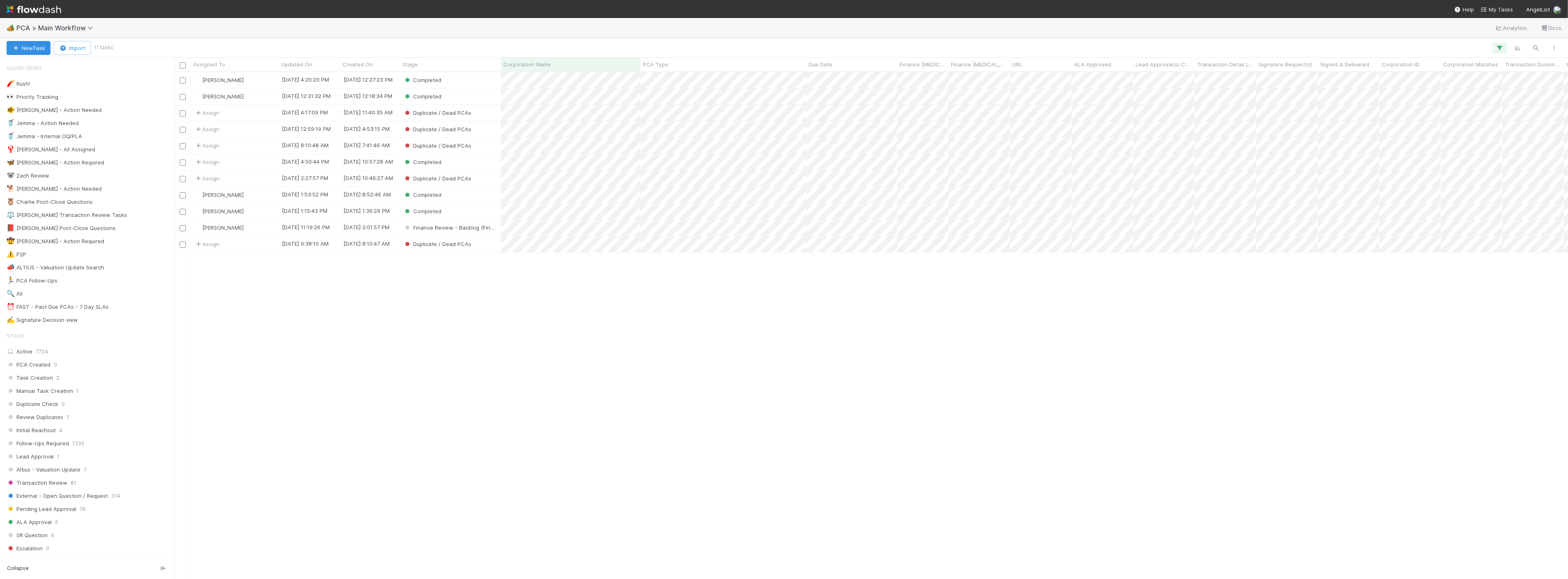
scroll to position [499, 1387]
click at [469, 158] on div "Completed" at bounding box center [450, 162] width 101 height 16
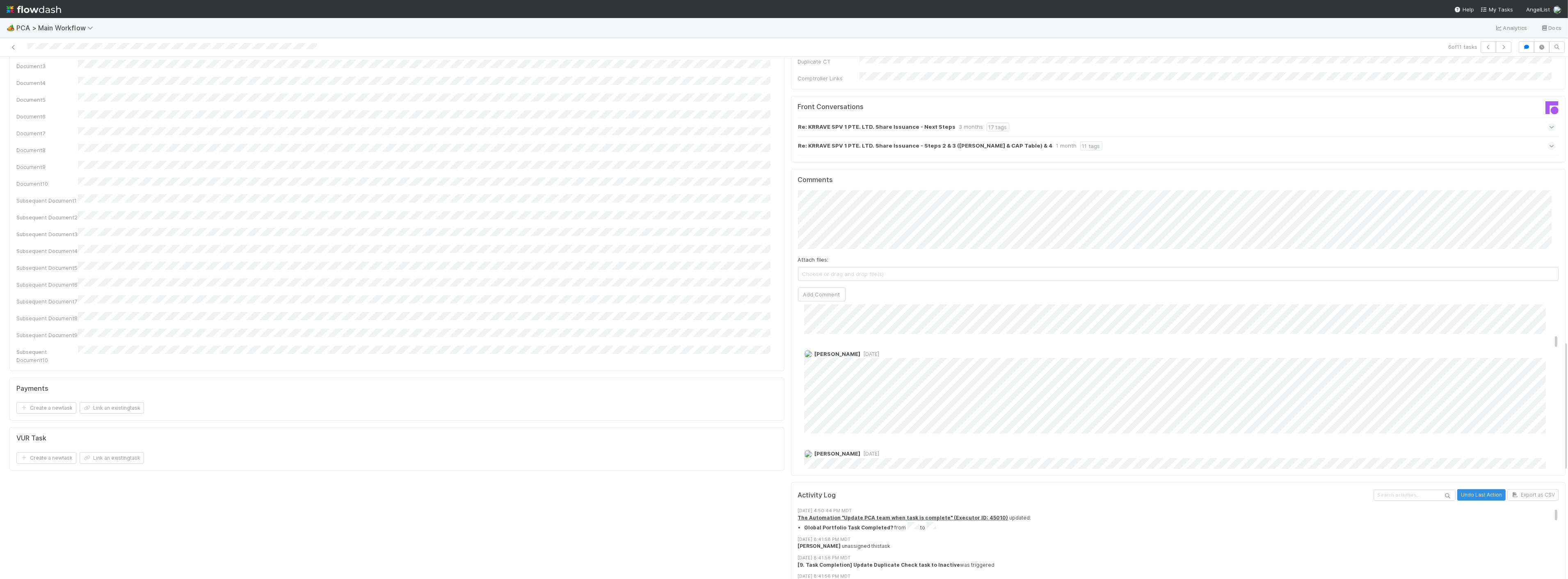
scroll to position [318, 0]
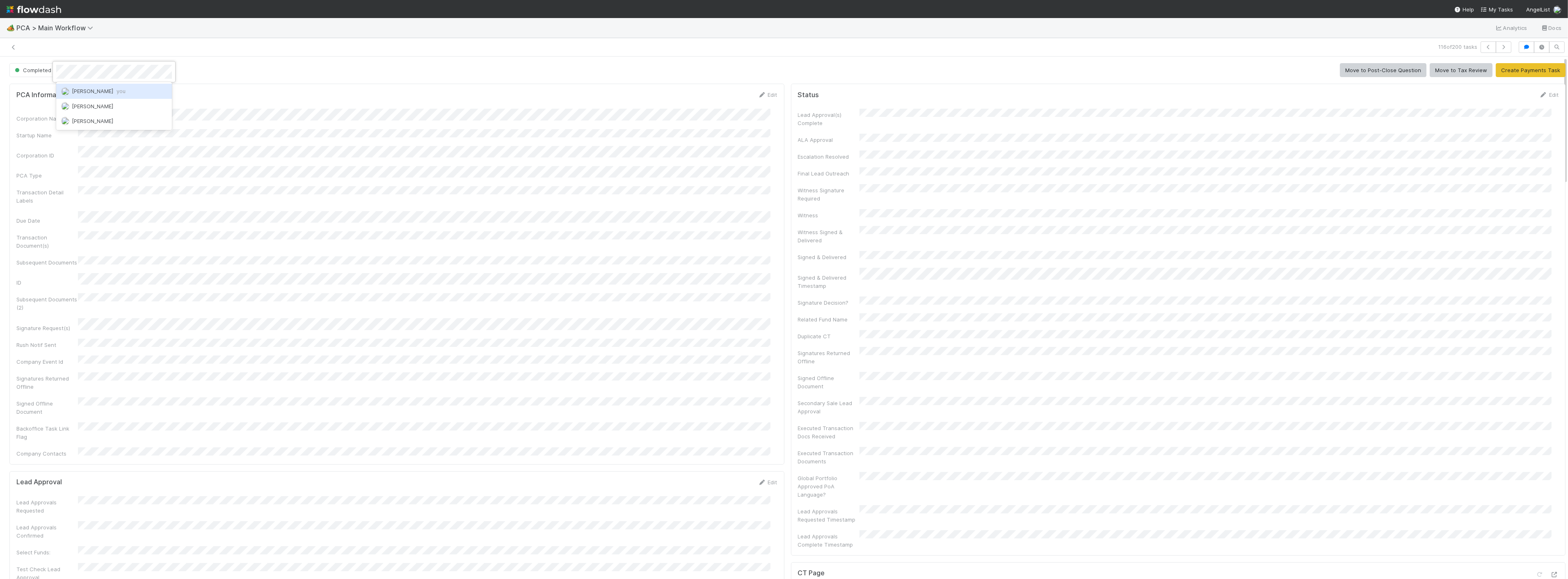
click at [92, 90] on span "[PERSON_NAME] you" at bounding box center [99, 91] width 54 height 6
click at [323, 128] on div "Corporation Name Startup Name Corporation ID PCA Type Transaction Detail Labels…" at bounding box center [397, 283] width 762 height 349
click at [14, 46] on icon at bounding box center [13, 47] width 9 height 5
click at [375, 257] on div "Corporation Name Startup Name Corporation ID PCA Type Transaction Detail Labels…" at bounding box center [397, 437] width 762 height 365
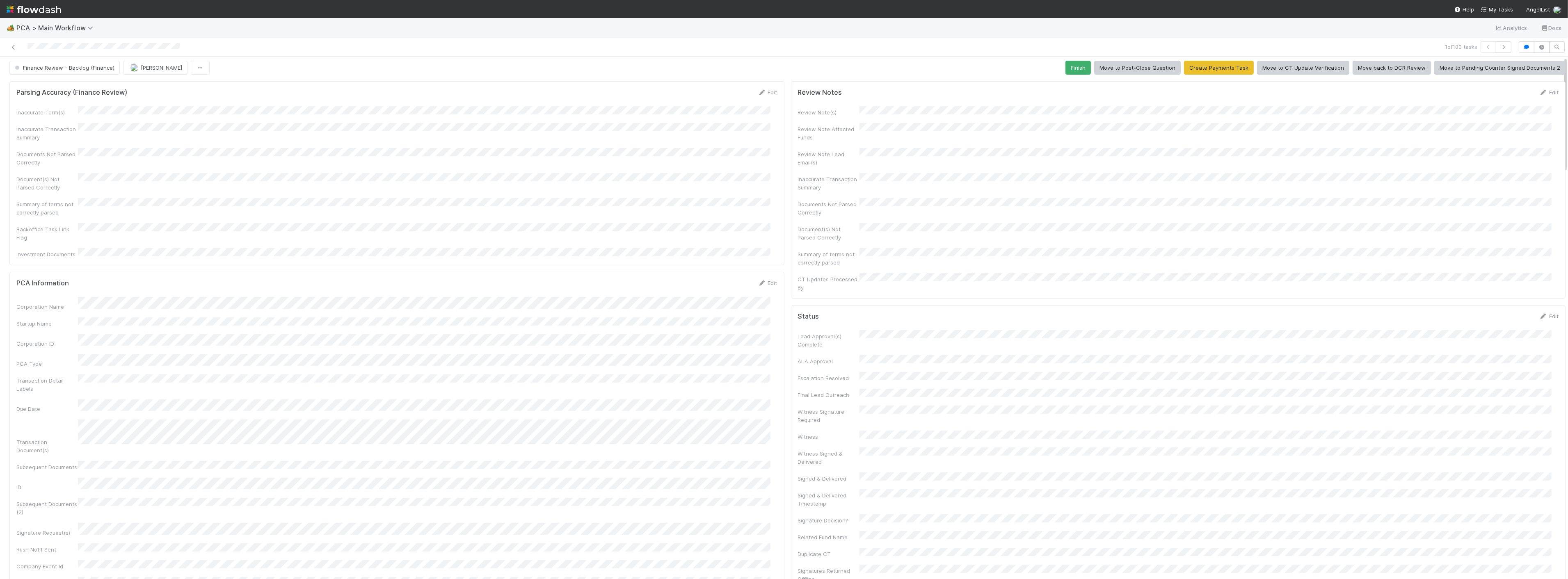
scroll to position [0, 0]
click at [14, 46] on icon at bounding box center [13, 47] width 9 height 5
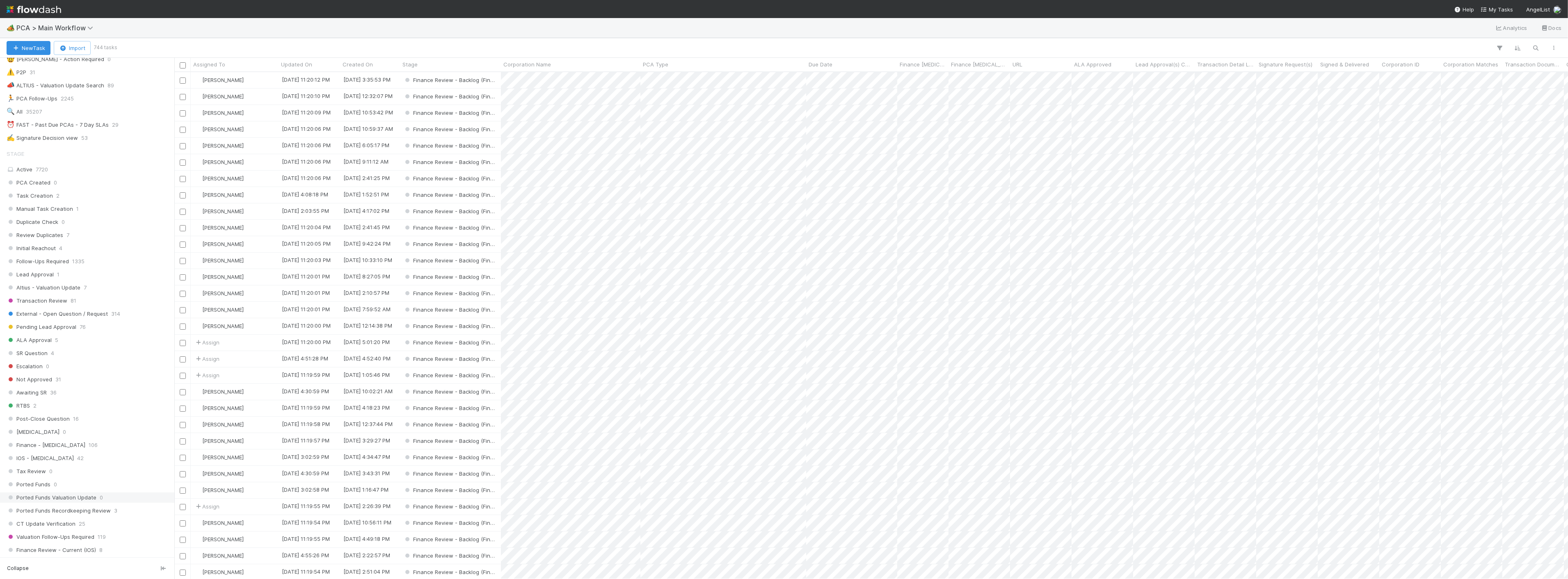
scroll to position [410, 0]
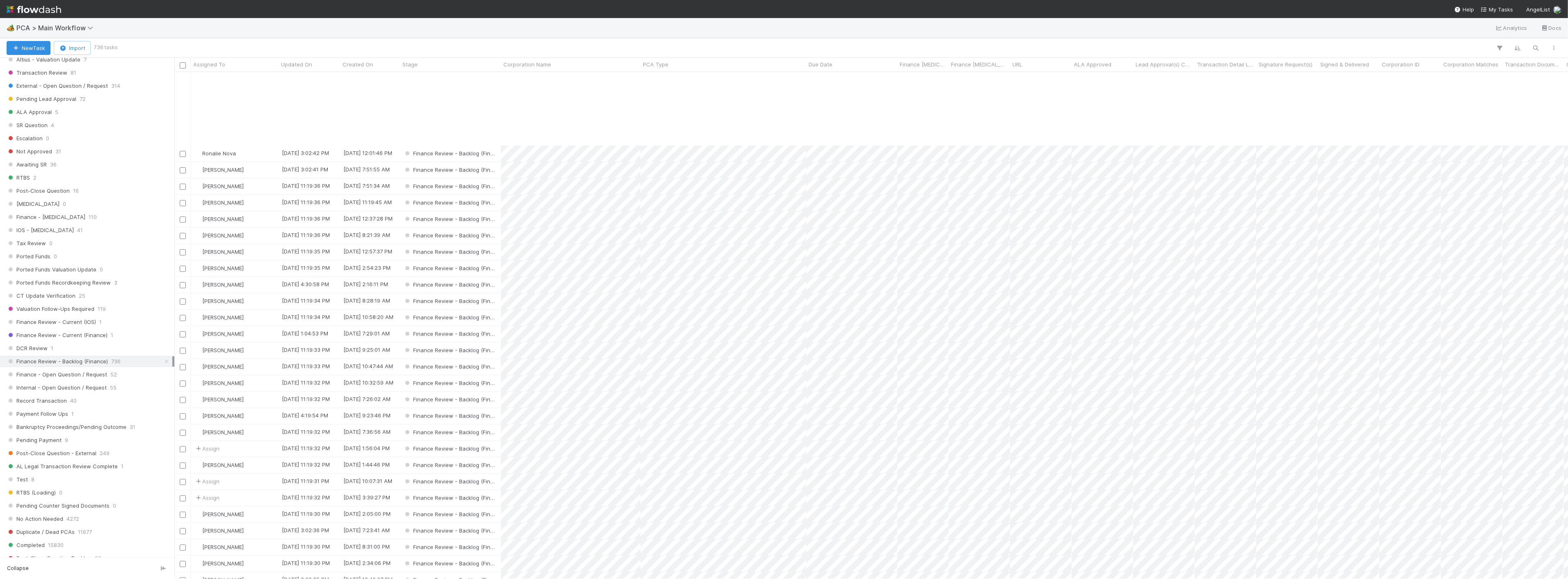
scroll to position [1183, 0]
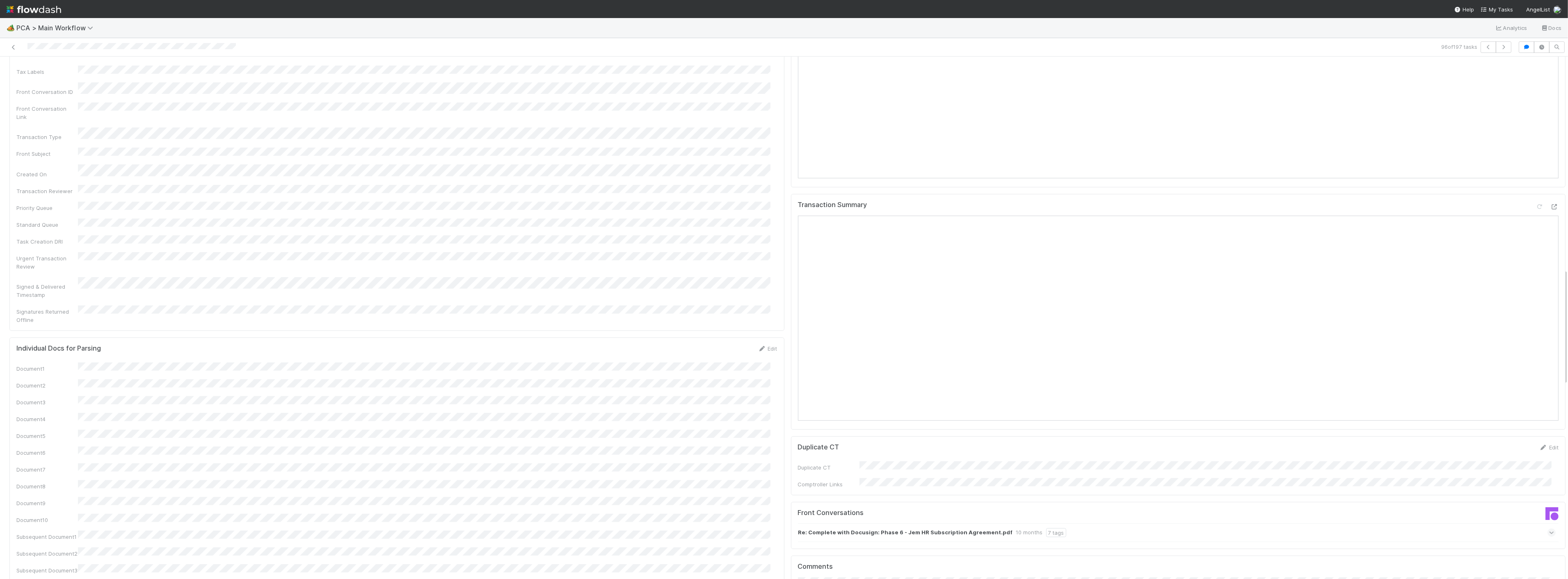
scroll to position [957, 0]
click at [1551, 205] on icon at bounding box center [1555, 207] width 9 height 5
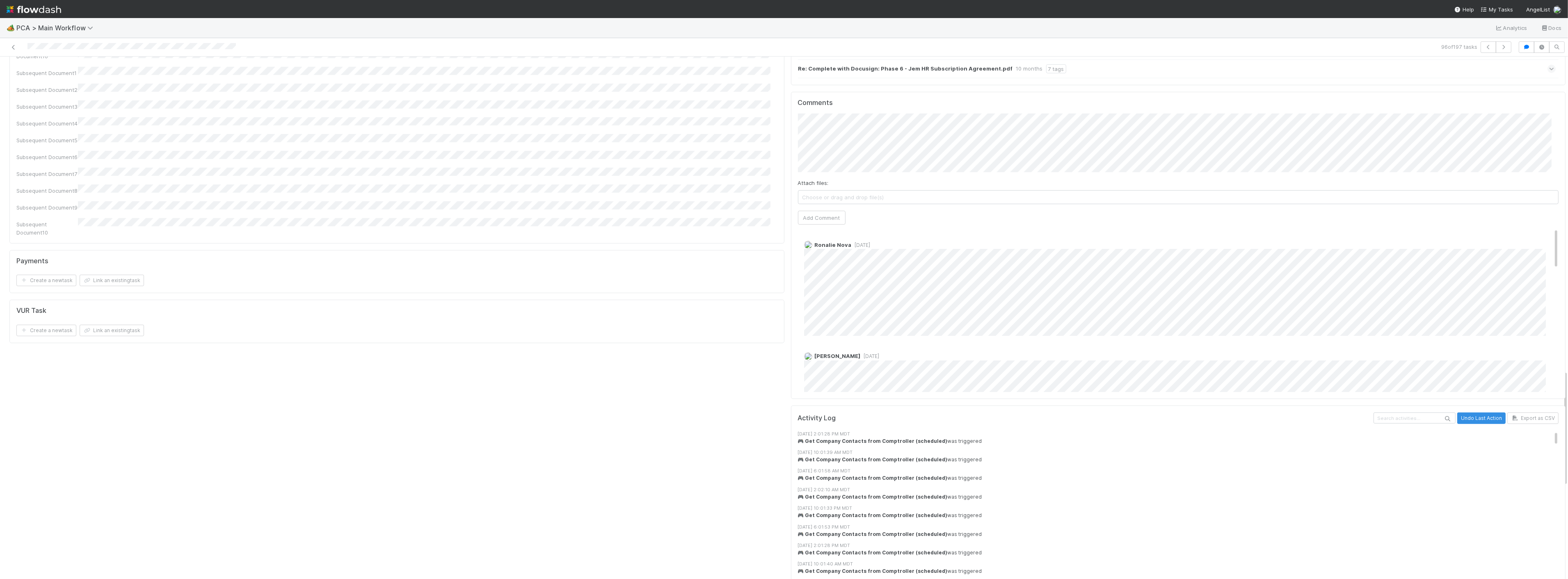
scroll to position [1413, 0]
click at [802, 220] on button "Add Comment" at bounding box center [822, 226] width 48 height 14
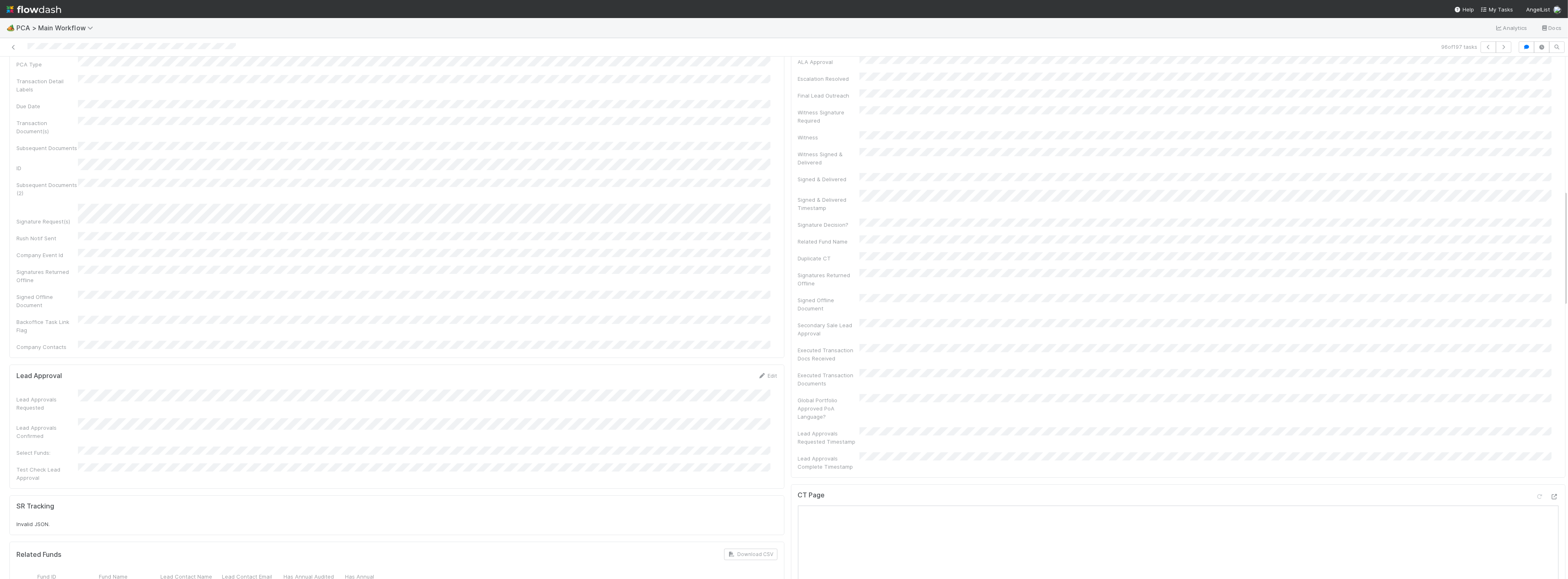
scroll to position [0, 0]
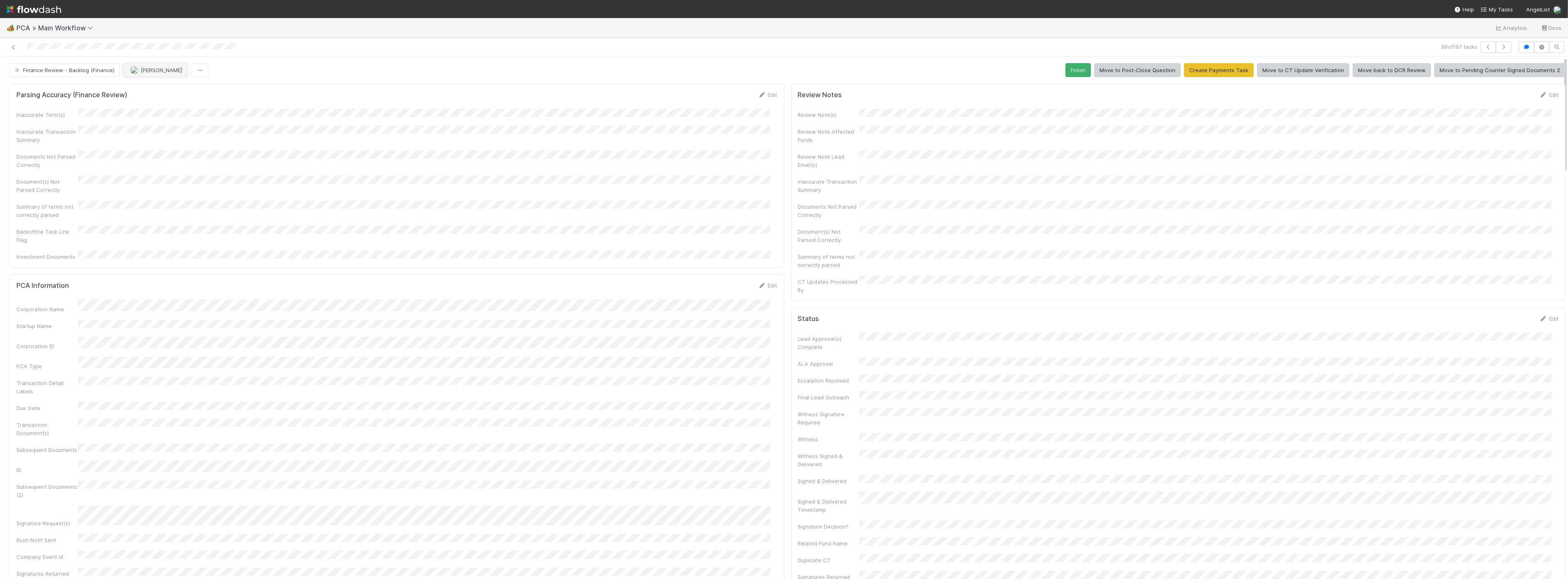
click at [148, 69] on span "[PERSON_NAME]" at bounding box center [162, 70] width 42 height 6
click at [136, 107] on span "[PERSON_NAME] you" at bounding box center [162, 106] width 54 height 6
click at [84, 66] on button "Finance Review - Backlog (Finance)" at bounding box center [64, 70] width 111 height 14
click at [28, 128] on div "Completed" at bounding box center [64, 122] width 116 height 15
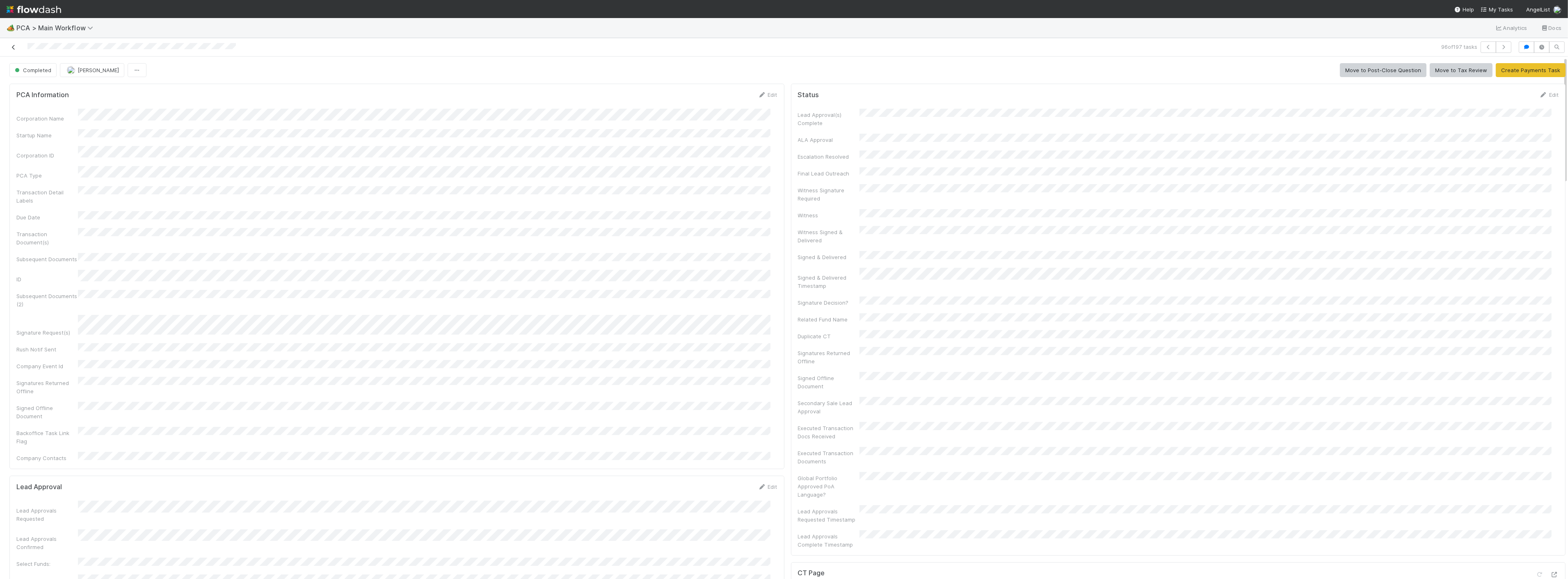
click at [15, 48] on icon at bounding box center [13, 47] width 9 height 5
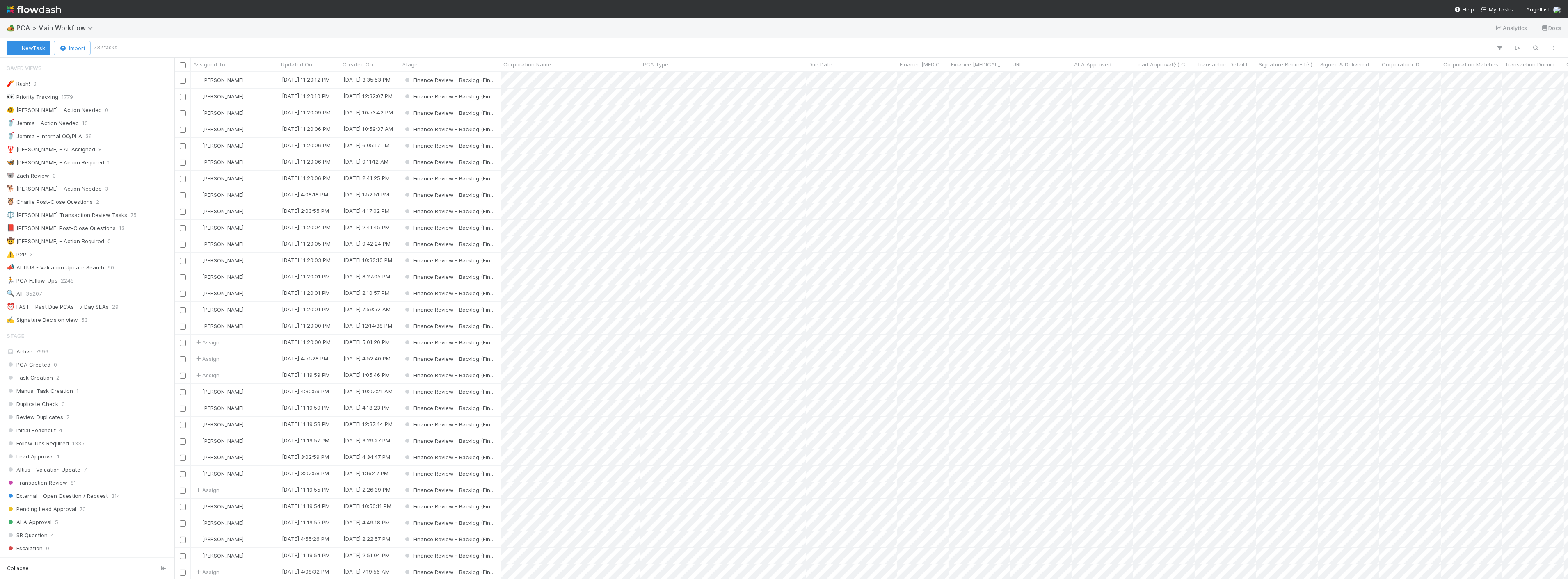
scroll to position [499, 1387]
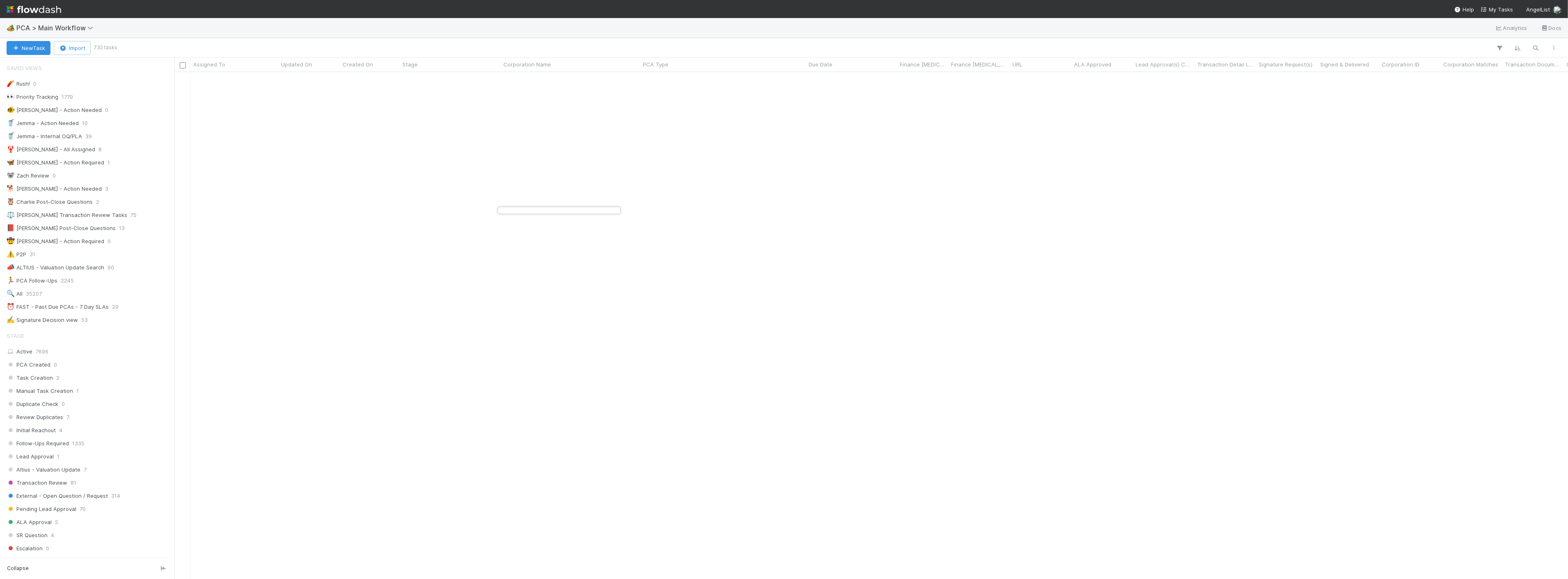
click at [609, 452] on div at bounding box center [784, 289] width 1568 height 579
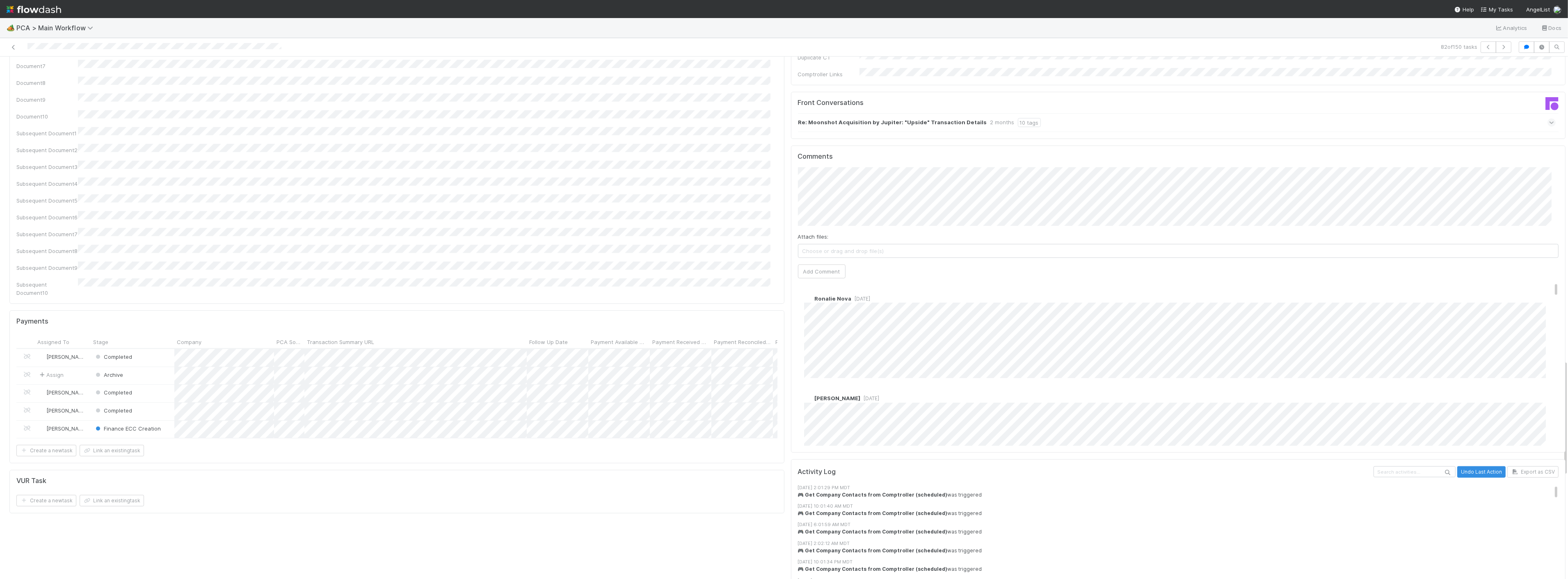
scroll to position [1367, 0]
click at [1500, 48] on icon "button" at bounding box center [1504, 47] width 9 height 5
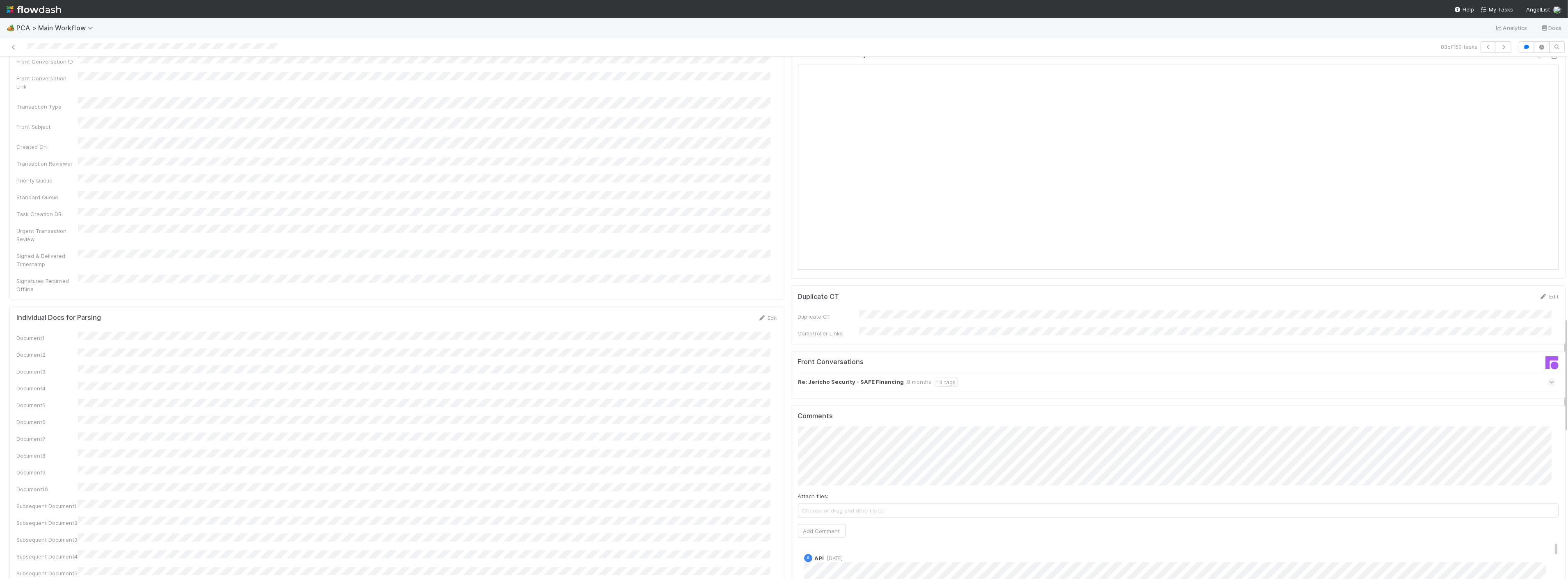
scroll to position [1094, 0]
click at [828, 438] on div "Attach files: Choose or drag and drop file(s) Add Comment" at bounding box center [1178, 493] width 762 height 111
click at [806, 536] on button "Add Comment" at bounding box center [822, 543] width 48 height 14
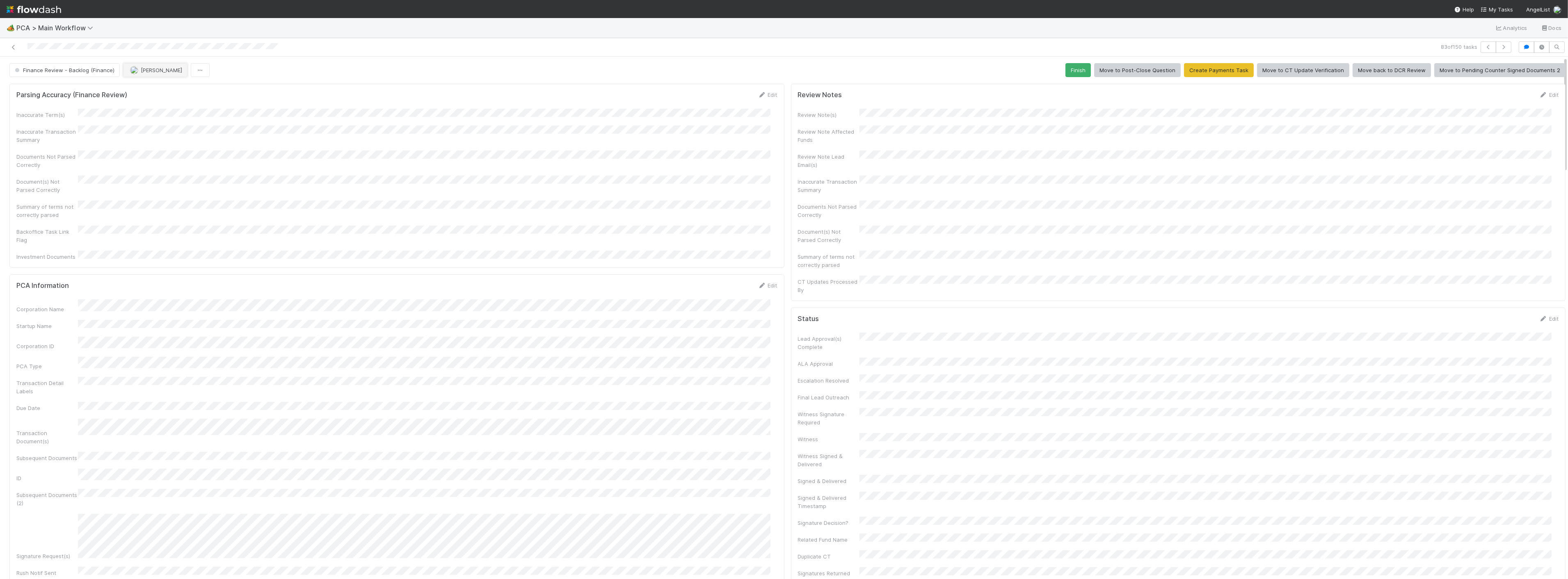
click at [145, 66] on button "[PERSON_NAME]" at bounding box center [155, 70] width 64 height 14
click at [152, 89] on span "[PERSON_NAME] you" at bounding box center [162, 91] width 54 height 6
click at [304, 99] on form "Parsing Accuracy (Finance Review) Edit Inaccurate Term(s) Inaccurate Transactio…" at bounding box center [397, 175] width 762 height 170
click at [73, 70] on span "Finance Review - Backlog (Finance)" at bounding box center [63, 70] width 101 height 6
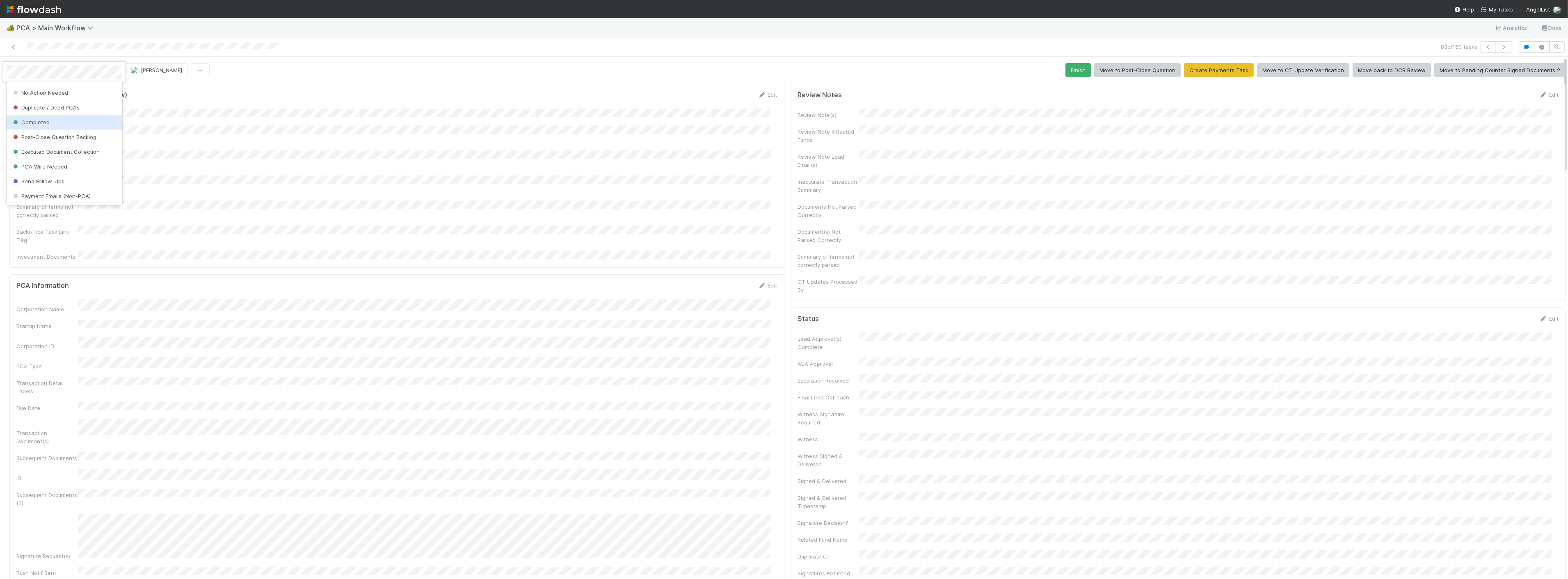
click at [38, 126] on div "Completed" at bounding box center [64, 122] width 116 height 15
click at [330, 138] on div "Inaccurate Transaction Summary" at bounding box center [397, 135] width 762 height 19
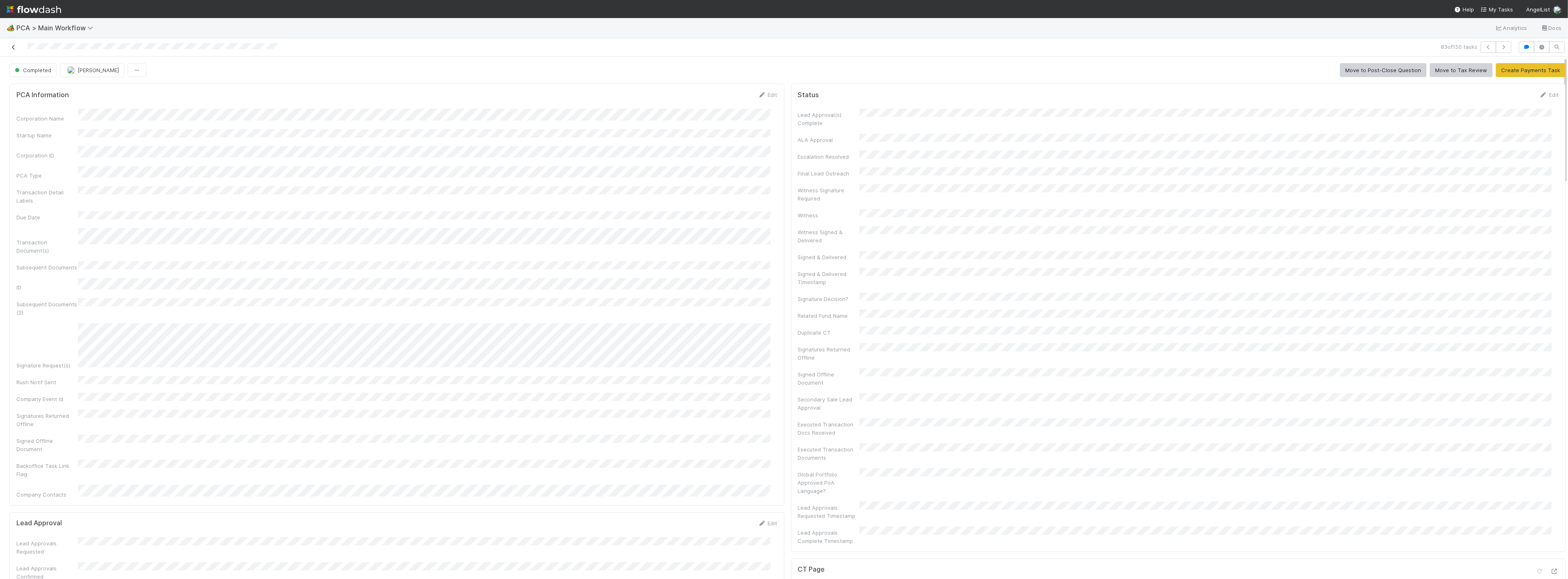
click at [11, 51] on link at bounding box center [13, 47] width 9 height 9
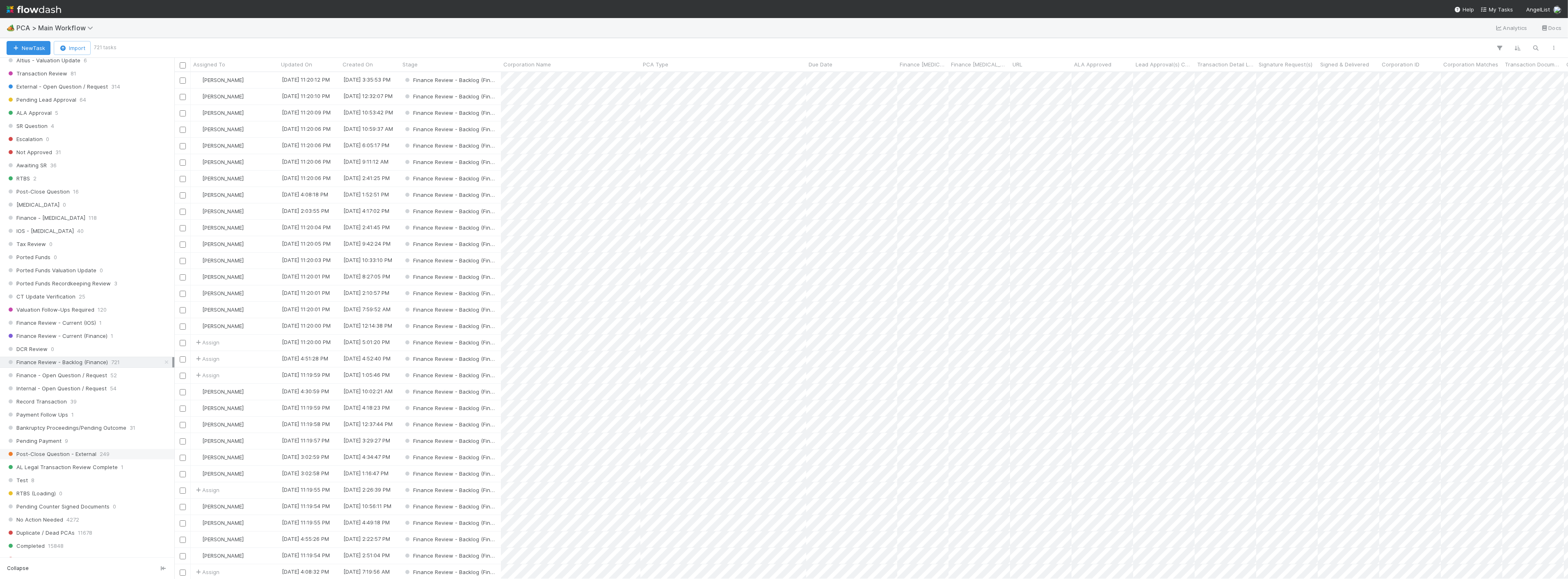
scroll to position [410, 0]
click at [90, 339] on span "Finance Review - Current (Finance)" at bounding box center [56, 335] width 101 height 10
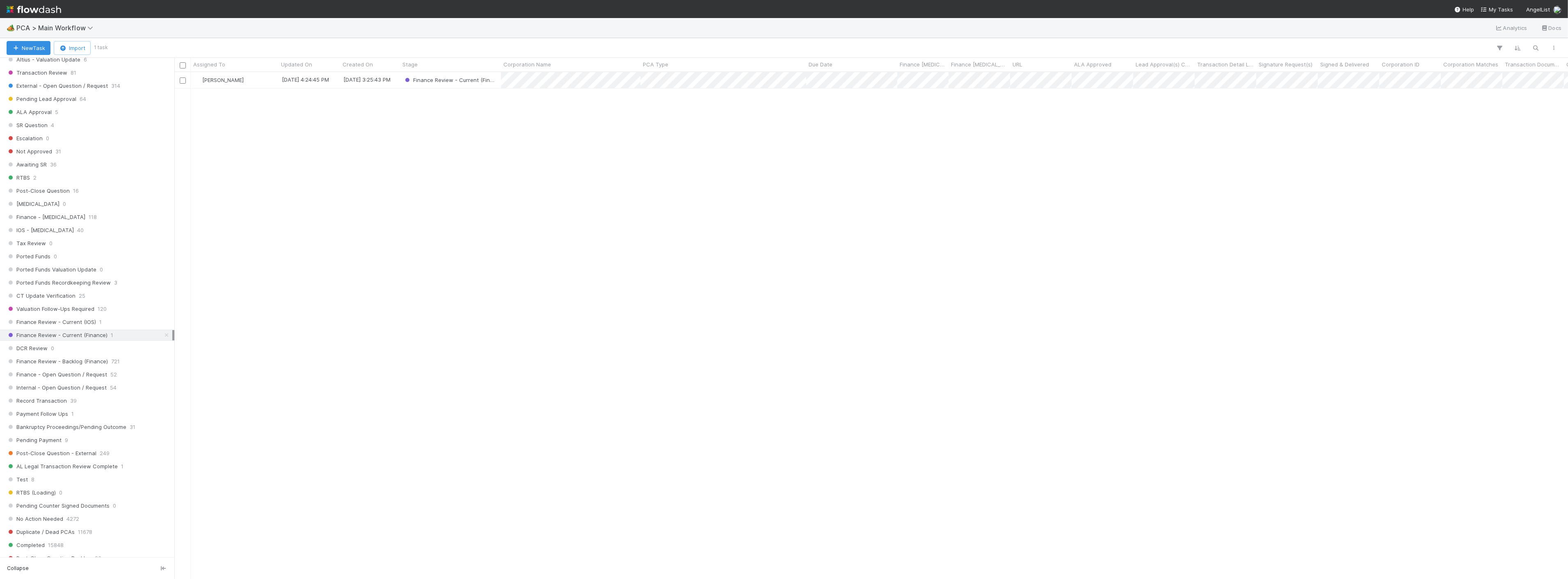
scroll to position [499, 1387]
click at [414, 140] on div "[PERSON_NAME] [DATE] 4:24:45 PM [DATE] 3:25:43 PM Finance Review - Current (Fin…" at bounding box center [871, 325] width 1394 height 506
click at [74, 323] on span "Finance Review - Current (IOS)" at bounding box center [51, 322] width 90 height 10
click at [73, 338] on span "Finance Review - Current (Finance)" at bounding box center [56, 335] width 101 height 10
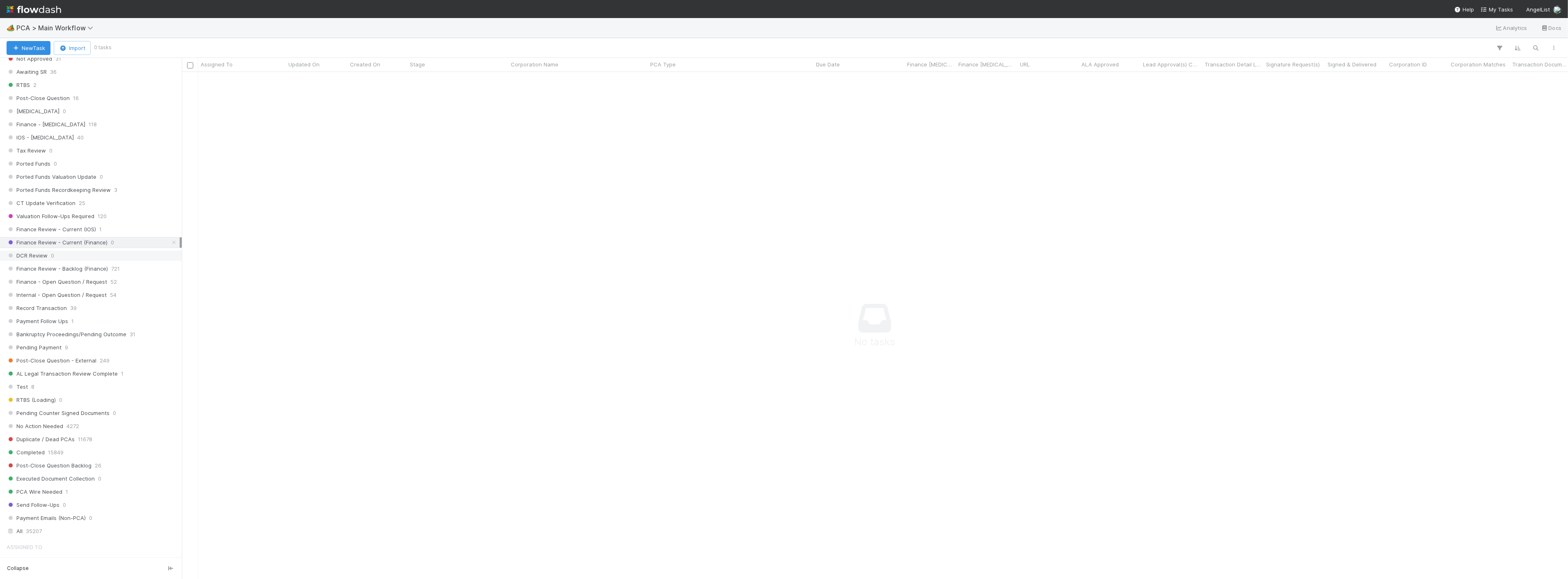
scroll to position [493, 1382]
click at [172, 261] on div at bounding box center [172, 318] width 1 height 522
drag, startPoint x: 329, startPoint y: 216, endPoint x: 383, endPoint y: 257, distance: 67.8
